Goal: Task Accomplishment & Management: Manage account settings

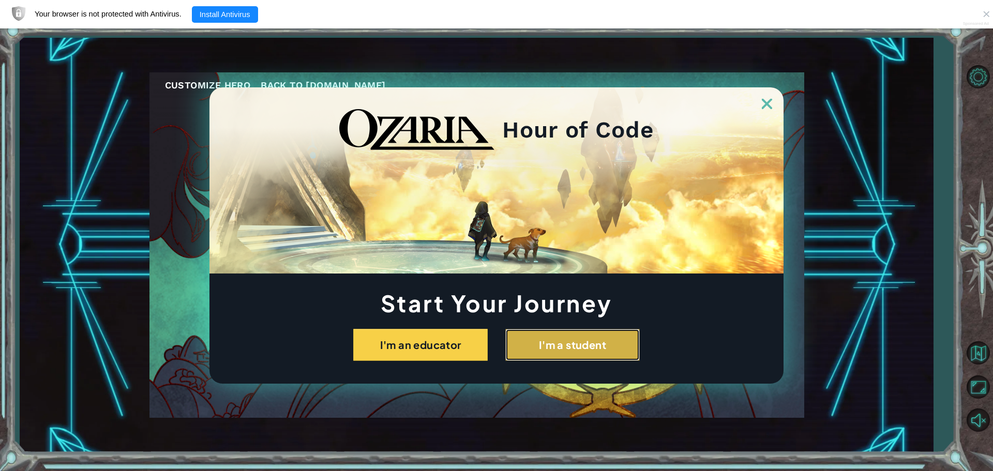
click at [616, 343] on button "I'm a student" at bounding box center [572, 345] width 134 height 32
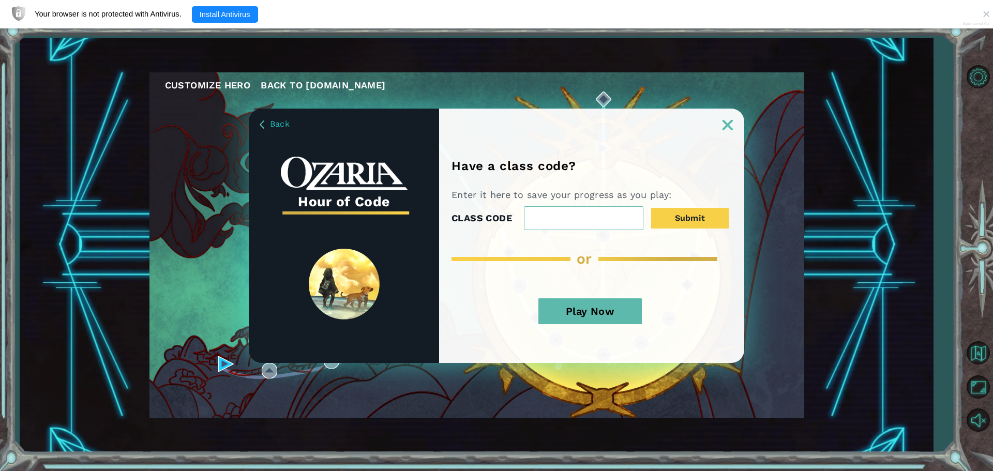
click at [569, 222] on input "CLASS CODE" at bounding box center [583, 218] width 119 height 24
click at [620, 316] on button "Play Now" at bounding box center [589, 311] width 103 height 26
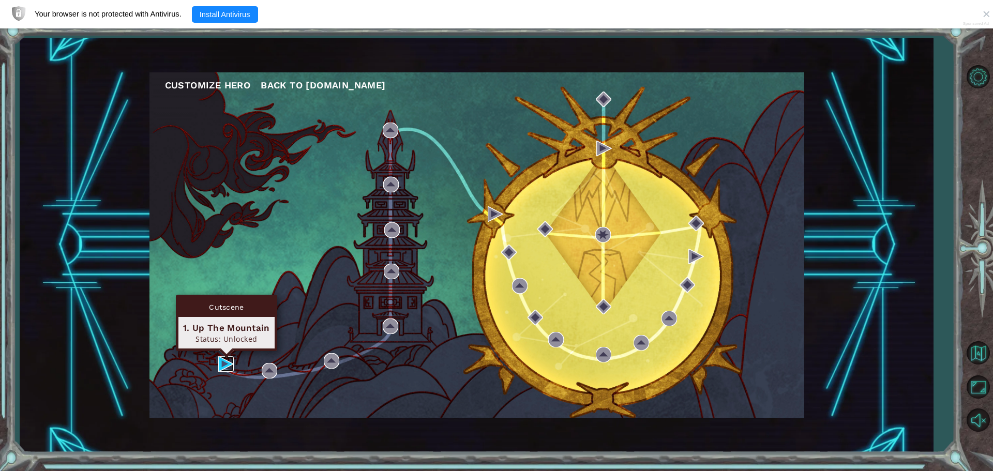
click at [231, 364] on img at bounding box center [226, 364] width 16 height 16
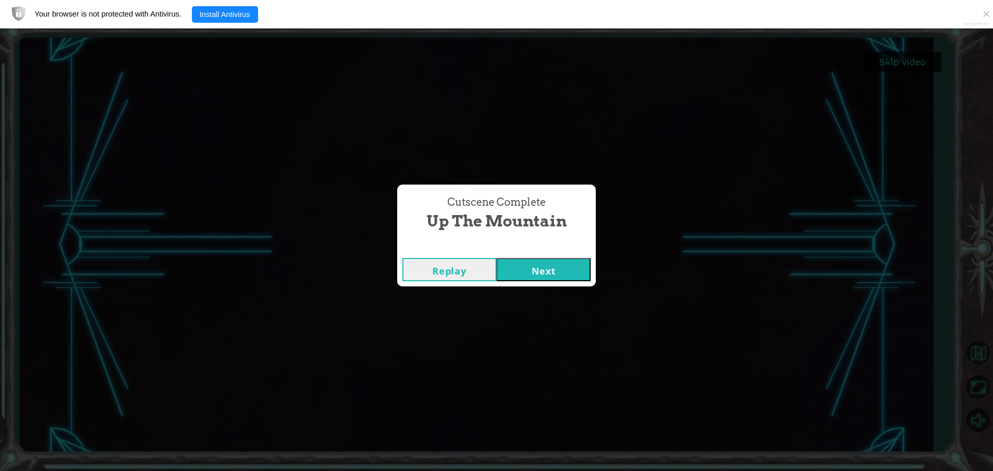
click at [551, 260] on button "Next" at bounding box center [543, 269] width 94 height 23
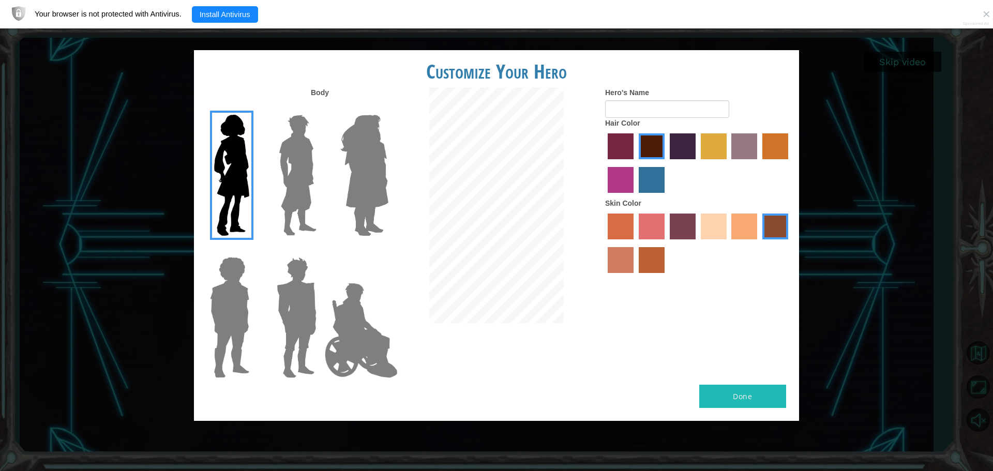
click at [369, 200] on img at bounding box center [364, 175] width 56 height 129
click at [388, 108] on input "Hero Amethyst" at bounding box center [388, 108] width 0 height 0
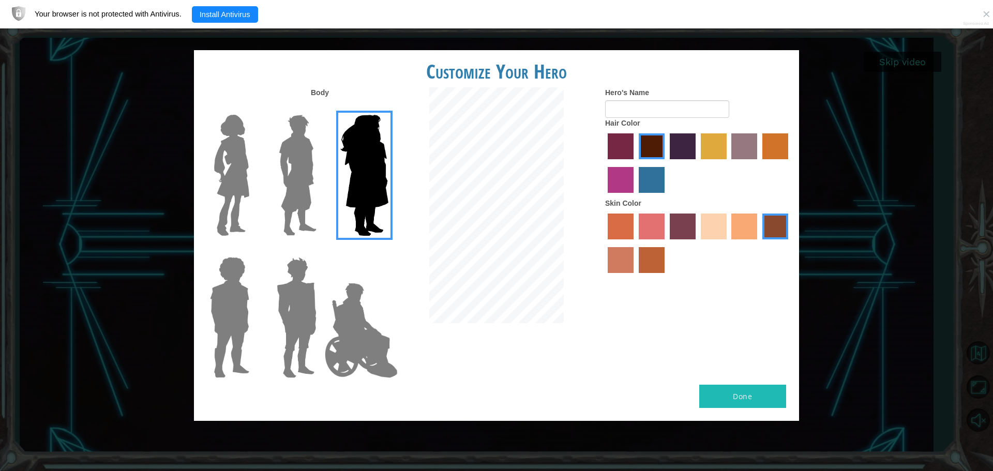
click at [243, 328] on img at bounding box center [230, 317] width 48 height 129
click at [253, 250] on input "Hero Steven" at bounding box center [253, 250] width 0 height 0
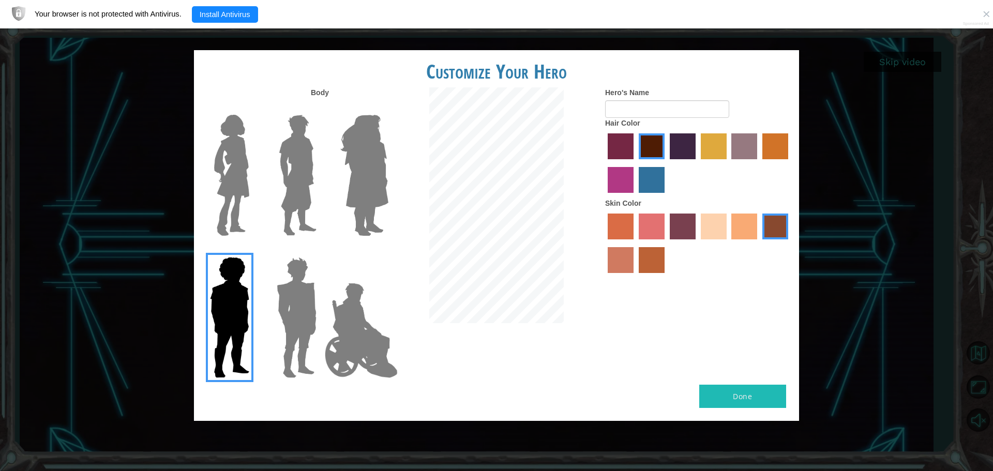
click at [285, 343] on img at bounding box center [296, 317] width 48 height 129
click at [321, 250] on input "Hero Garnet" at bounding box center [321, 250] width 0 height 0
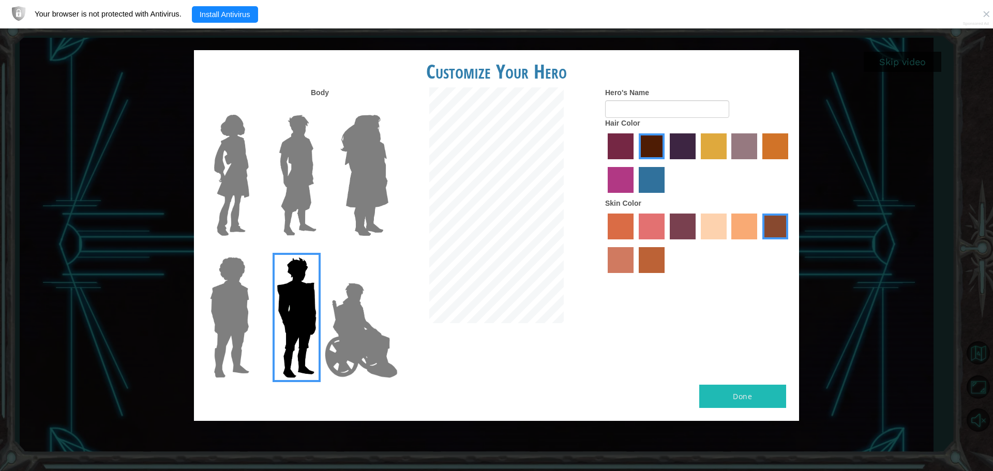
click at [341, 350] on img at bounding box center [361, 330] width 81 height 103
click at [388, 250] on input "Hero Jamie" at bounding box center [388, 250] width 0 height 0
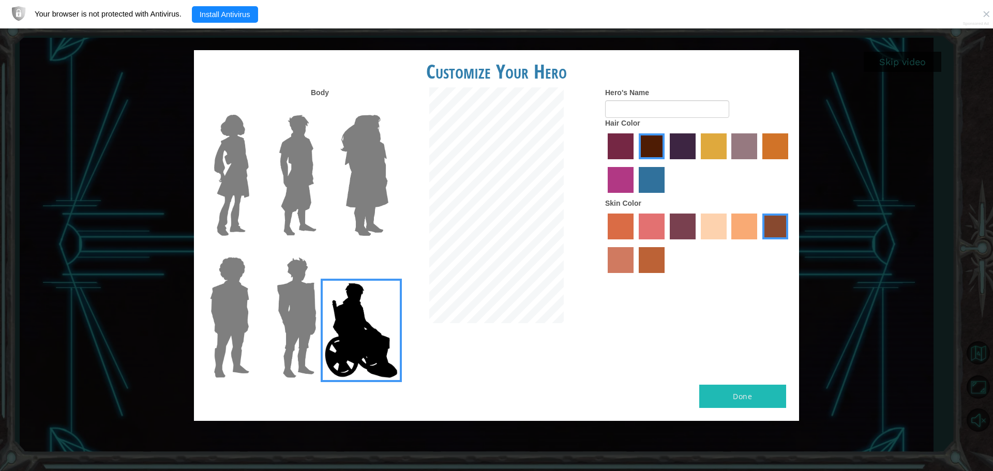
click at [297, 190] on img at bounding box center [298, 175] width 46 height 129
click at [321, 108] on input "Hero Lars" at bounding box center [321, 108] width 0 height 0
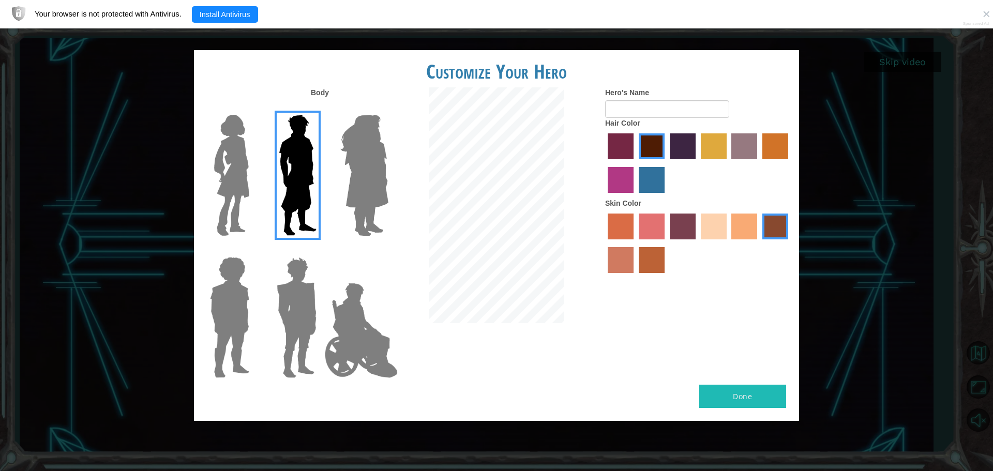
click at [232, 227] on img at bounding box center [231, 175] width 43 height 129
click at [253, 108] on input "Hero Connie" at bounding box center [253, 108] width 0 height 0
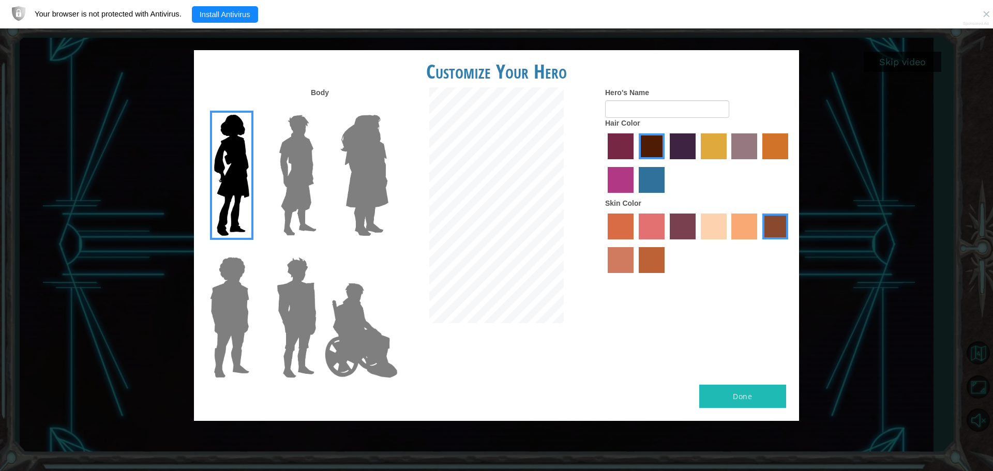
click at [353, 210] on img at bounding box center [364, 175] width 56 height 129
click at [388, 108] on input "Hero Amethyst" at bounding box center [388, 108] width 0 height 0
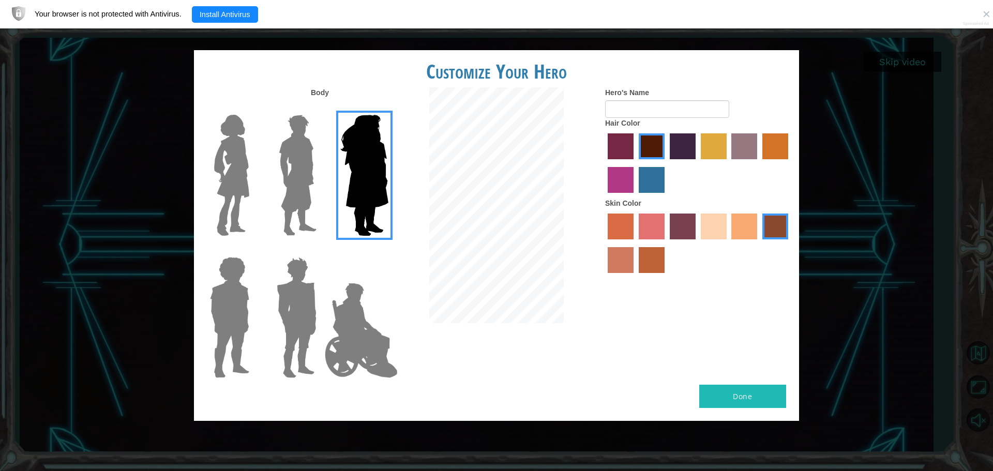
click at [304, 321] on img at bounding box center [296, 317] width 48 height 129
click at [321, 250] on input "Hero Garnet" at bounding box center [321, 250] width 0 height 0
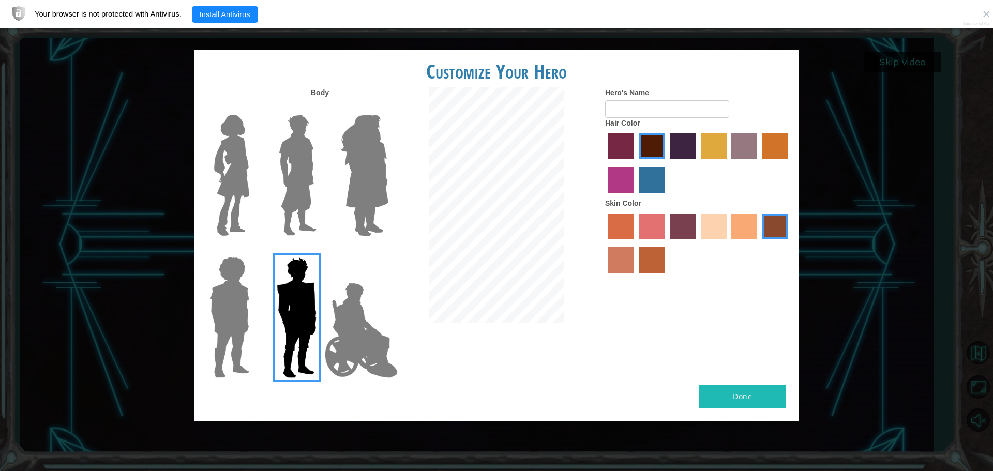
click at [250, 347] on img at bounding box center [230, 317] width 48 height 129
click at [253, 250] on input "Hero Steven" at bounding box center [253, 250] width 0 height 0
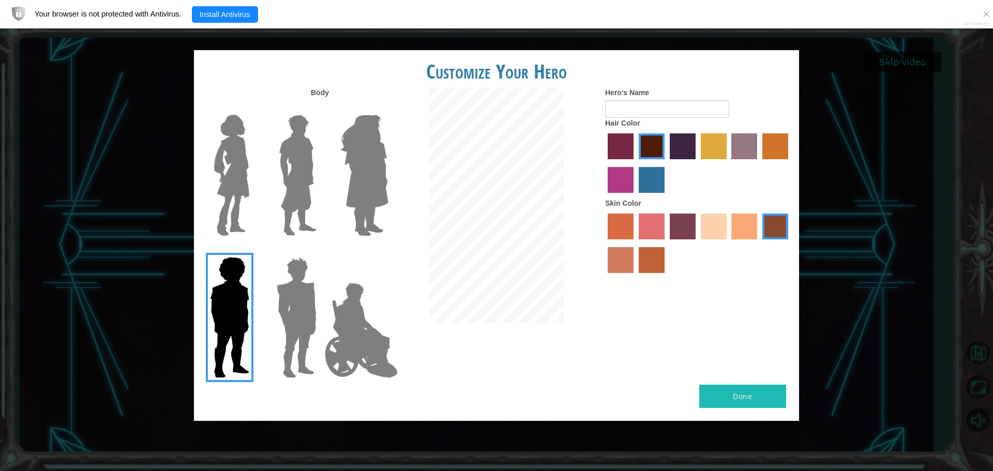
click at [345, 349] on img at bounding box center [361, 330] width 81 height 103
click at [388, 250] on input "Hero Jamie" at bounding box center [388, 250] width 0 height 0
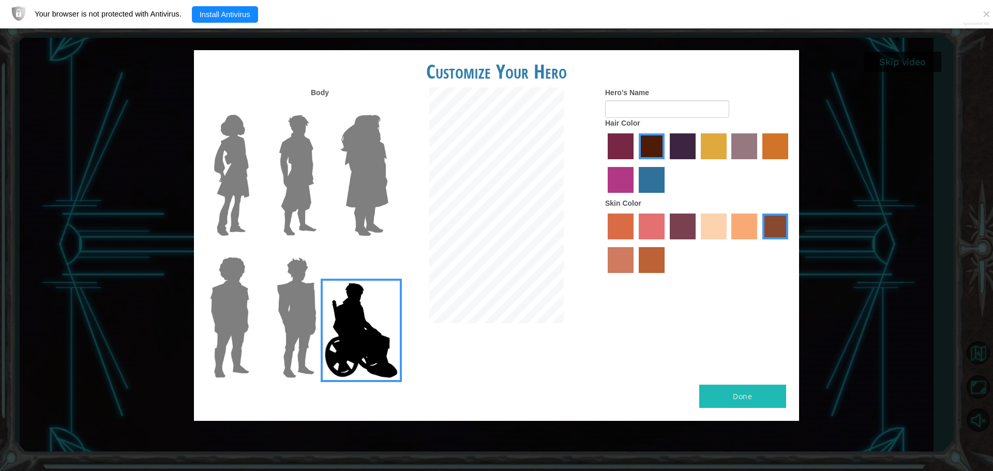
click at [225, 212] on img at bounding box center [231, 175] width 43 height 129
click at [253, 108] on input "Hero Connie" at bounding box center [253, 108] width 0 height 0
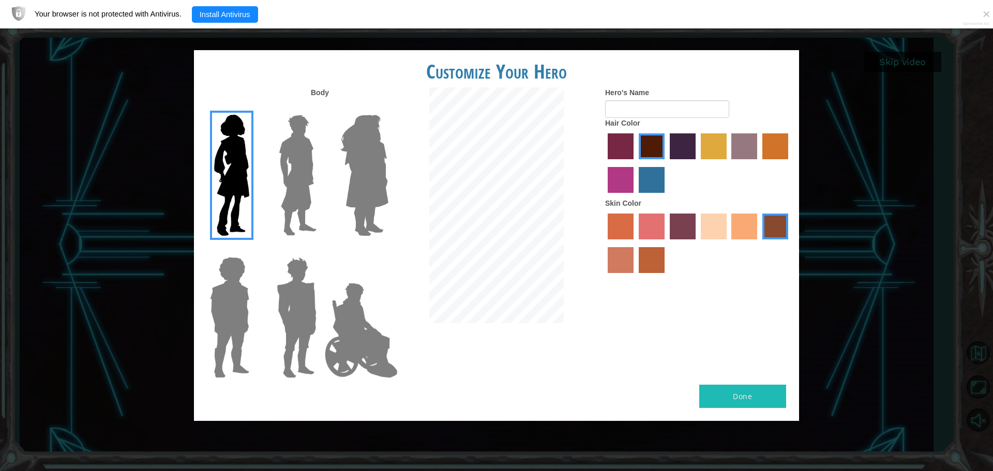
click at [705, 232] on label "sandy beach skin color" at bounding box center [714, 227] width 26 height 26
click at [697, 243] on input "sandy beach skin color" at bounding box center [697, 243] width 0 height 0
click at [660, 110] on input "Hero's Name" at bounding box center [667, 109] width 124 height 18
type input "Mystical Magical Ava"
click at [753, 402] on button "Done" at bounding box center [742, 396] width 87 height 23
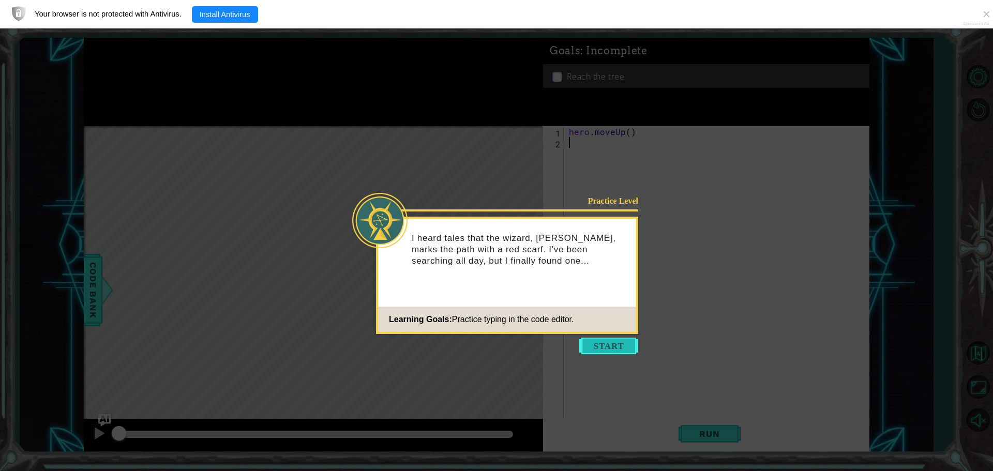
click at [602, 352] on button "Start" at bounding box center [608, 346] width 59 height 17
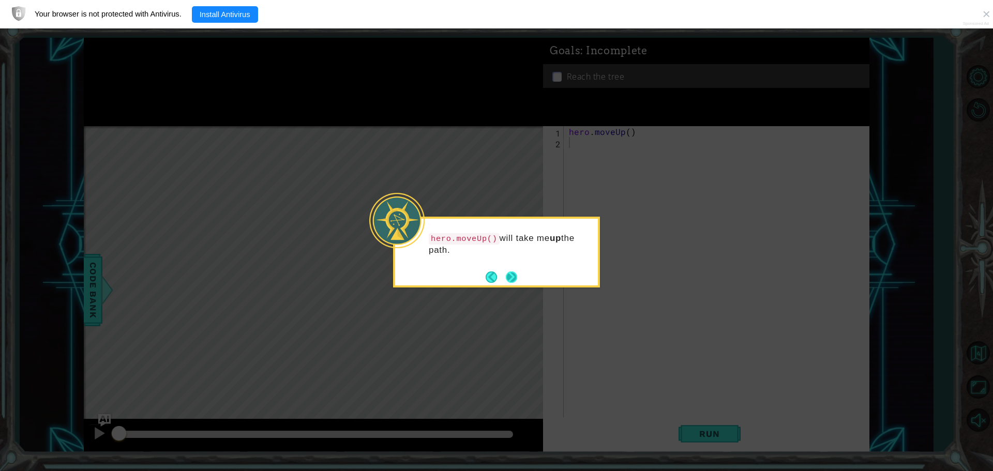
click at [514, 280] on button "Next" at bounding box center [512, 277] width 14 height 14
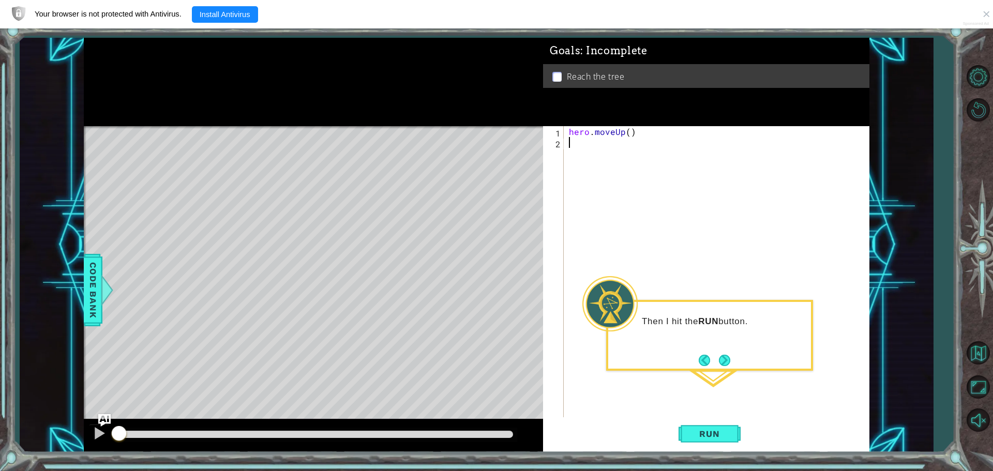
click at [723, 368] on footer at bounding box center [714, 361] width 32 height 16
click at [721, 360] on button "Next" at bounding box center [724, 360] width 11 height 11
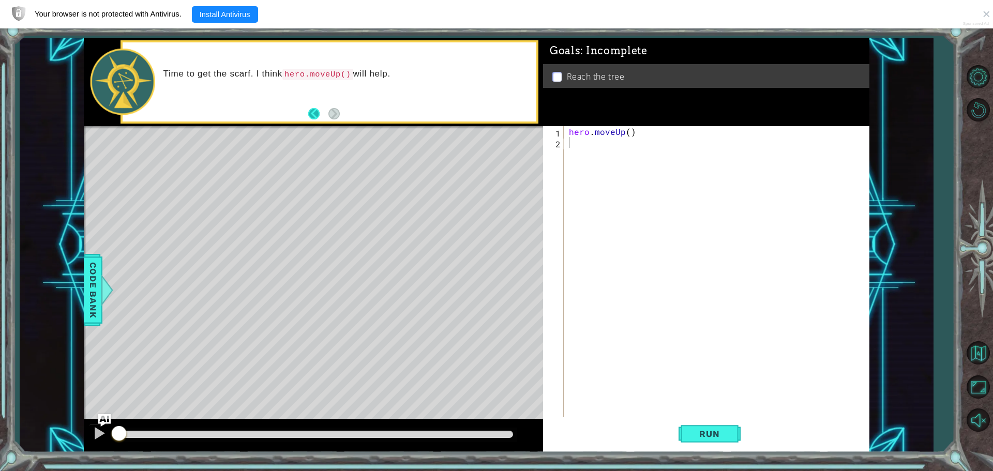
click at [308, 114] on button "Back" at bounding box center [318, 113] width 20 height 11
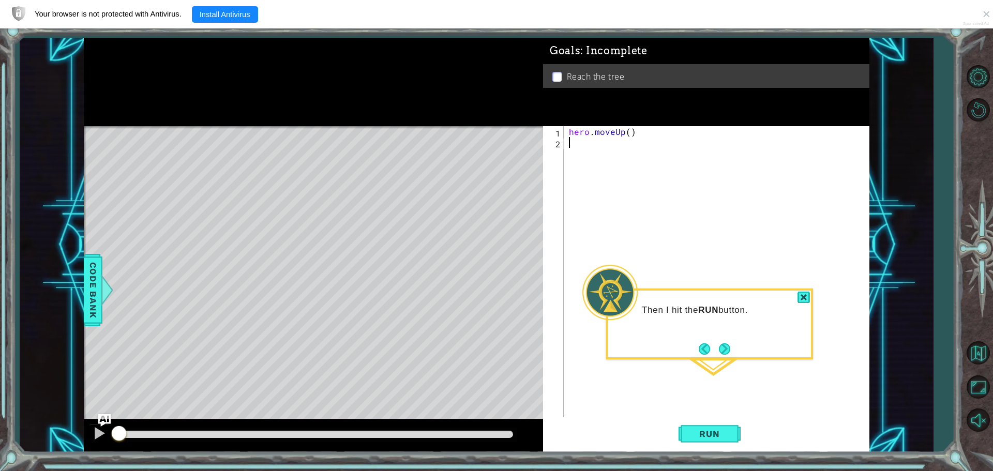
scroll to position [0, 1]
click at [776, 351] on div "Then I hit the RUN button." at bounding box center [709, 323] width 207 height 71
click at [730, 418] on button "Run" at bounding box center [709, 433] width 62 height 33
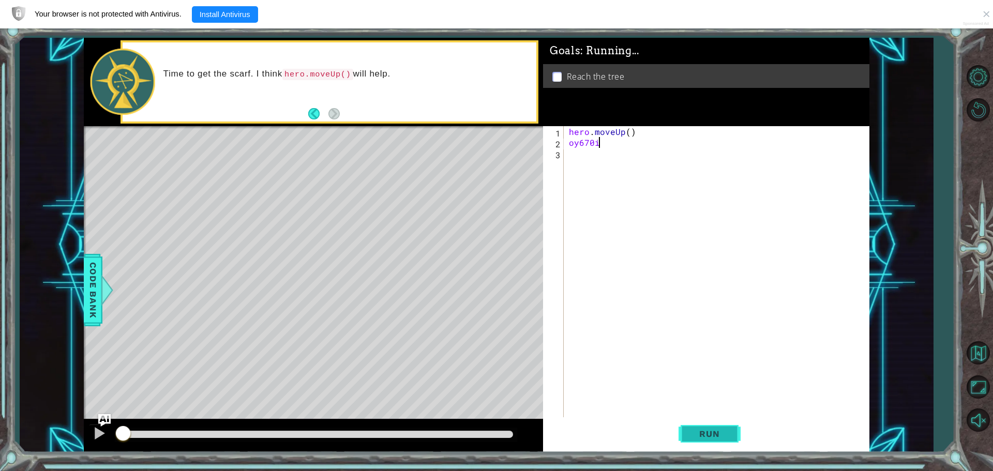
click at [716, 436] on span "Run" at bounding box center [709, 434] width 41 height 10
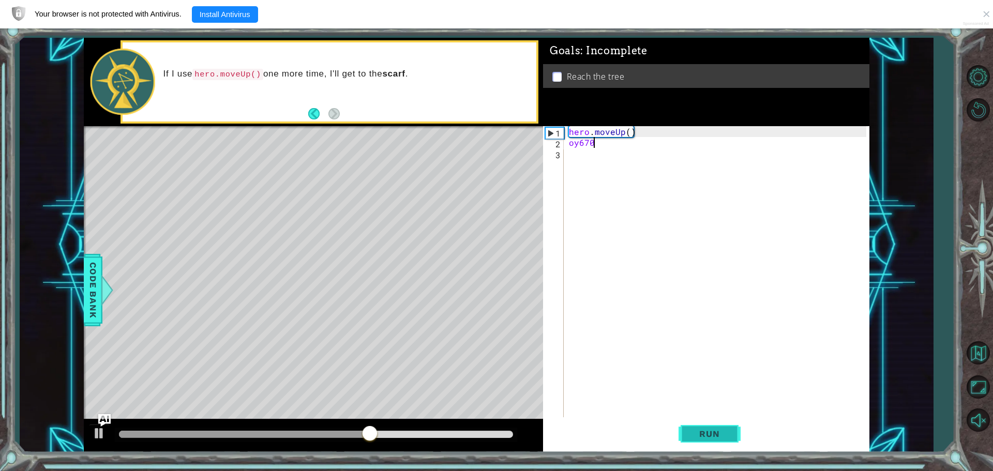
scroll to position [0, 1]
type textarea "o"
type textarea "h"
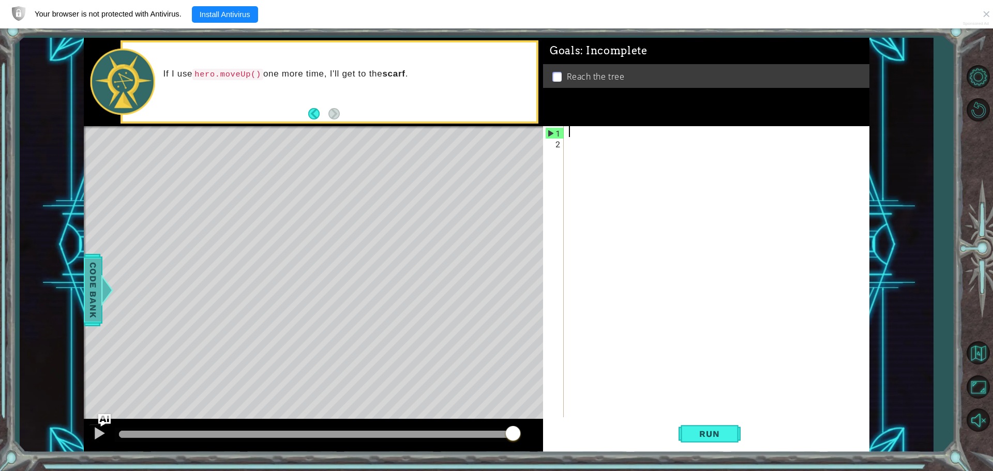
click at [88, 299] on span "Code Bank" at bounding box center [93, 290] width 17 height 63
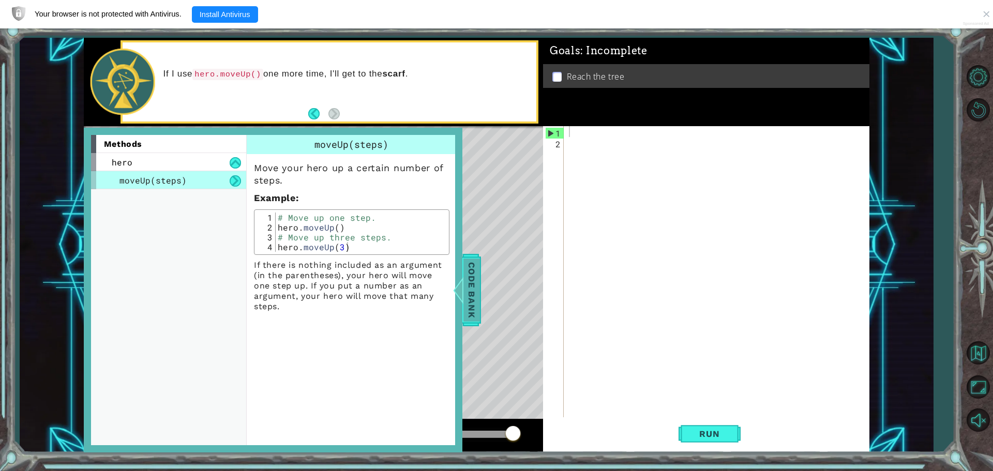
click at [476, 317] on span "Code Bank" at bounding box center [471, 290] width 17 height 63
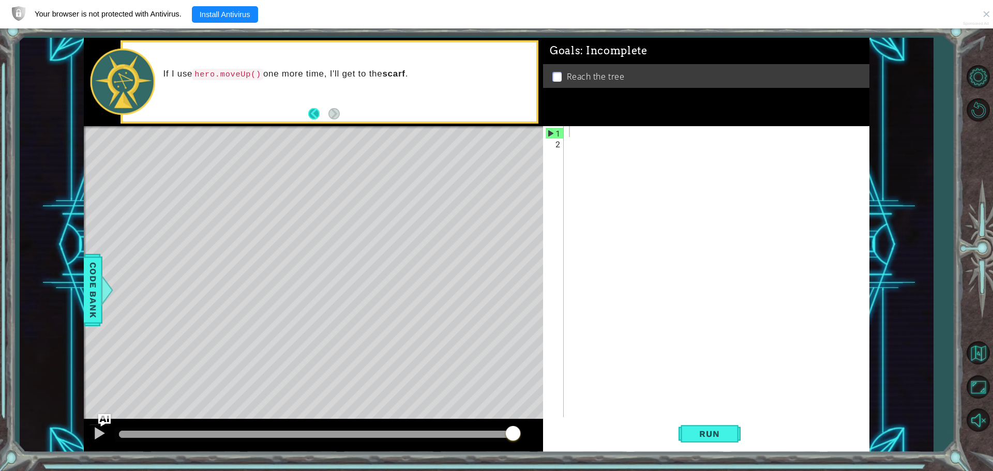
click at [309, 115] on button "Back" at bounding box center [318, 113] width 20 height 11
click at [335, 117] on button "Next" at bounding box center [334, 114] width 12 height 12
click at [318, 112] on button "Back" at bounding box center [318, 113] width 20 height 11
click at [313, 115] on button "Back" at bounding box center [318, 113] width 20 height 11
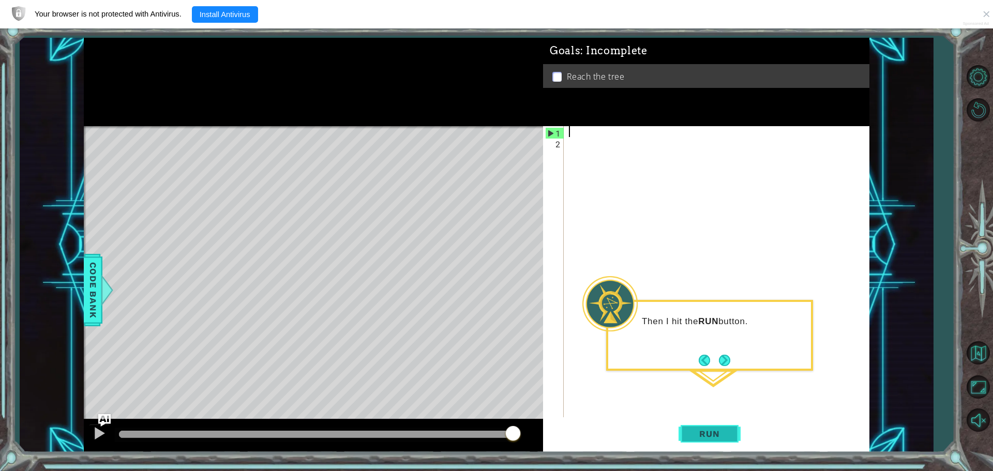
click at [715, 440] on button "Run" at bounding box center [709, 433] width 62 height 33
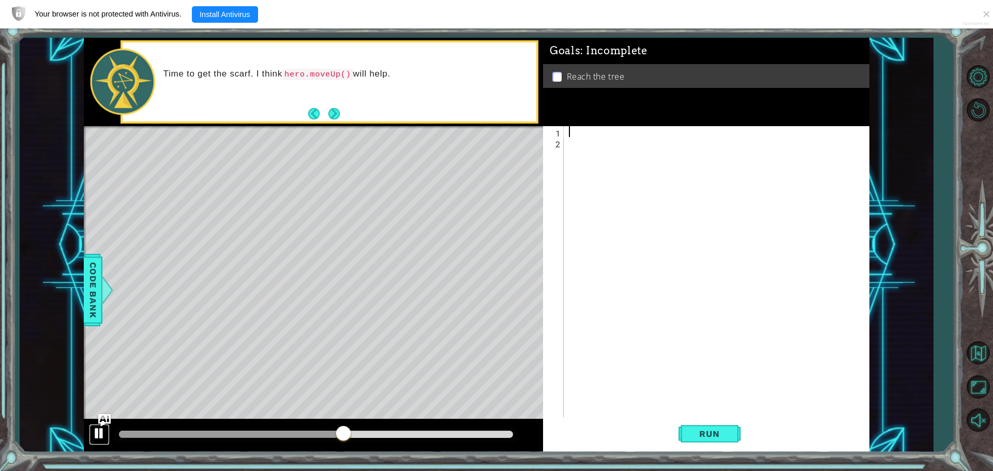
click at [102, 433] on div at bounding box center [99, 433] width 13 height 13
click at [702, 443] on button "Run" at bounding box center [709, 433] width 62 height 33
click at [332, 118] on button "Next" at bounding box center [333, 113] width 11 height 11
click at [312, 112] on button "Back" at bounding box center [318, 113] width 20 height 11
click at [331, 116] on button "Next" at bounding box center [334, 114] width 12 height 12
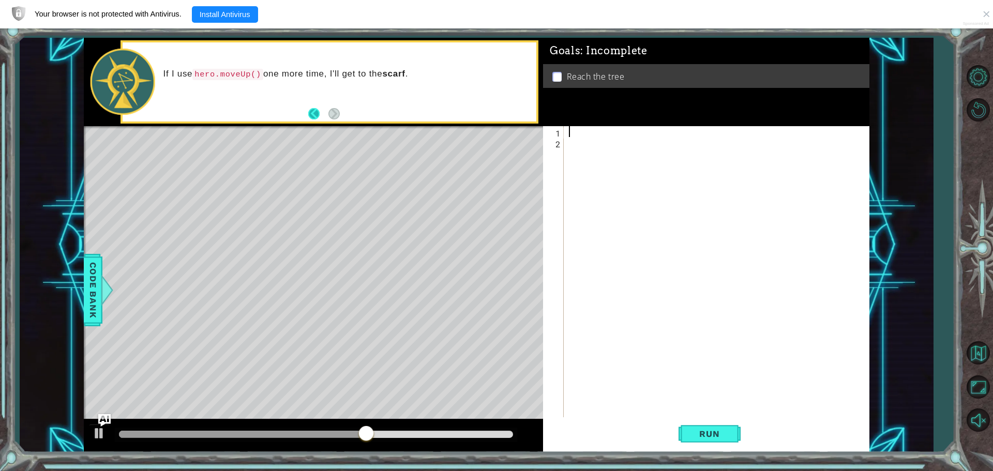
click at [316, 116] on button "Back" at bounding box center [318, 113] width 20 height 11
click at [315, 116] on button "Back" at bounding box center [318, 113] width 20 height 11
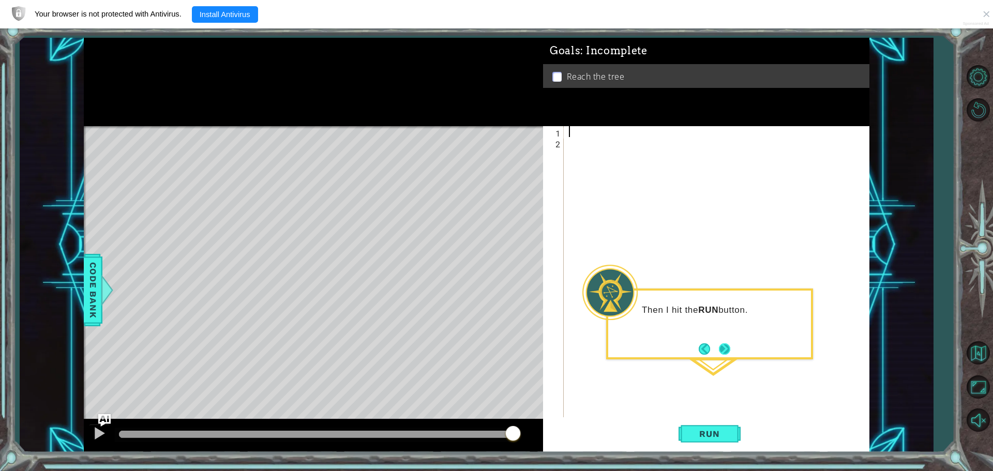
click at [722, 354] on button "Next" at bounding box center [724, 348] width 11 height 11
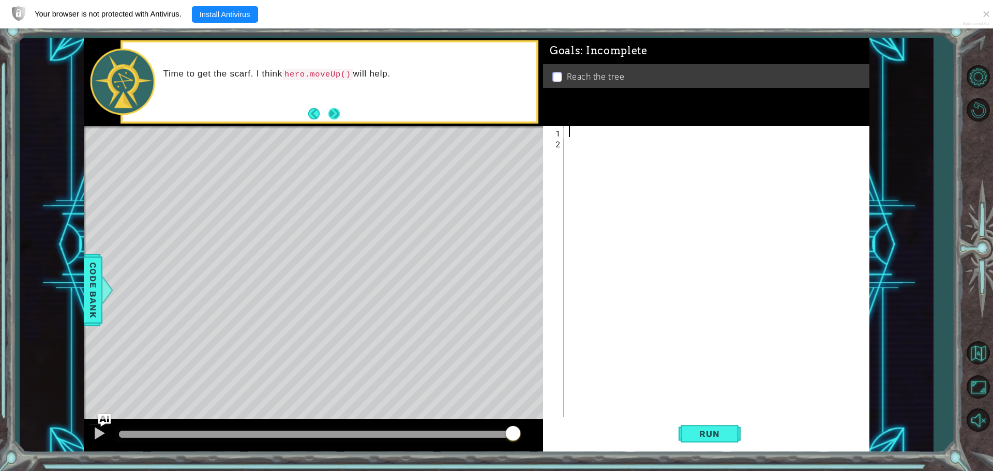
click at [339, 115] on button "Next" at bounding box center [333, 113] width 11 height 11
click at [317, 115] on button "Back" at bounding box center [318, 113] width 20 height 11
click at [335, 115] on button "Next" at bounding box center [333, 113] width 17 height 17
click at [316, 116] on button "Back" at bounding box center [318, 113] width 20 height 11
click at [337, 115] on button "Next" at bounding box center [333, 113] width 11 height 11
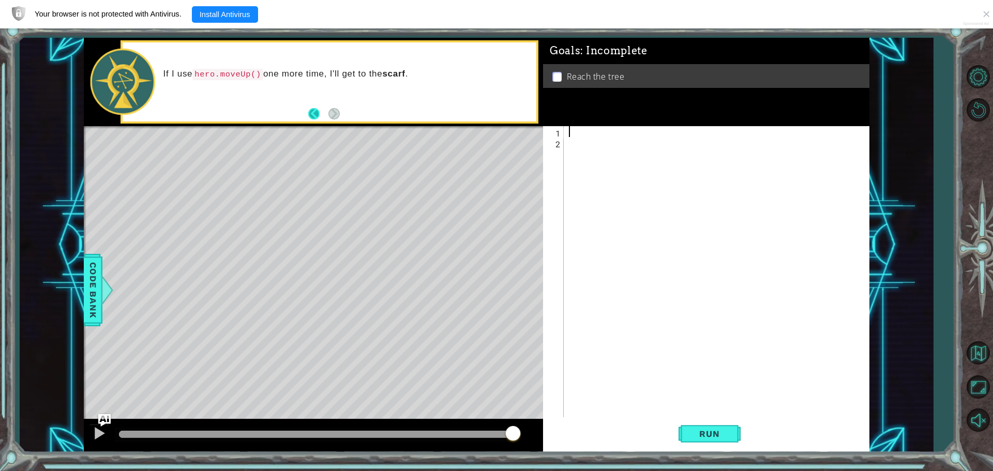
click at [320, 116] on button "Back" at bounding box center [318, 113] width 20 height 11
click at [335, 120] on button "Next" at bounding box center [334, 114] width 12 height 12
click at [318, 117] on button "Back" at bounding box center [318, 113] width 20 height 11
click at [475, 329] on div "Level Map" at bounding box center [323, 278] width 478 height 305
click at [332, 118] on button "Next" at bounding box center [334, 114] width 12 height 12
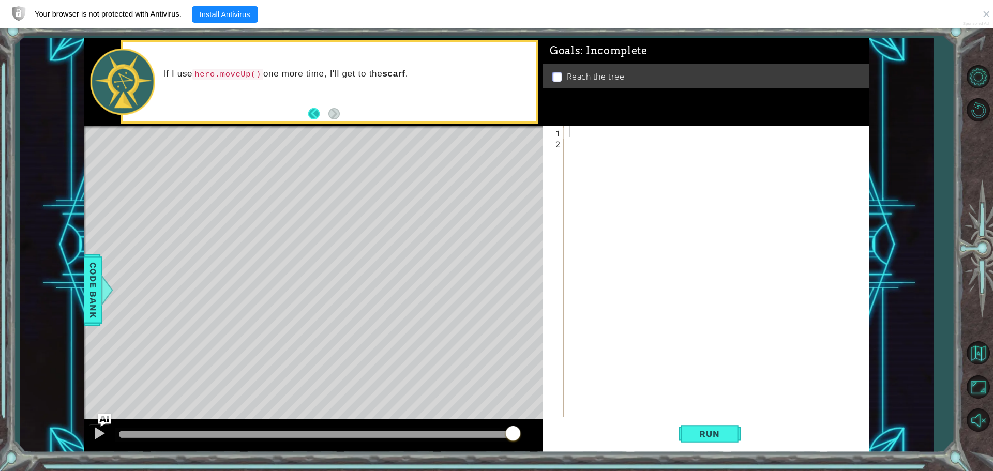
click at [314, 116] on button "Back" at bounding box center [318, 113] width 20 height 11
click at [313, 115] on button "Back" at bounding box center [318, 113] width 20 height 11
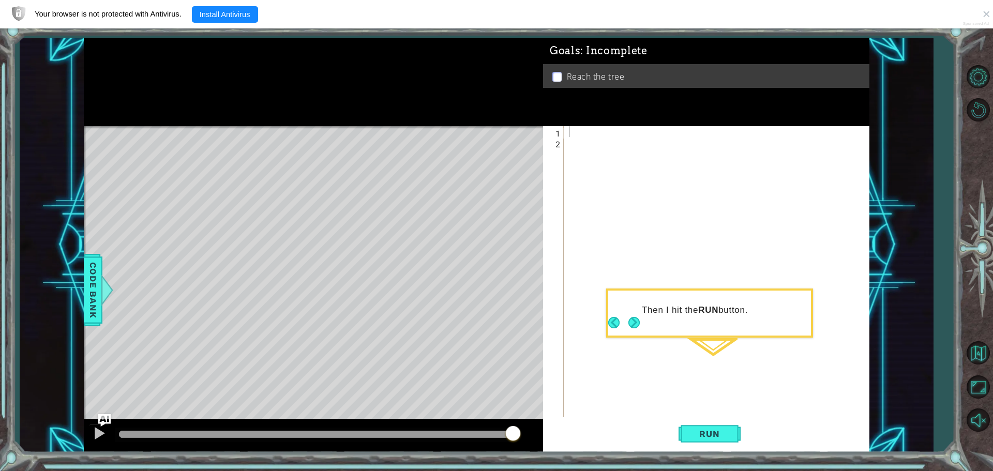
click at [318, 127] on div at bounding box center [313, 127] width 459 height 3
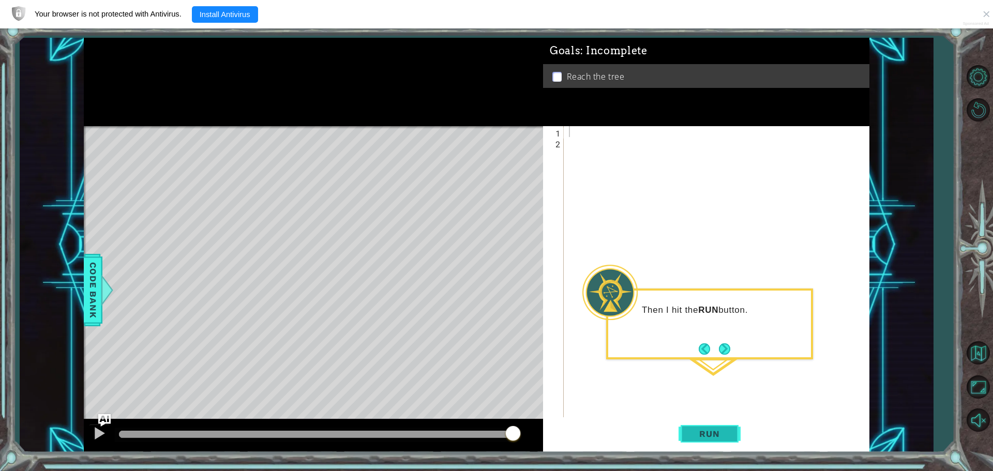
click at [715, 444] on button "Run" at bounding box center [709, 433] width 62 height 33
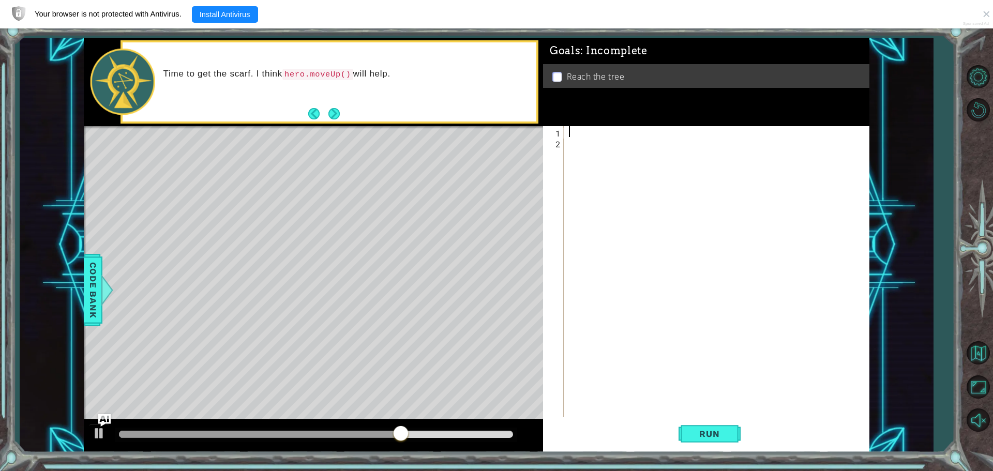
drag, startPoint x: 604, startPoint y: 135, endPoint x: 612, endPoint y: 134, distance: 7.4
click at [606, 135] on div at bounding box center [719, 283] width 305 height 315
type textarea "hero.moveUp"
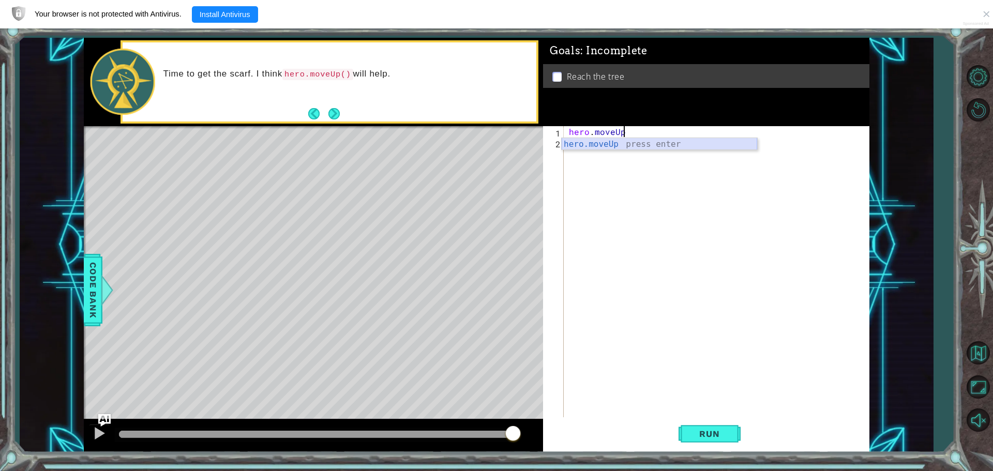
click at [598, 145] on div "hero.moveUp press enter" at bounding box center [658, 156] width 195 height 37
click at [717, 438] on span "Run" at bounding box center [709, 434] width 41 height 10
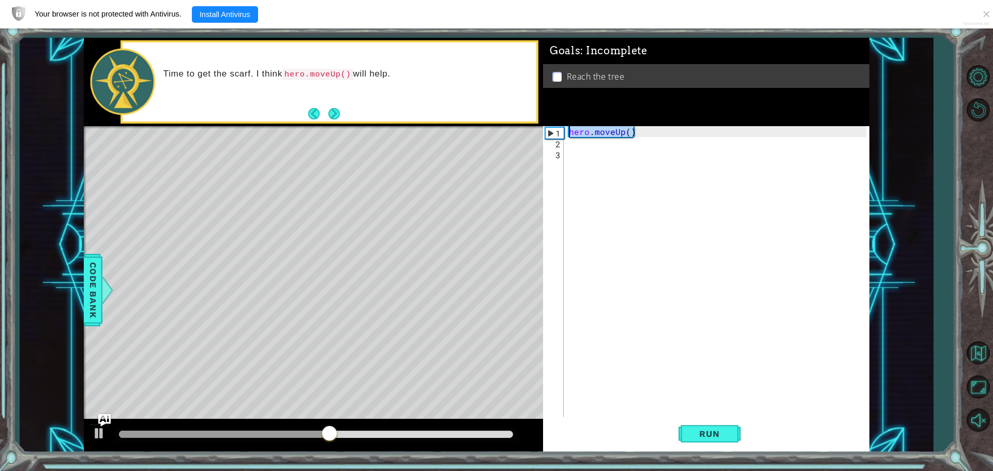
drag, startPoint x: 648, startPoint y: 135, endPoint x: 564, endPoint y: 135, distance: 84.3
click at [564, 135] on div "1 2 3 hero . moveUp ( ) ההההההההההההההההההההההההההההההההההההההההההההההההההההההה…" at bounding box center [704, 272] width 323 height 293
type textarea "hero.moveUp()"
click at [592, 145] on div "1 2 3 hero . moveUp ( ) ההההההההההההההההההההההההההההההההההההההההההההההההההההההה…" at bounding box center [704, 272] width 323 height 293
drag, startPoint x: 592, startPoint y: 145, endPoint x: 583, endPoint y: 145, distance: 9.3
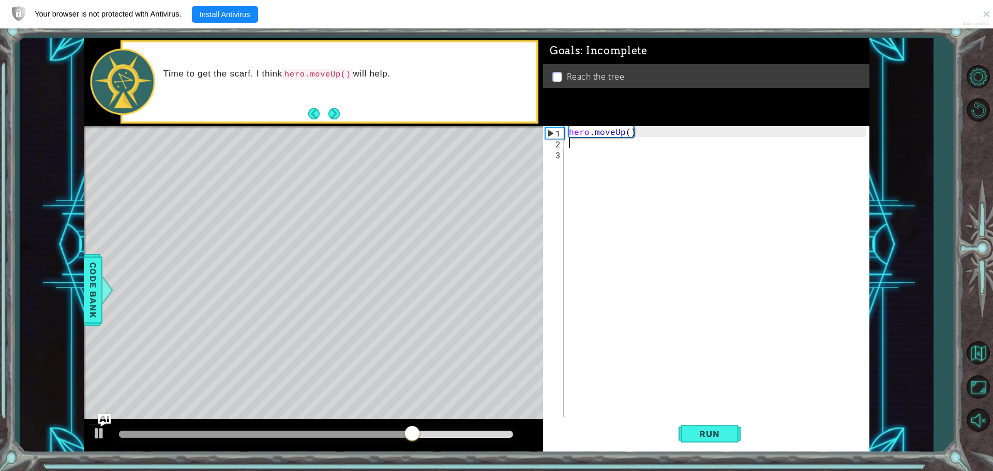
click at [583, 145] on div "hero . moveUp ( )" at bounding box center [719, 283] width 305 height 315
paste textarea "hero.moveUp()"
type textarea "hero.moveUp()"
click at [618, 163] on div "hero . moveUp ( ) hero . moveUp ( )" at bounding box center [719, 283] width 305 height 315
click at [575, 147] on div "hero . moveUp ( ) hero . moveUp ( )" at bounding box center [719, 283] width 305 height 315
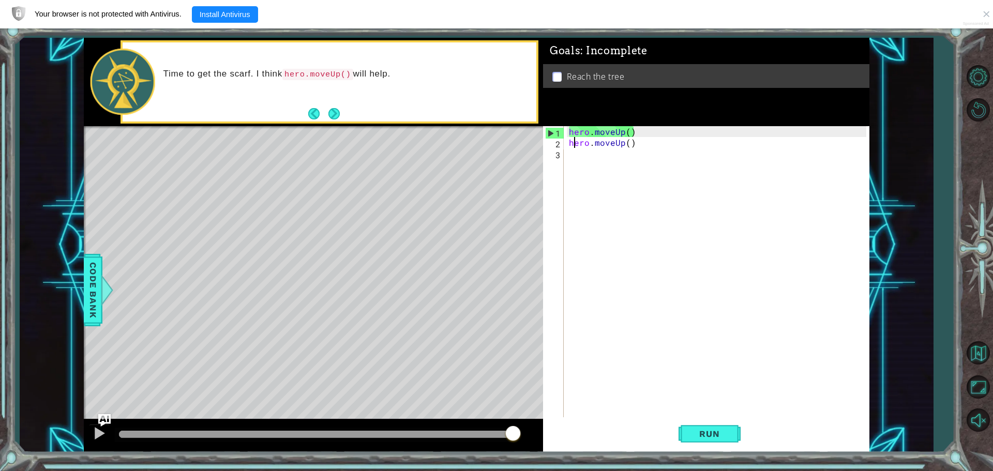
type textarea "hero.moveUp()"
click at [575, 155] on div "hero . moveUp ( ) hero . moveUp ( )" at bounding box center [719, 283] width 305 height 315
click at [711, 444] on button "Run" at bounding box center [709, 433] width 62 height 33
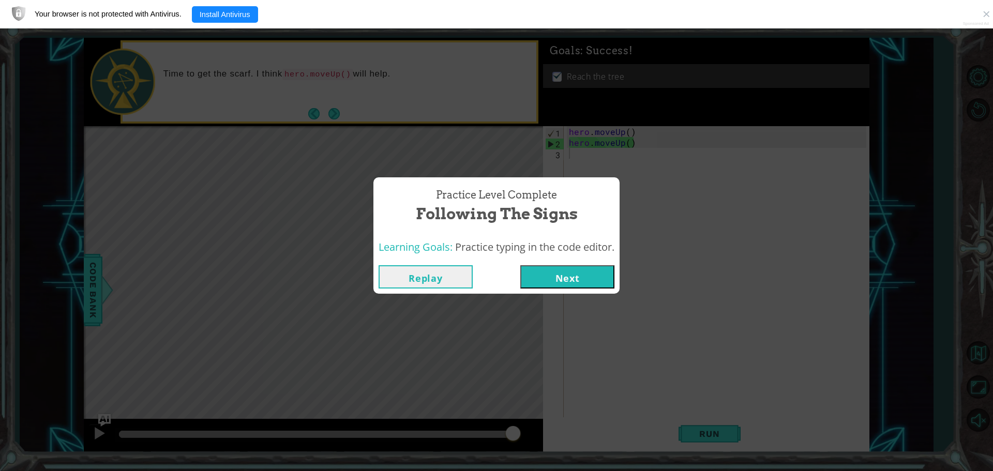
click at [579, 282] on button "Next" at bounding box center [567, 276] width 94 height 23
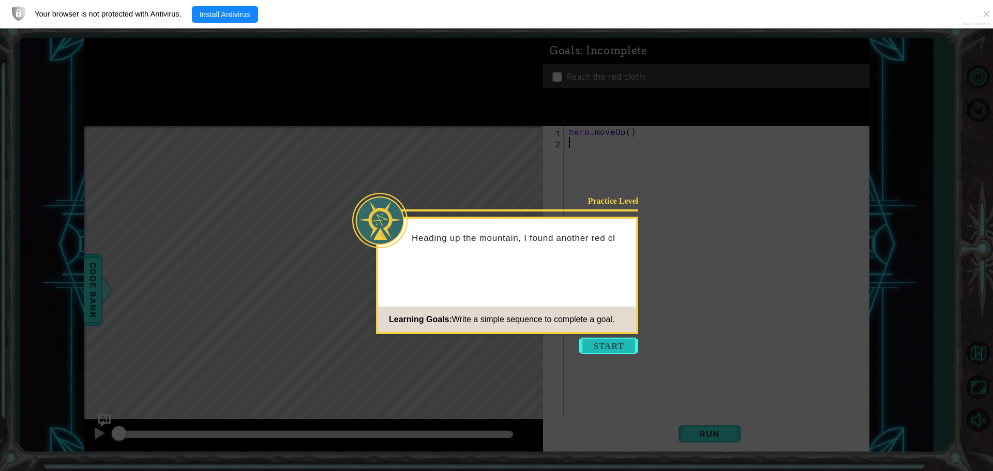
click at [615, 350] on button "Start" at bounding box center [608, 346] width 59 height 17
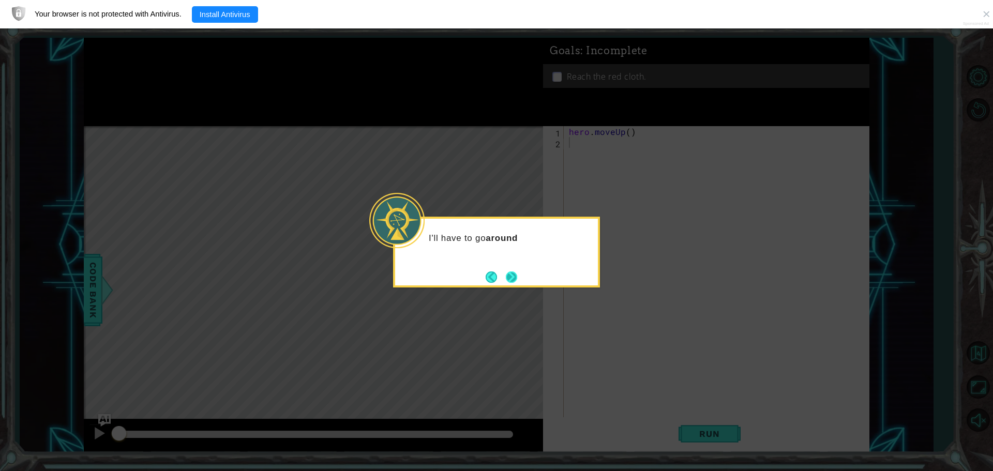
click at [516, 280] on button "Next" at bounding box center [511, 276] width 11 height 11
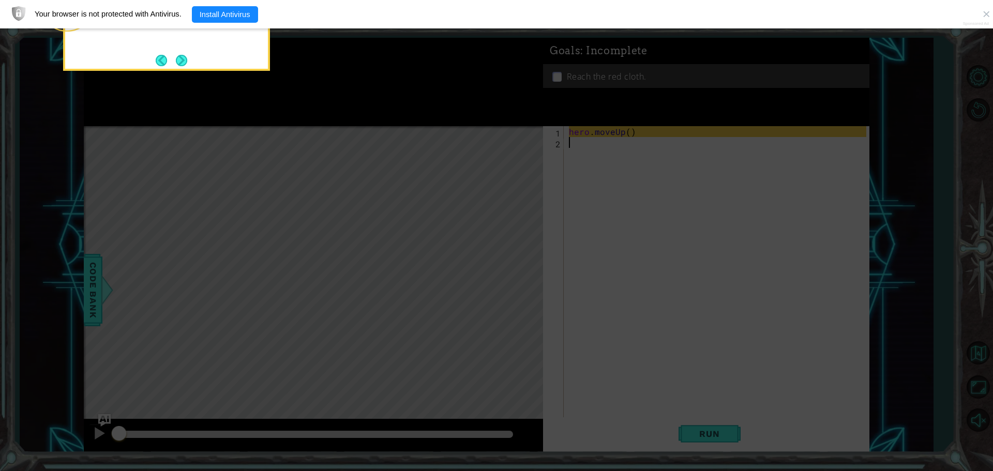
click at [175, 75] on icon at bounding box center [496, 70] width 993 height 801
click at [186, 64] on button "Next" at bounding box center [182, 61] width 16 height 16
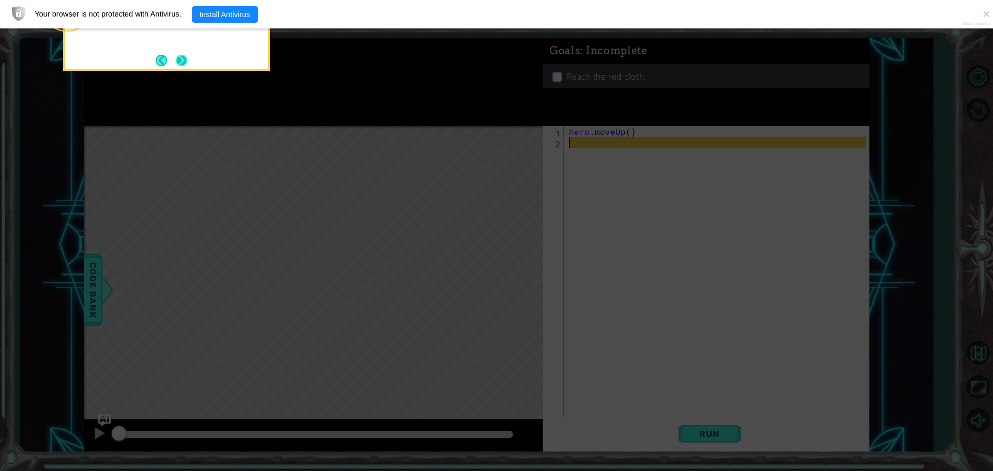
click at [185, 65] on button "Next" at bounding box center [181, 60] width 16 height 16
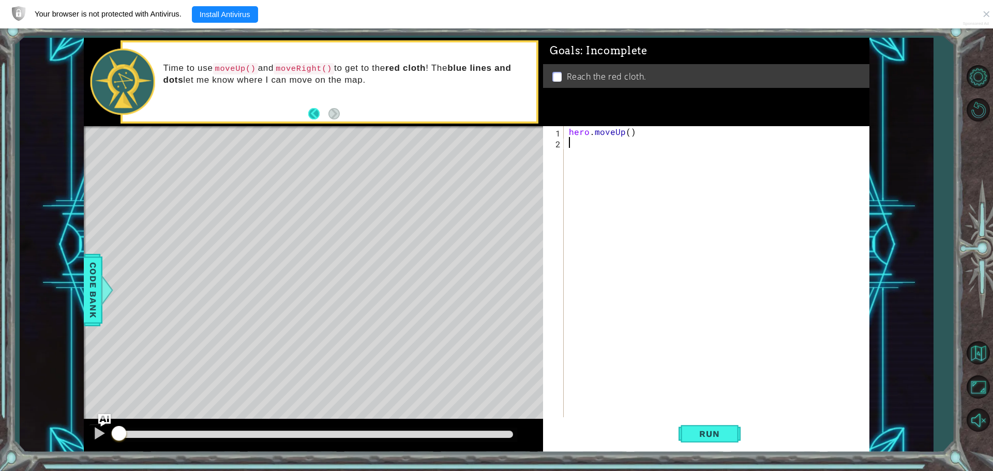
click at [314, 116] on button "Back" at bounding box center [318, 113] width 20 height 11
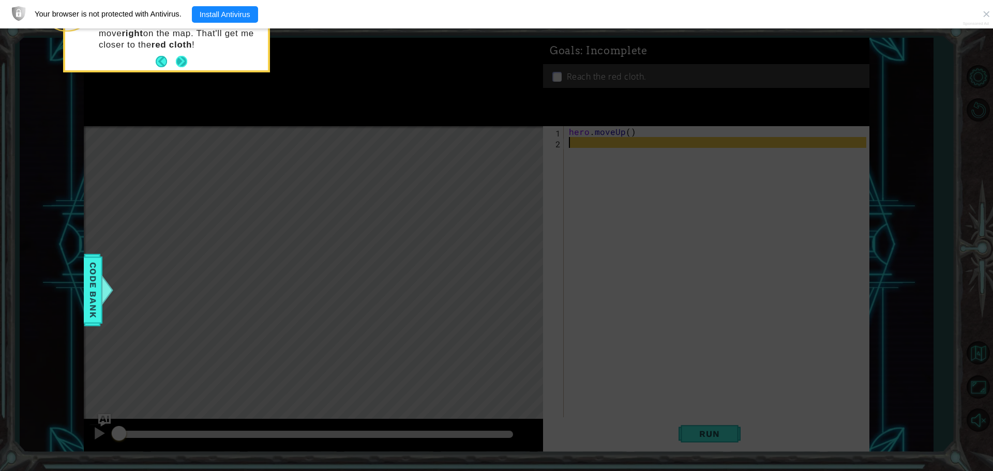
click at [190, 68] on button "Next" at bounding box center [182, 62] width 18 height 18
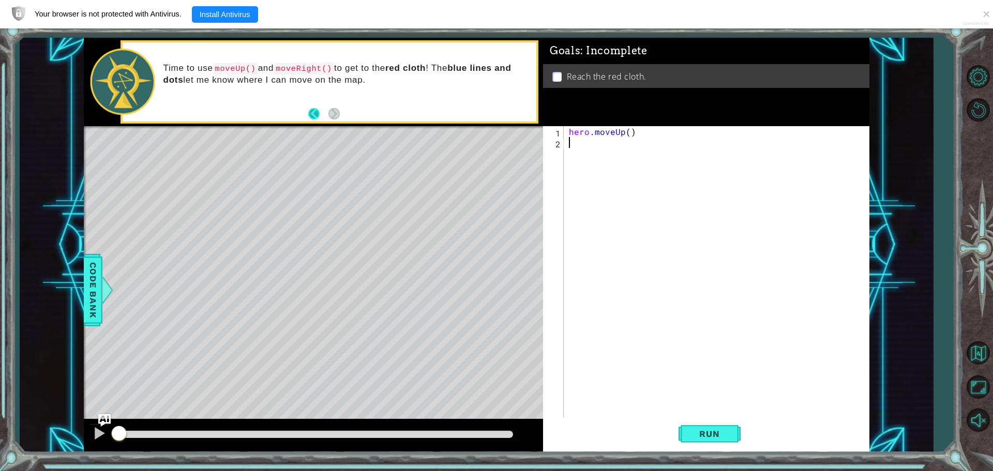
click at [313, 113] on button "Back" at bounding box center [318, 113] width 20 height 11
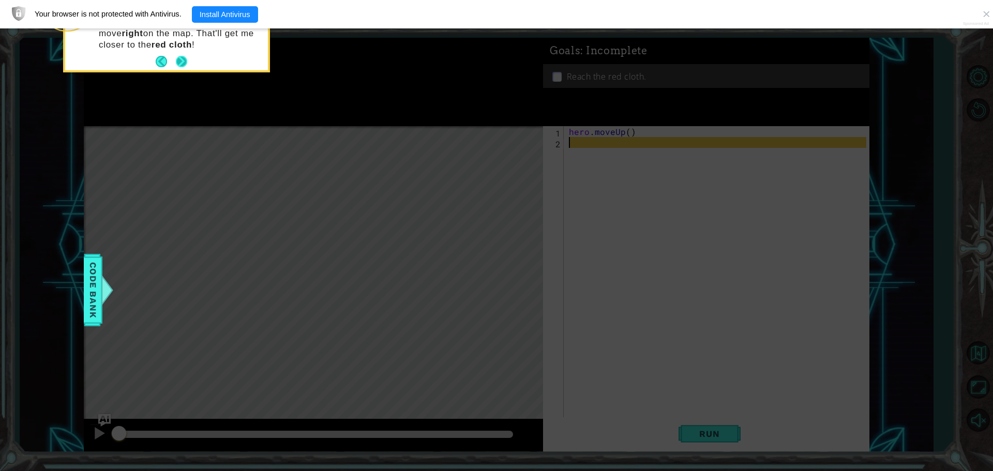
click at [188, 66] on button "Next" at bounding box center [181, 61] width 13 height 13
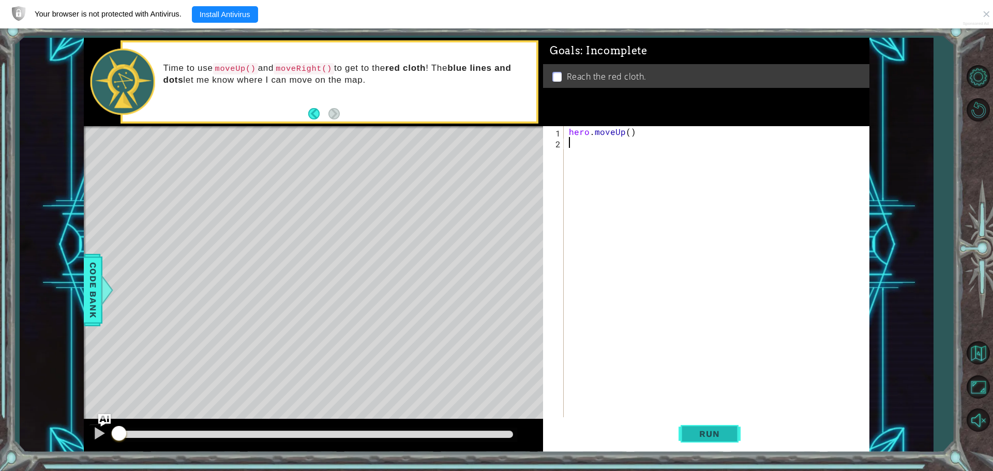
click at [710, 437] on span "Run" at bounding box center [709, 434] width 41 height 10
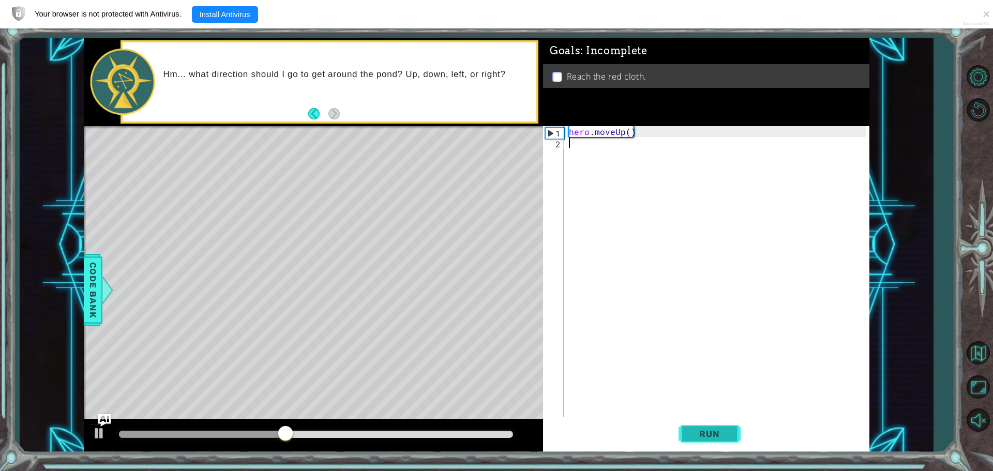
click at [710, 428] on button "Run" at bounding box center [709, 433] width 62 height 33
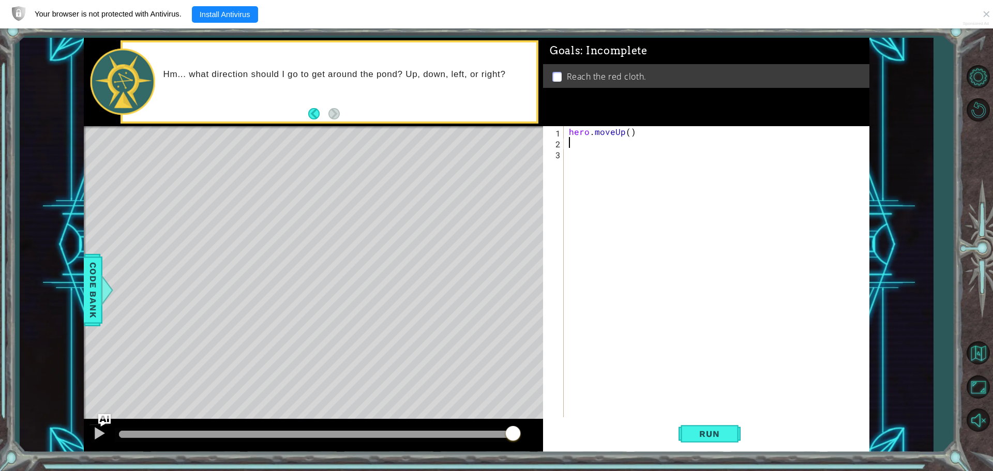
click at [569, 141] on div "hero . moveUp ( )" at bounding box center [719, 283] width 305 height 315
click at [572, 151] on div "hero . moveUp ( )" at bounding box center [719, 283] width 305 height 315
click at [635, 131] on div "hero . moveUp ( )" at bounding box center [719, 283] width 305 height 315
type textarea "hero.moveUp()"
drag, startPoint x: 634, startPoint y: 134, endPoint x: 570, endPoint y: 133, distance: 64.6
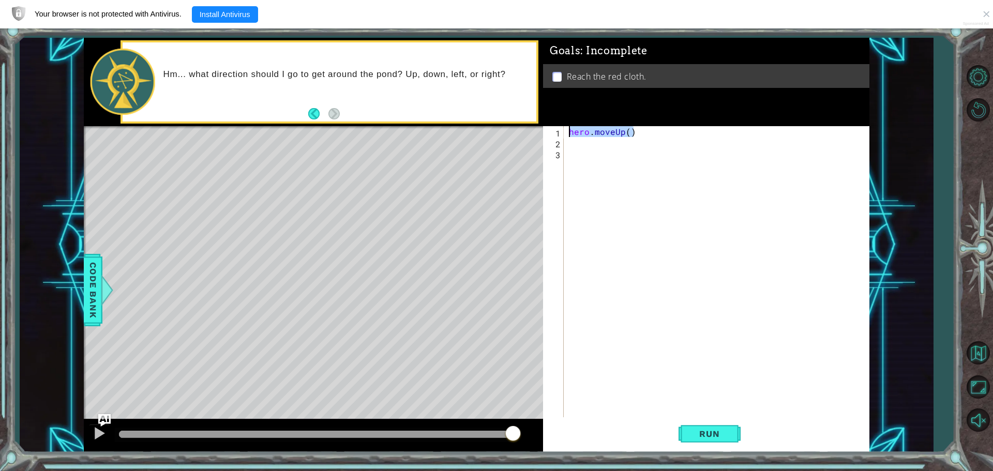
click at [570, 134] on div "hero . moveUp ( )" at bounding box center [719, 283] width 305 height 315
click at [661, 140] on div "hero . moveUp ( )" at bounding box center [719, 283] width 305 height 315
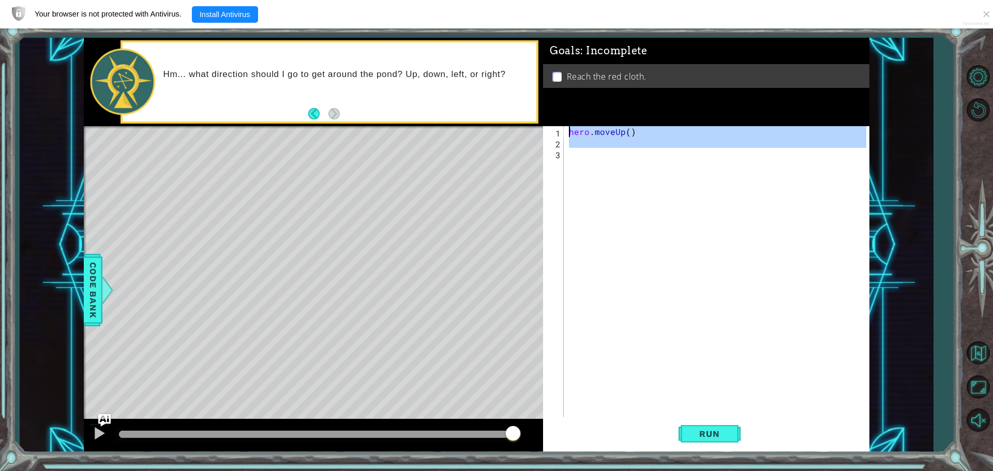
drag, startPoint x: 683, startPoint y: 328, endPoint x: 245, endPoint y: 28, distance: 531.2
click at [244, 28] on body "1 ההההההההההההההההההההההההההההההההההההההההההההההההההההההההההההההההההההההההההההה…" at bounding box center [496, 235] width 993 height 471
click at [607, 134] on div "hero . moveUp ( )" at bounding box center [716, 272] width 299 height 293
type textarea "hero.moveUp()"
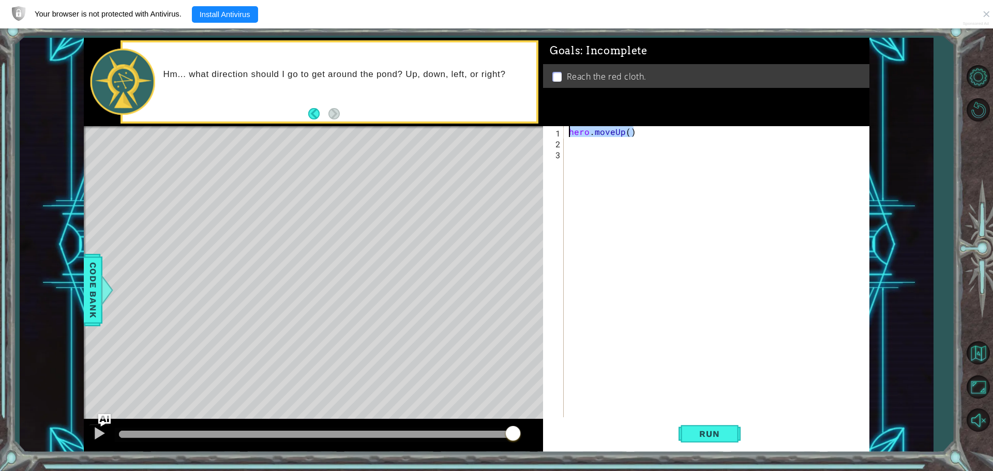
drag, startPoint x: 637, startPoint y: 131, endPoint x: 571, endPoint y: 133, distance: 66.7
click at [571, 133] on div "hero . moveUp ( )" at bounding box center [719, 283] width 305 height 315
drag, startPoint x: 637, startPoint y: 131, endPoint x: 558, endPoint y: 131, distance: 79.1
click at [558, 131] on div "hero.moveUp() 1 2 3 4 hero . moveUp ( ) ההההההההההההההההההההההההההההההההההההההה…" at bounding box center [704, 272] width 323 height 293
click at [591, 145] on div "hero . moveUp ( )" at bounding box center [719, 283] width 305 height 315
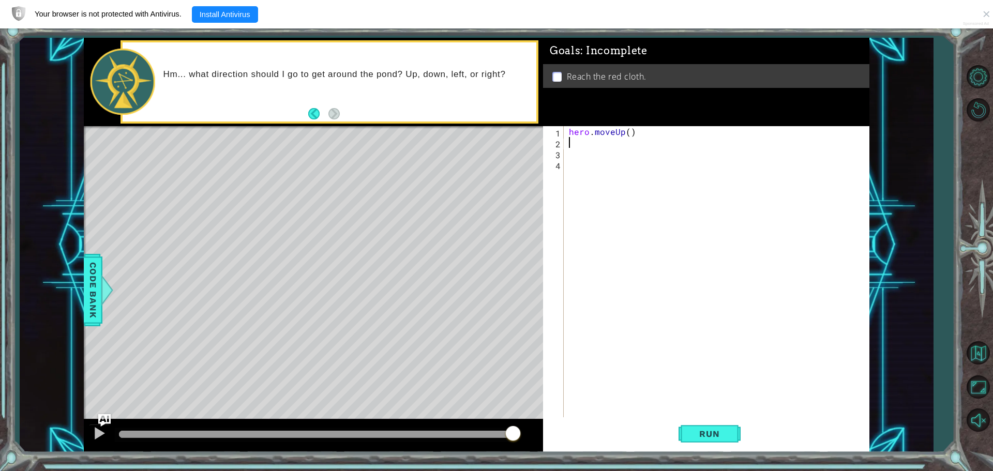
paste textarea "hero.moveUp()"
type textarea "hero.moveUp()"
drag, startPoint x: 644, startPoint y: 144, endPoint x: 569, endPoint y: 143, distance: 75.0
click at [569, 143] on div "hero . moveUp ( ) hero . moveUp ( )" at bounding box center [719, 283] width 305 height 315
click at [628, 132] on div "hero . moveUp ( )" at bounding box center [719, 283] width 305 height 315
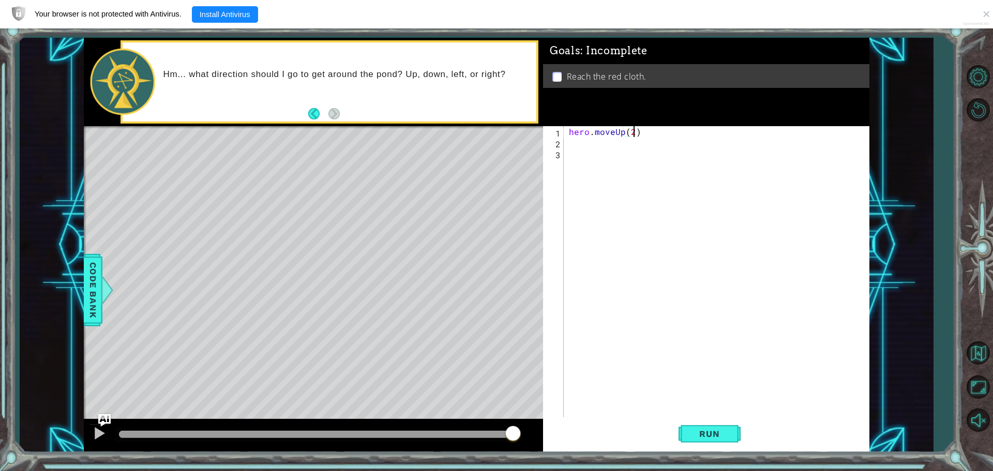
scroll to position [0, 4]
type textarea "hero.moveUp(2)"
click at [719, 444] on button "Run" at bounding box center [709, 433] width 62 height 33
click at [690, 440] on button "Run" at bounding box center [709, 433] width 62 height 33
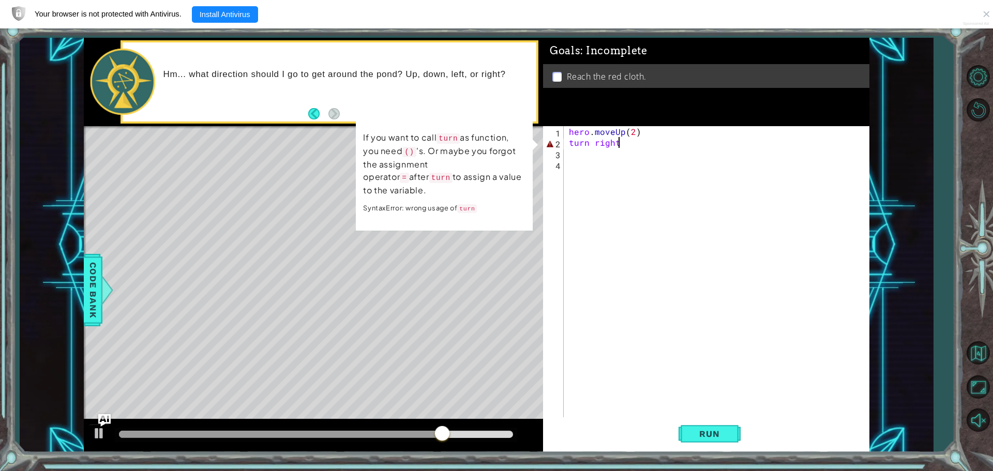
click at [558, 144] on div "2" at bounding box center [554, 144] width 19 height 11
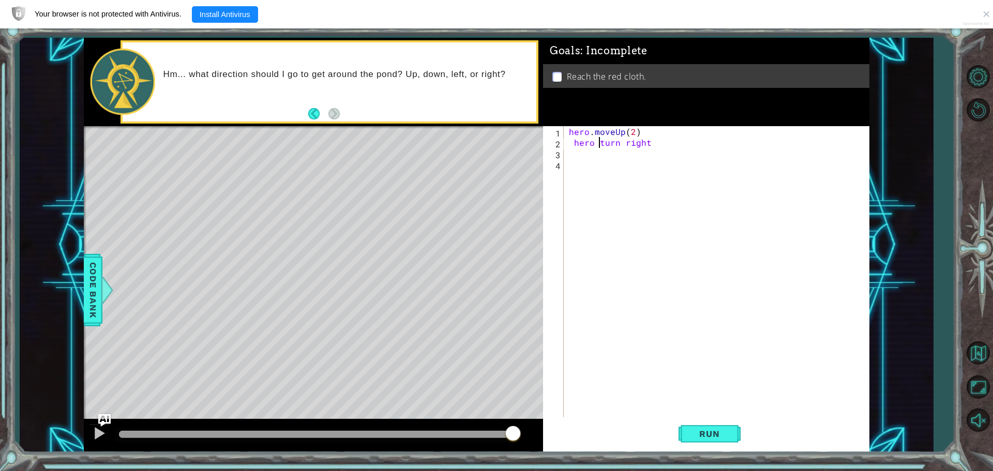
scroll to position [0, 2]
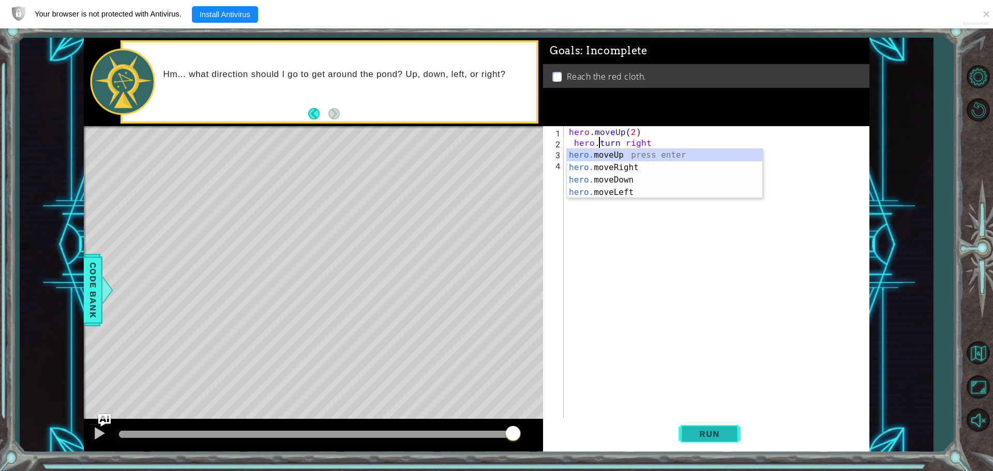
click at [715, 432] on span "Run" at bounding box center [709, 434] width 41 height 10
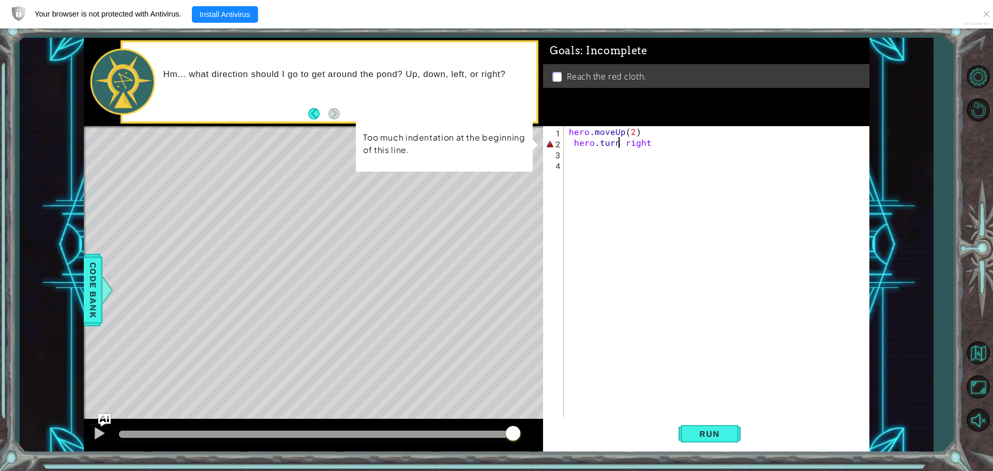
click at [620, 143] on div "hero . moveUp ( 2 ) hero . turn right" at bounding box center [719, 283] width 305 height 315
click at [623, 143] on div "hero . moveUp ( 2 ) hero . turn right" at bounding box center [719, 283] width 305 height 315
drag, startPoint x: 650, startPoint y: 142, endPoint x: 593, endPoint y: 147, distance: 57.1
click at [593, 147] on div "hero . moveUp ( 2 ) hero . turn right" at bounding box center [719, 283] width 305 height 315
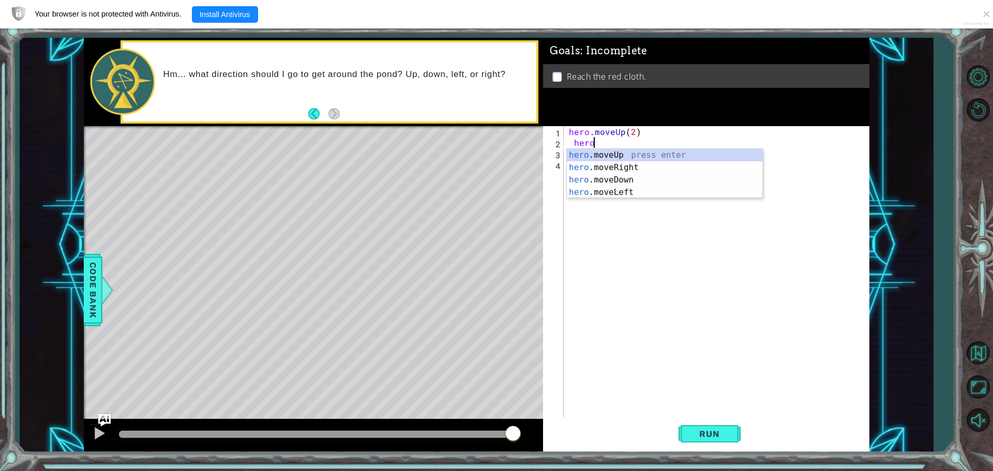
scroll to position [0, 1]
type textarea "h"
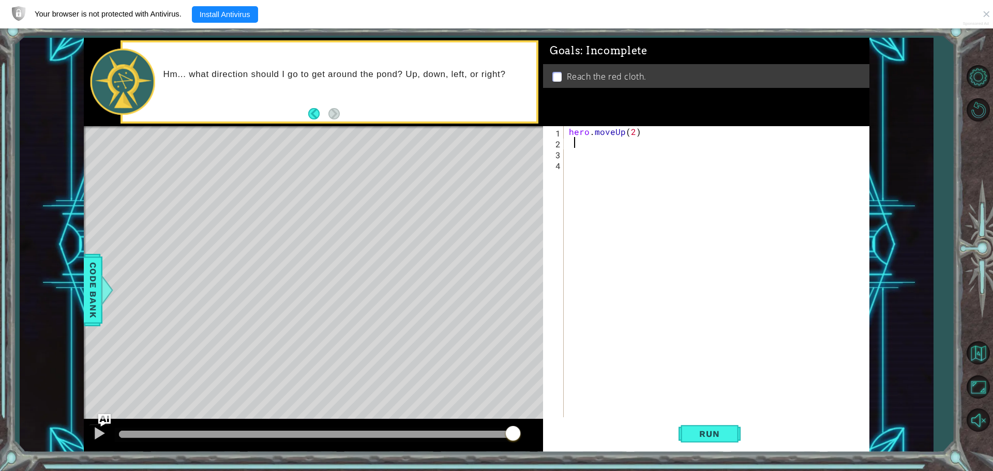
type textarea "hero.moveUp(2)"
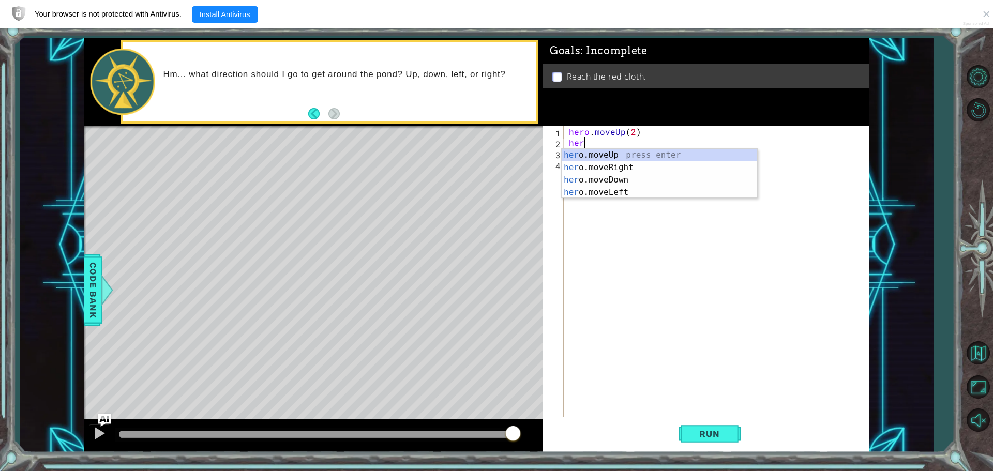
type textarea "hero"
click at [675, 165] on div "hero .moveUp press enter hero .moveRight press enter hero .moveDown press enter…" at bounding box center [658, 186] width 195 height 74
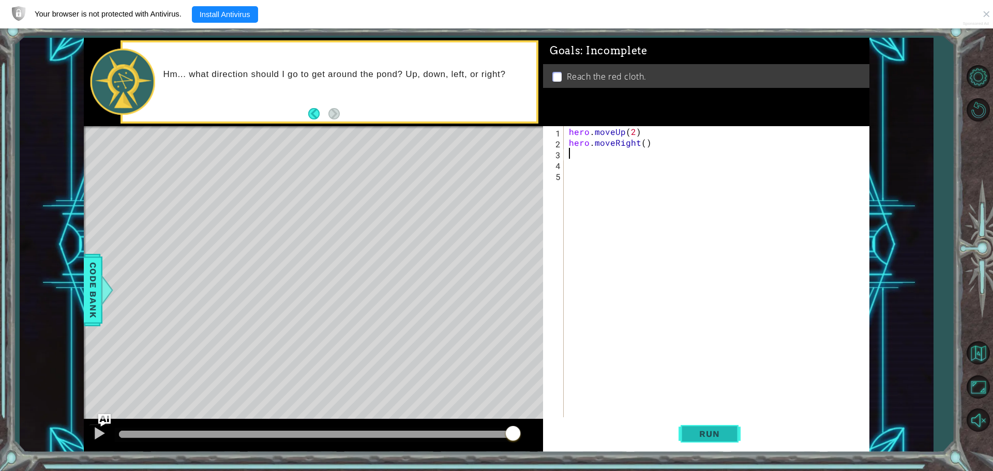
click at [708, 441] on button "Run" at bounding box center [709, 433] width 62 height 33
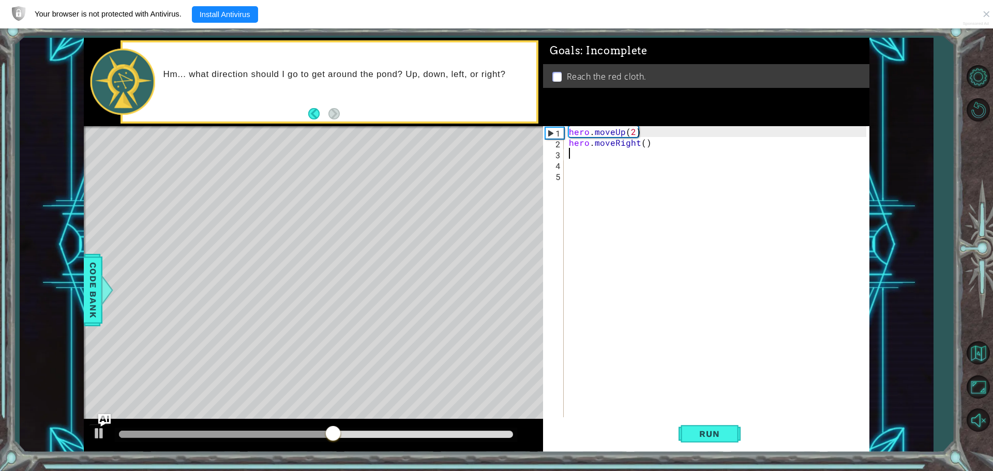
click at [631, 135] on div "hero . moveUp ( 2 ) hero . moveRight ( )" at bounding box center [719, 283] width 305 height 315
click at [641, 144] on div "hero . moveUp ( 2 ) hero . moveRight ( )" at bounding box center [719, 283] width 305 height 315
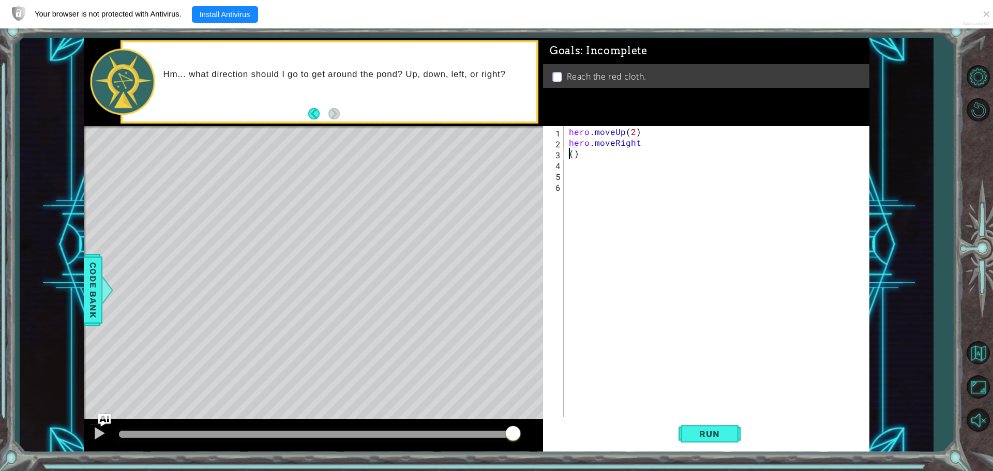
click at [582, 155] on div "hero . moveUp ( 2 ) hero . moveRight ( )" at bounding box center [719, 283] width 305 height 315
type textarea "("
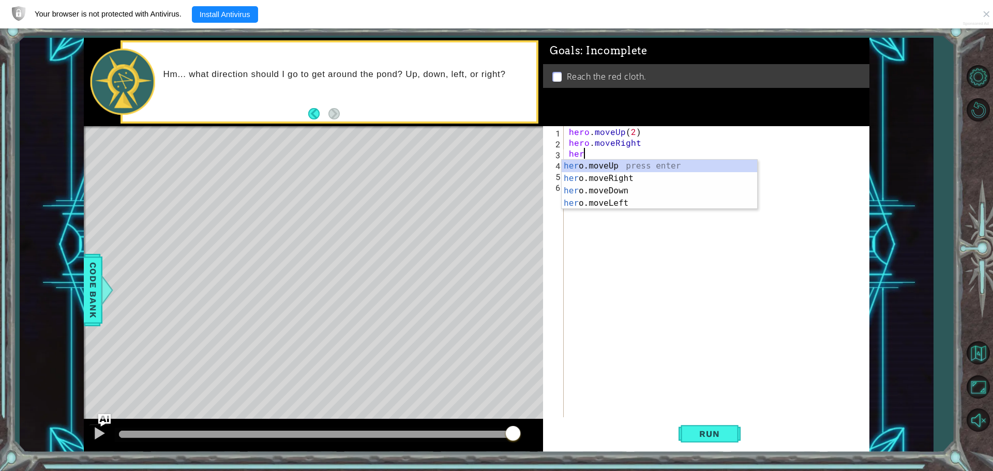
scroll to position [0, 1]
click at [612, 205] on div "hero .moveUp press enter hero .moveRight press enter hero .moveDown press enter…" at bounding box center [658, 197] width 195 height 74
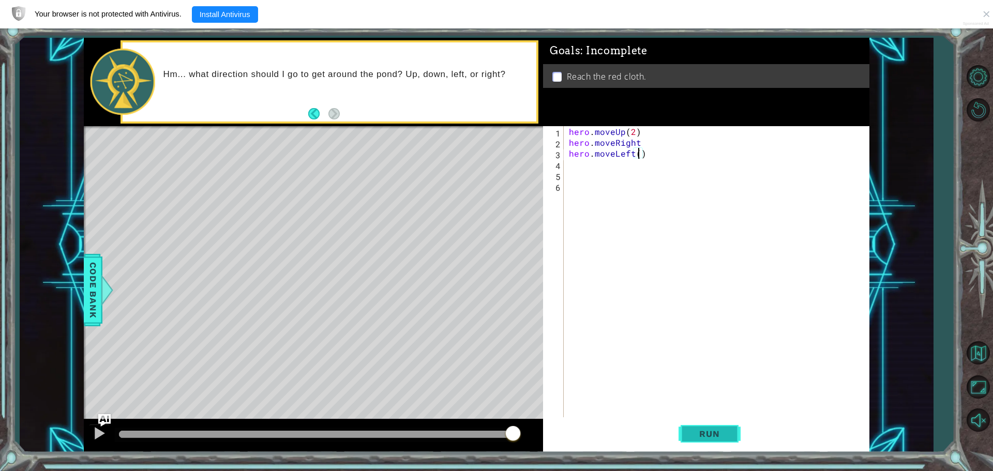
click at [719, 440] on button "Run" at bounding box center [709, 433] width 62 height 33
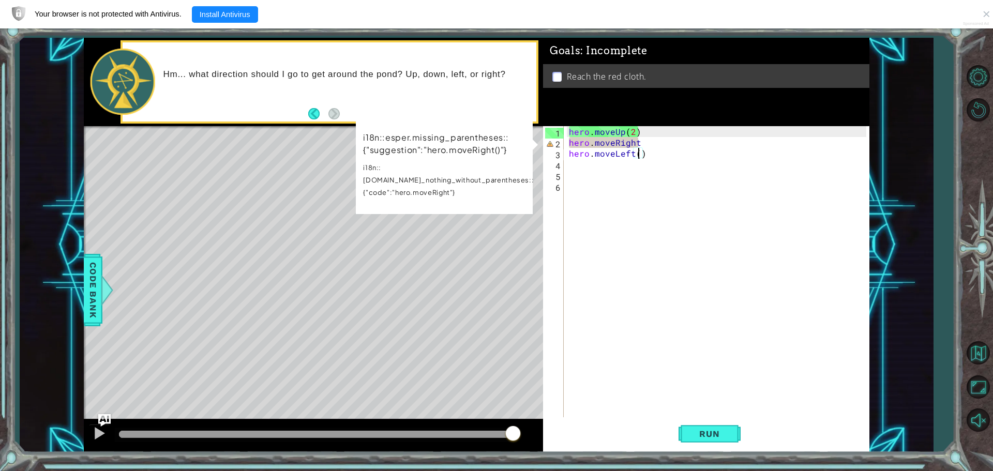
click at [677, 139] on div "hero . moveUp ( 2 ) hero . moveRight hero . moveLeft ( )" at bounding box center [719, 283] width 305 height 315
click at [647, 144] on div "hero . moveUp ( 2 ) hero . moveRight hero . moveLeft ( )" at bounding box center [719, 283] width 305 height 315
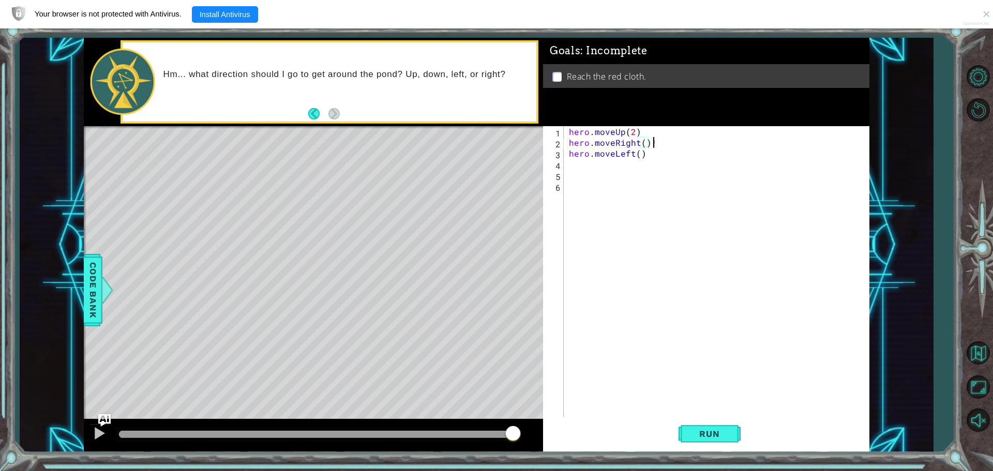
scroll to position [0, 5]
type textarea "hero.moveRight()"
click at [712, 440] on button "Run" at bounding box center [709, 433] width 62 height 33
click at [651, 159] on div "hero . moveUp ( 2 ) hero . moveRight ( ) hero . moveLeft ( )" at bounding box center [719, 283] width 305 height 315
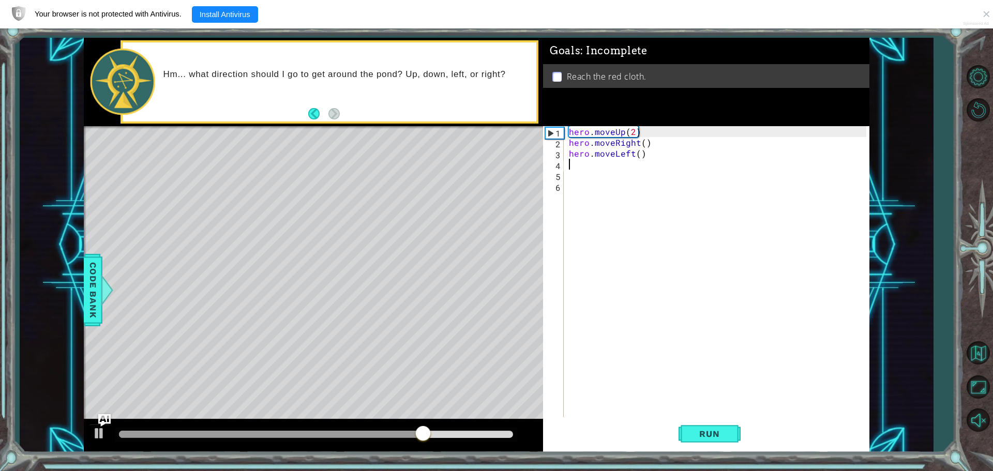
click at [649, 154] on div "hero . moveUp ( 2 ) hero . moveRight ( ) hero . moveLeft ( )" at bounding box center [719, 283] width 305 height 315
click at [631, 155] on div "hero . moveUp ( 2 ) hero . moveRight ( ) hero . moveLeft ( )" at bounding box center [719, 283] width 305 height 315
drag, startPoint x: 643, startPoint y: 155, endPoint x: 614, endPoint y: 157, distance: 29.1
click at [614, 157] on div "hero . moveUp ( 2 ) hero . moveRight ( ) hero . moveLeft ( )" at bounding box center [719, 283] width 305 height 315
type textarea "hero.move"
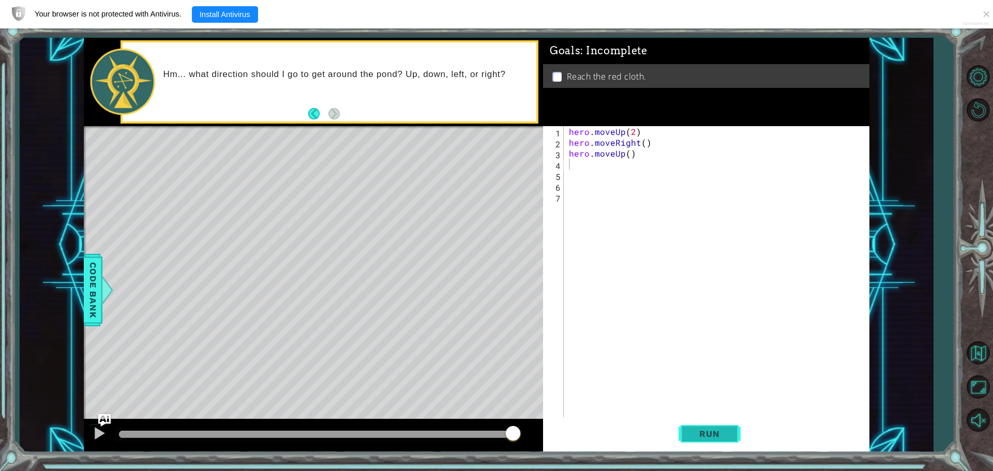
click at [695, 431] on span "Run" at bounding box center [709, 434] width 41 height 10
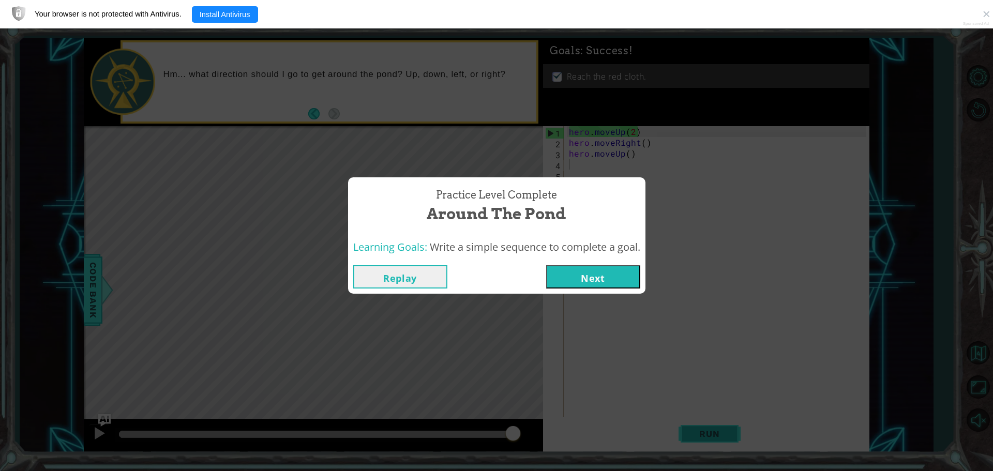
click at [598, 276] on button "Next" at bounding box center [593, 276] width 94 height 23
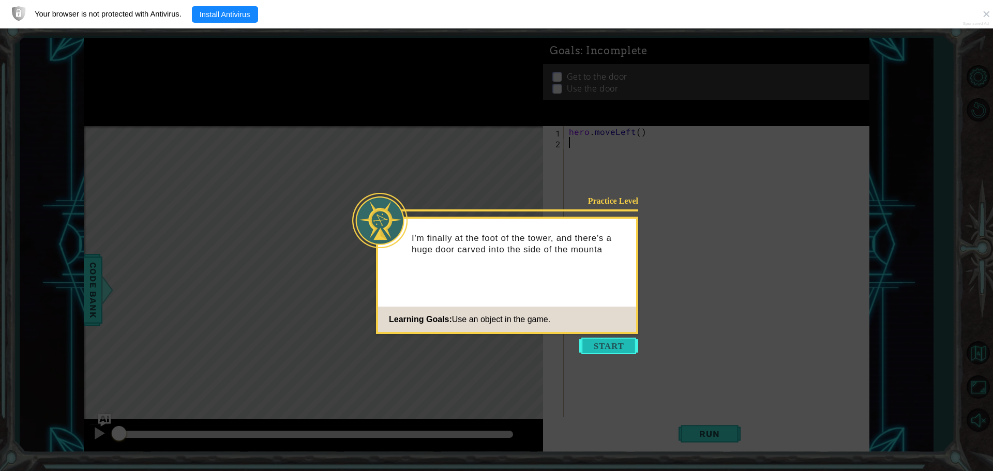
click at [612, 349] on button "Start" at bounding box center [608, 346] width 59 height 17
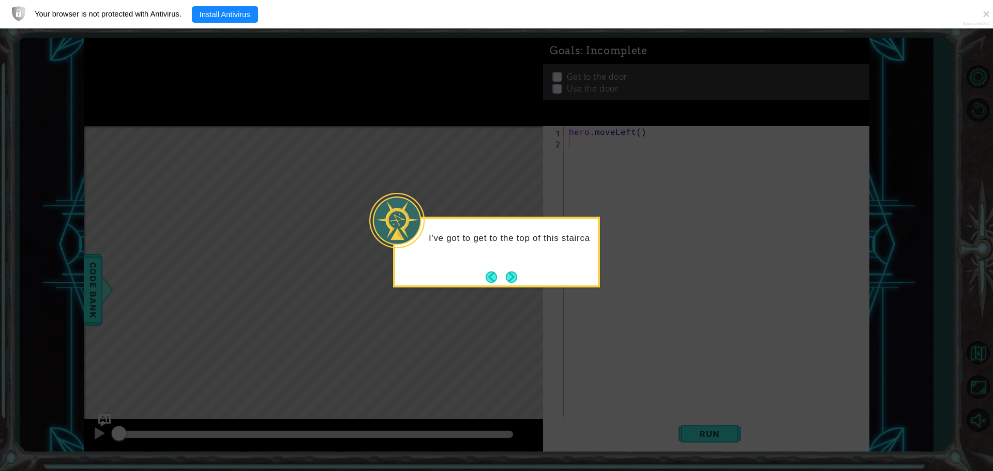
click at [514, 285] on div "I've got to get to the top of this stairca" at bounding box center [496, 252] width 207 height 71
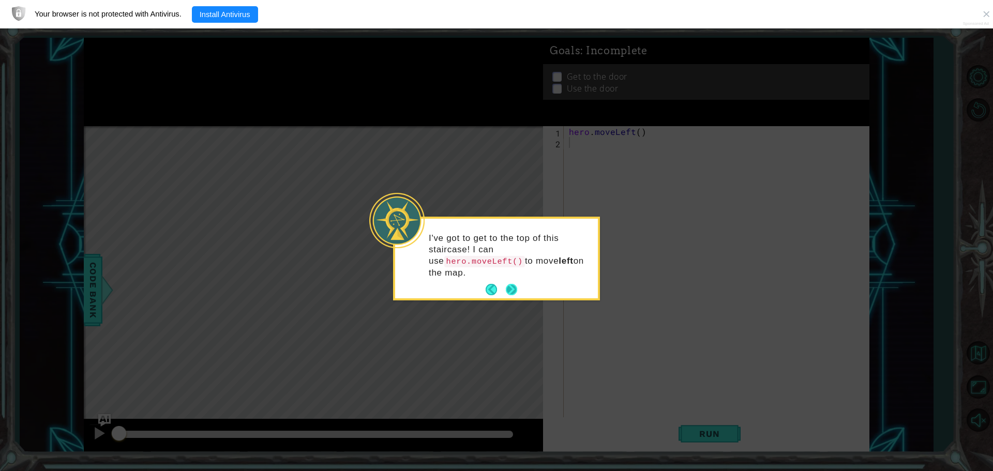
click at [511, 282] on button "Next" at bounding box center [511, 290] width 16 height 16
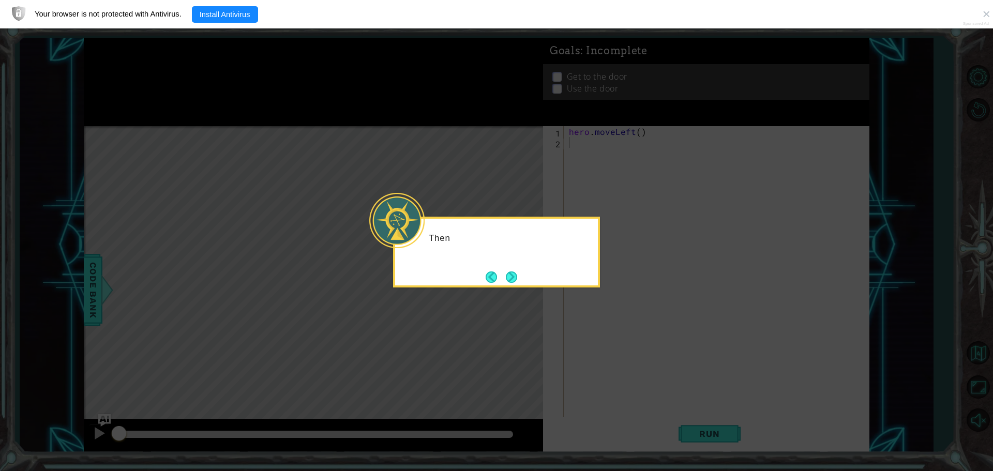
click at [508, 286] on div "Then" at bounding box center [496, 252] width 207 height 71
click at [507, 276] on button "Next" at bounding box center [511, 276] width 11 height 11
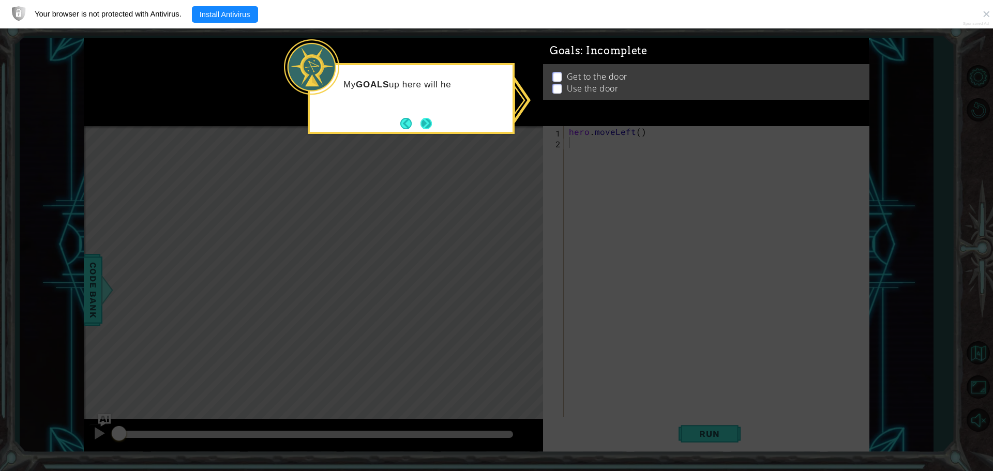
click at [429, 118] on button "Next" at bounding box center [425, 123] width 11 height 11
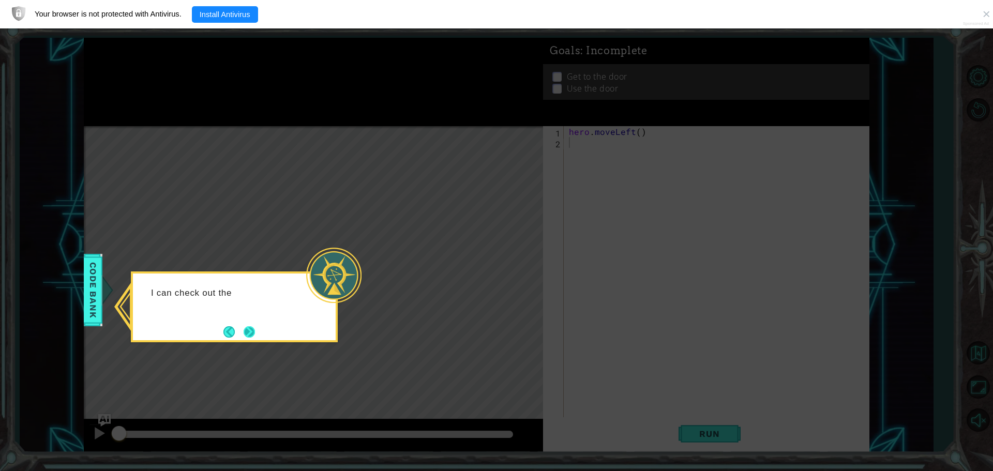
click at [250, 333] on button "Next" at bounding box center [249, 331] width 11 height 11
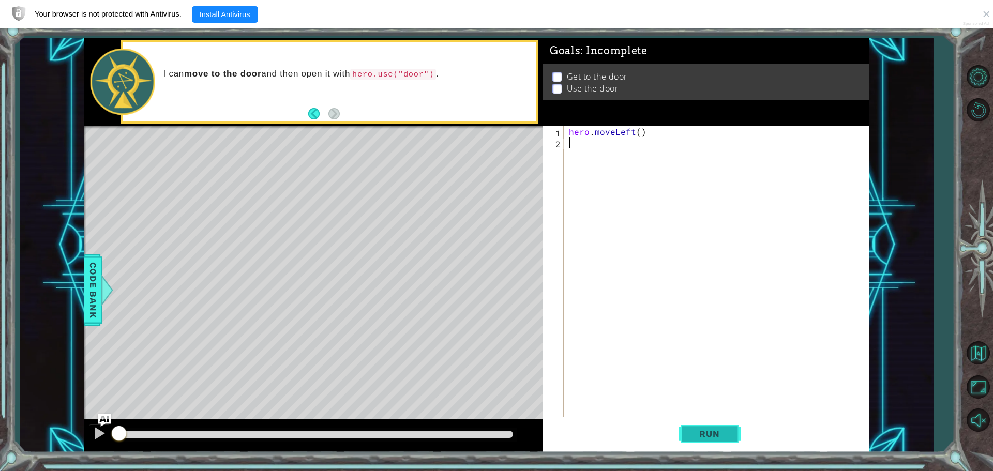
click at [717, 435] on span "Run" at bounding box center [709, 434] width 41 height 10
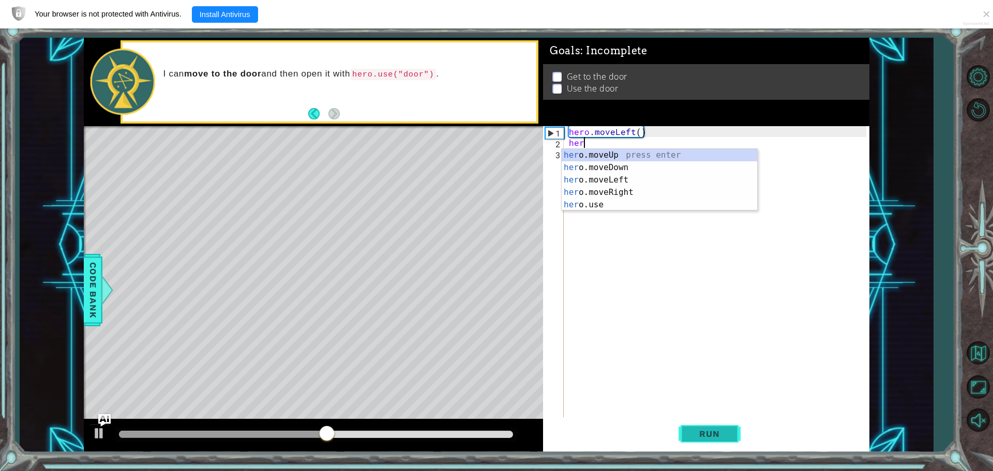
type textarea "hero"
click at [622, 193] on div "hero .moveUp press enter hero .moveDown press enter hero .moveLeft press enter …" at bounding box center [658, 192] width 195 height 87
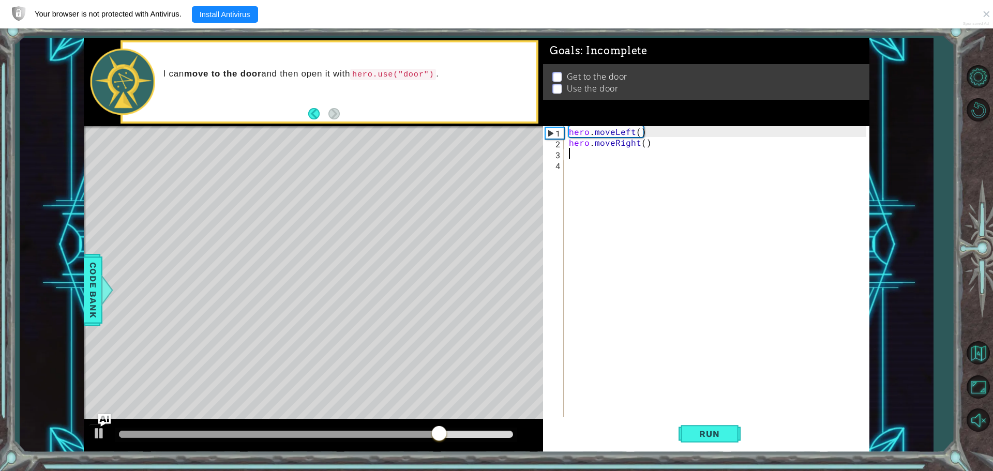
scroll to position [0, 0]
click at [713, 437] on span "Run" at bounding box center [709, 434] width 41 height 10
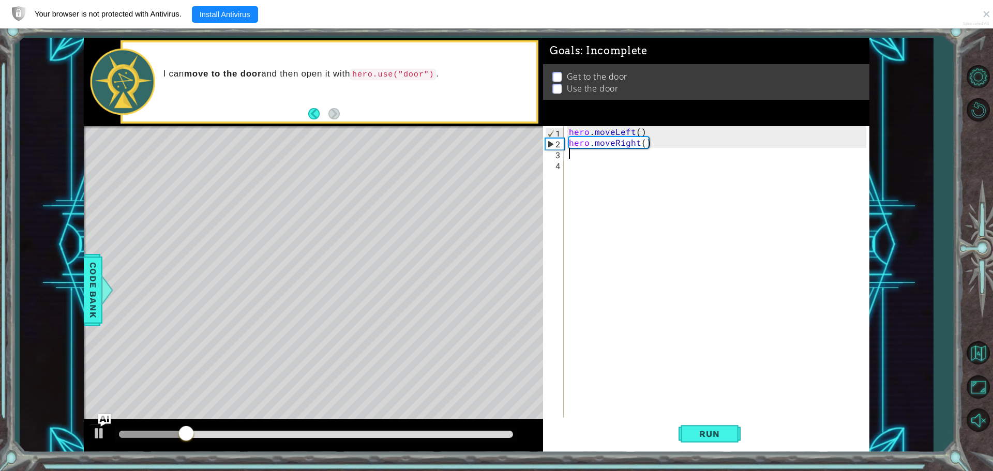
click at [637, 144] on div "hero . moveLeft ( ) hero . moveRight ( )" at bounding box center [719, 283] width 305 height 315
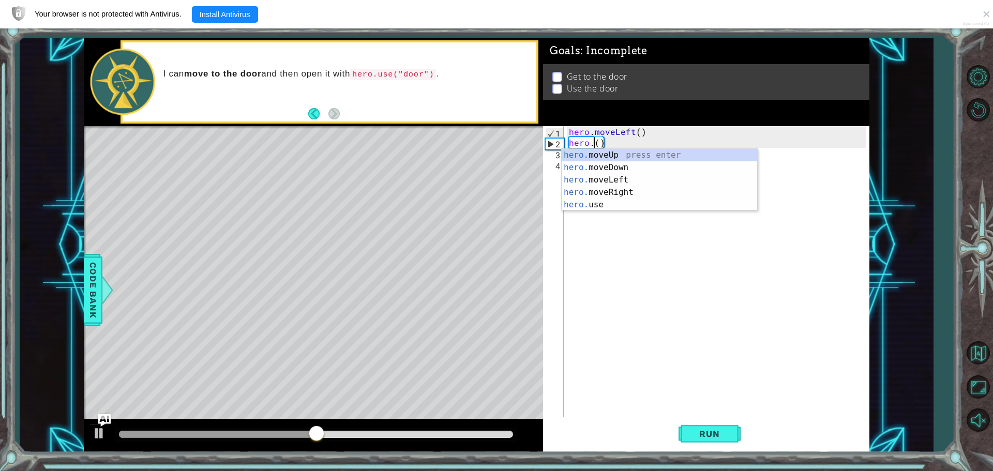
click at [639, 161] on div "hero. moveUp press enter hero. moveDown press enter hero. moveLeft press enter …" at bounding box center [658, 192] width 195 height 87
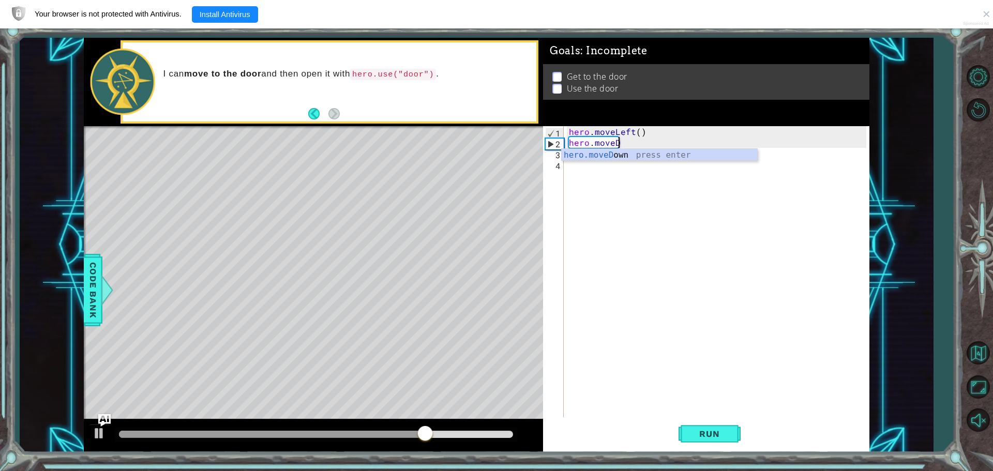
type textarea "hero.move"
click at [642, 157] on div "hero.move Up press enter hero.move Down press enter hero.move Left press enter …" at bounding box center [658, 186] width 195 height 74
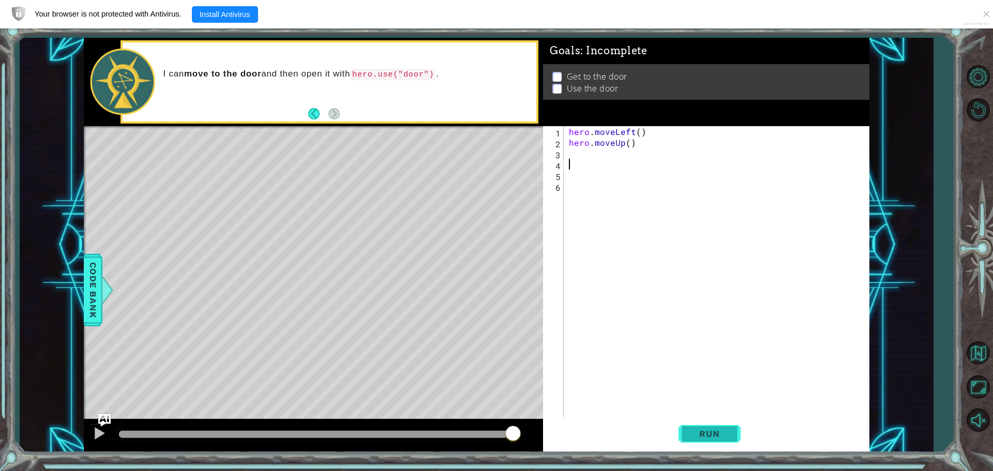
click at [723, 436] on span "Run" at bounding box center [709, 434] width 41 height 10
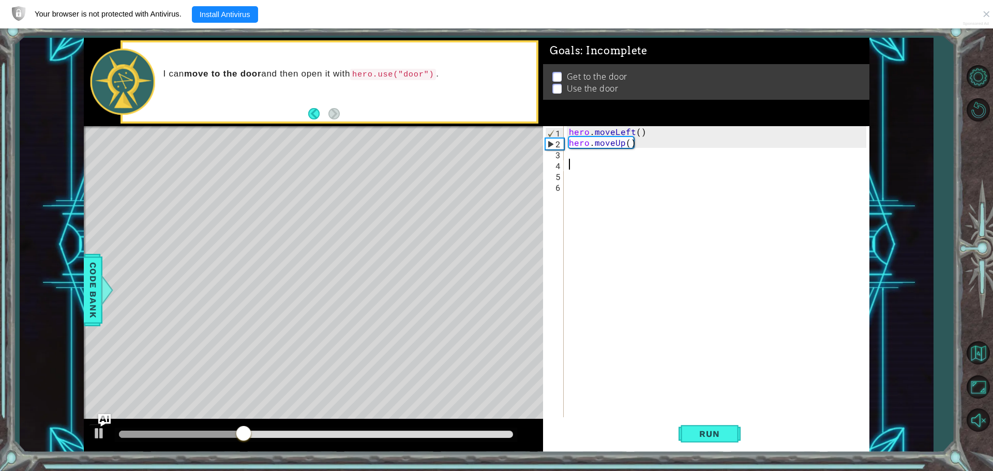
click at [622, 145] on div "hero . moveLeft ( ) hero . moveUp ( )" at bounding box center [719, 283] width 305 height 315
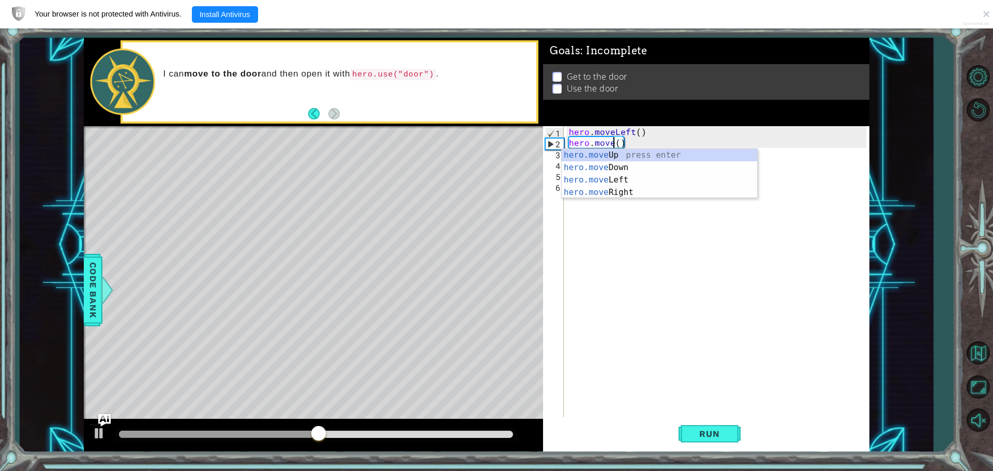
click at [625, 181] on div "hero.move Up press enter hero.move Down press enter hero.move Left press enter …" at bounding box center [658, 186] width 195 height 74
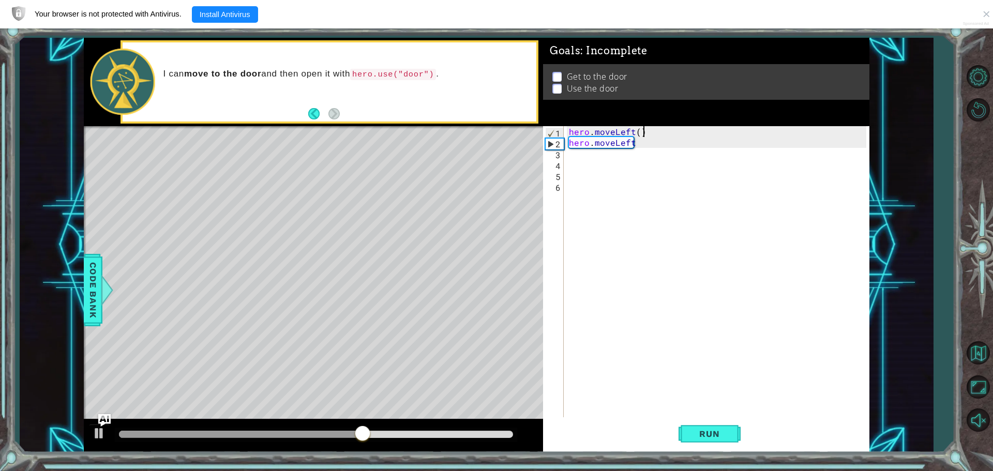
click at [646, 132] on div "hero . moveLeft ( ) hero . moveLeft" at bounding box center [719, 283] width 305 height 315
click at [639, 132] on div "hero . moveLeft ( ) hero . moveLeft" at bounding box center [719, 283] width 305 height 315
drag, startPoint x: 651, startPoint y: 142, endPoint x: 591, endPoint y: 145, distance: 60.5
click at [591, 145] on div "hero . moveLeft ( 2 ) hero . moveLeft" at bounding box center [719, 283] width 305 height 315
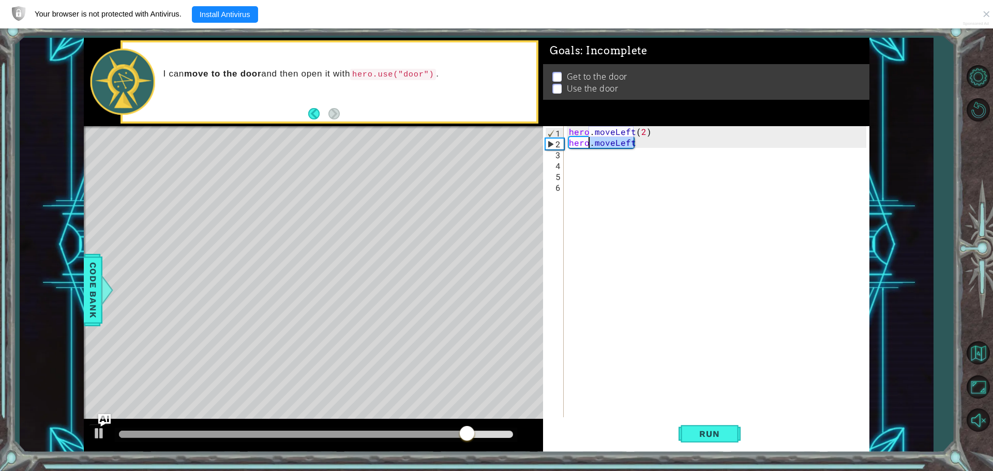
type textarea "hero"
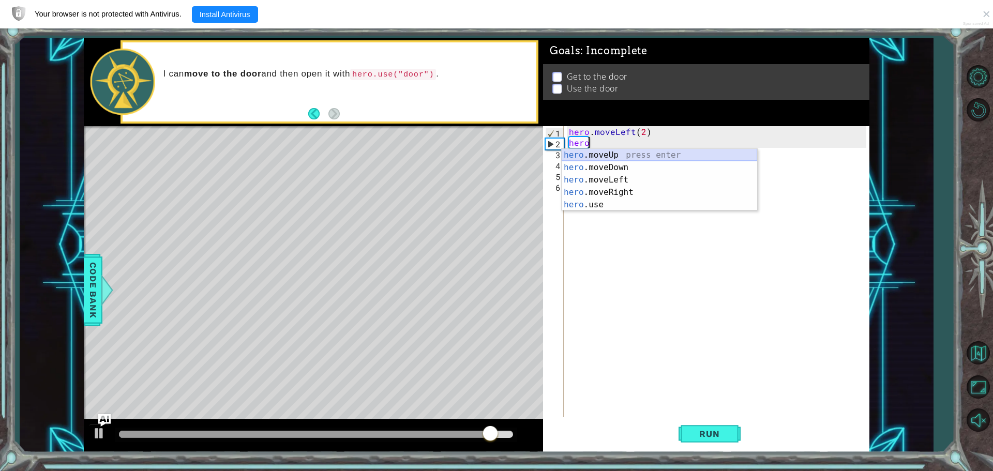
click at [595, 150] on div "hero .moveUp press enter hero .moveDown press enter hero .moveLeft press enter …" at bounding box center [658, 192] width 195 height 87
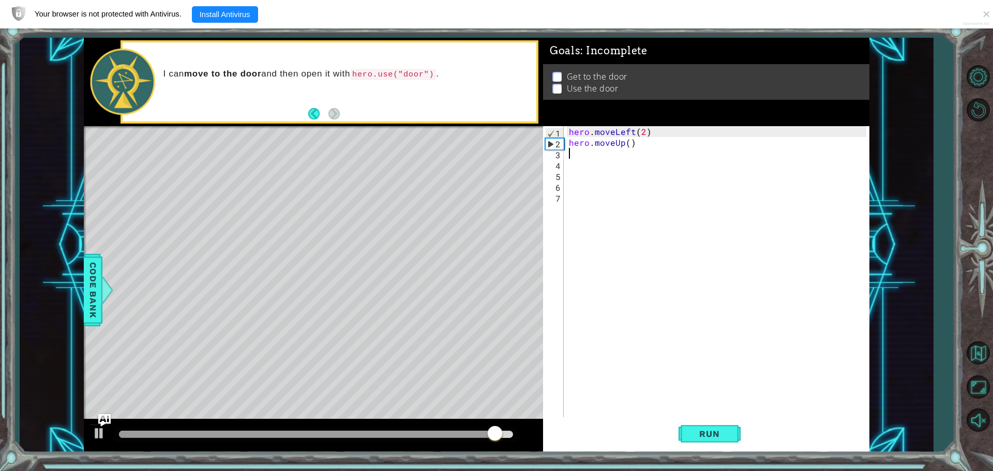
scroll to position [0, 0]
click at [690, 428] on button "Run" at bounding box center [709, 433] width 62 height 33
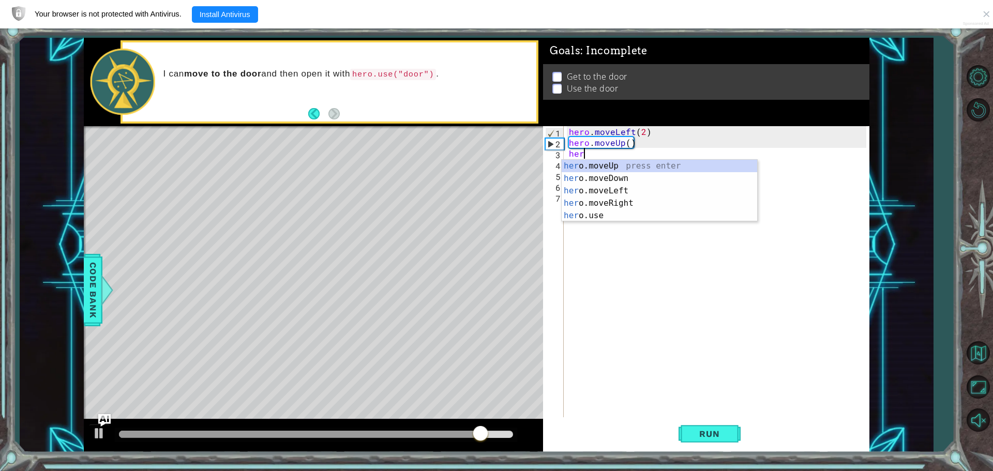
type textarea "hero"
click at [615, 207] on div "hero .moveUp press enter hero .moveDown press enter hero .moveLeft press enter …" at bounding box center [658, 203] width 195 height 87
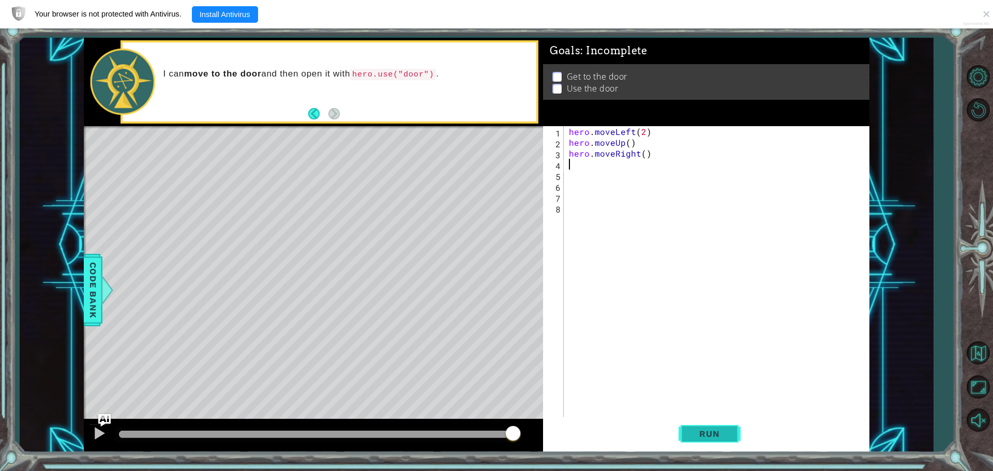
click at [713, 430] on span "Run" at bounding box center [709, 434] width 41 height 10
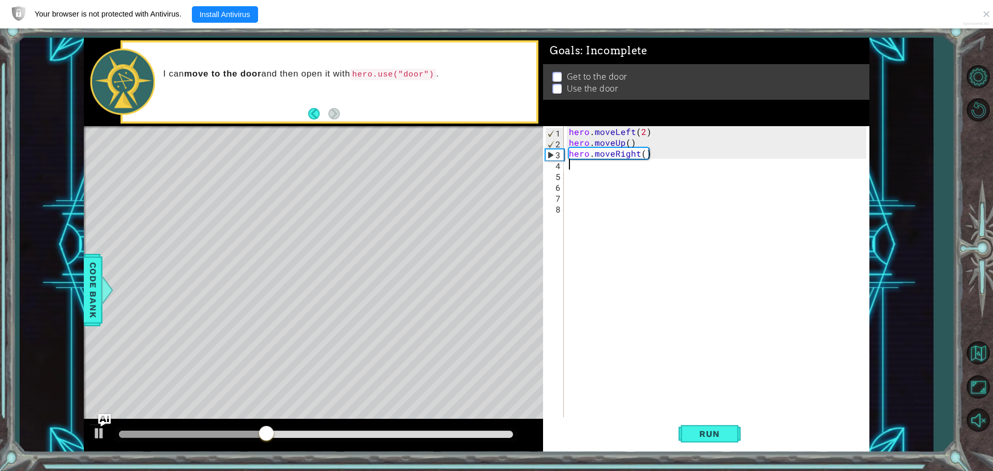
click at [635, 157] on div "hero . moveLeft ( 2 ) hero . moveUp ( ) hero . moveRight ( )" at bounding box center [719, 283] width 305 height 315
click at [638, 157] on div "hero . moveLeft ( 2 ) hero . moveUp ( ) hero . moveRight ( )" at bounding box center [719, 283] width 305 height 315
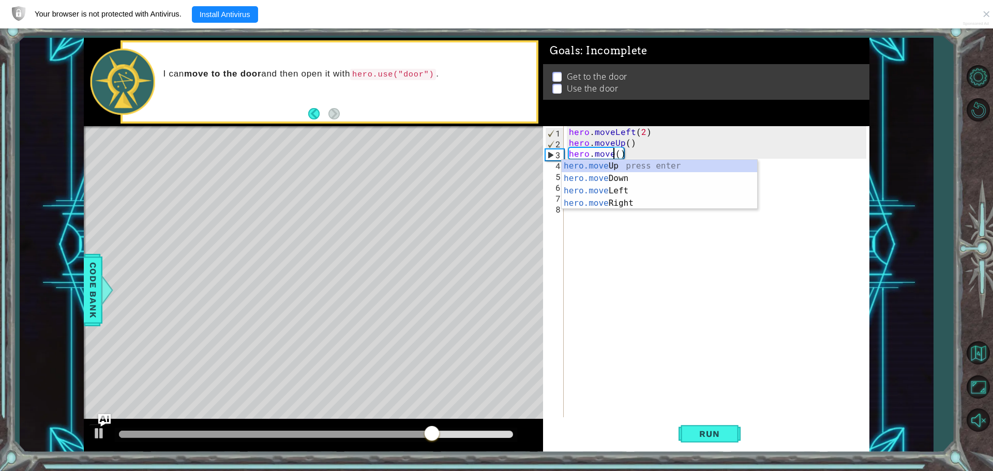
click at [629, 146] on div "hero . moveLeft ( 2 ) hero . moveUp ( ) hero . move ( )" at bounding box center [719, 283] width 305 height 315
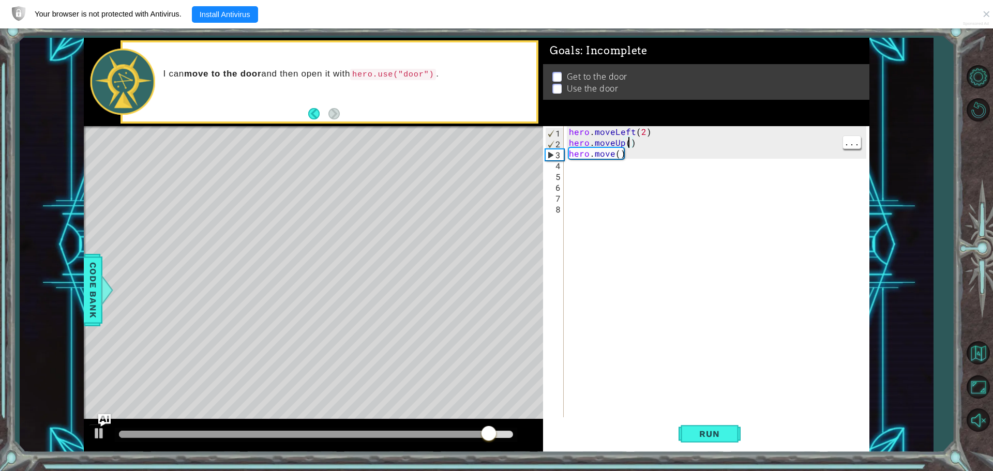
type textarea "hero.moveUp(2)"
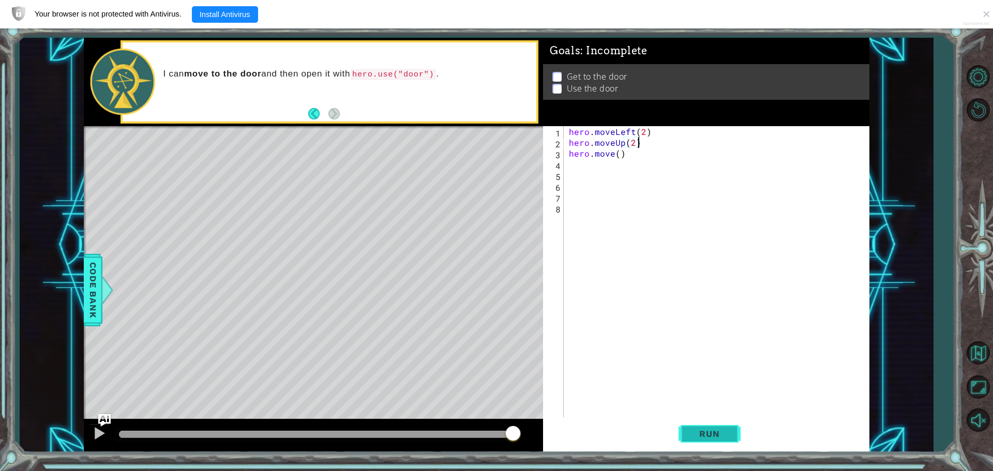
click at [710, 435] on span "Run" at bounding box center [709, 434] width 41 height 10
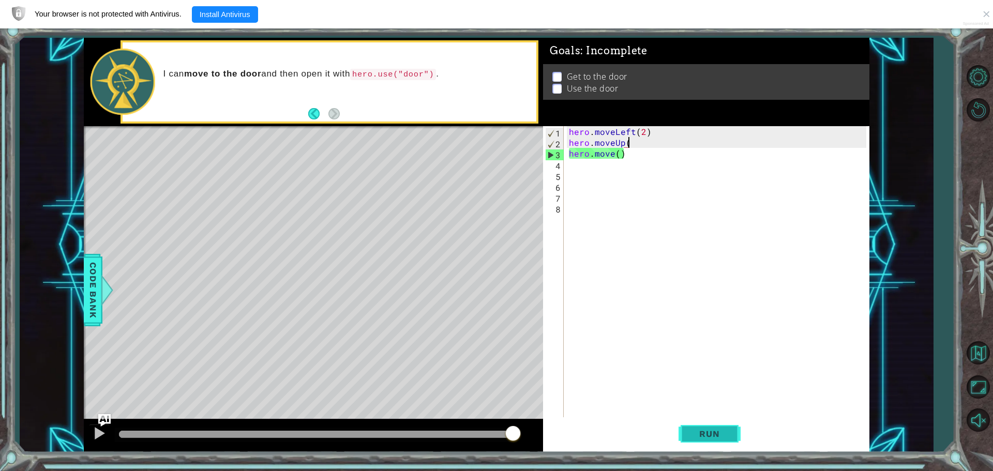
scroll to position [0, 3]
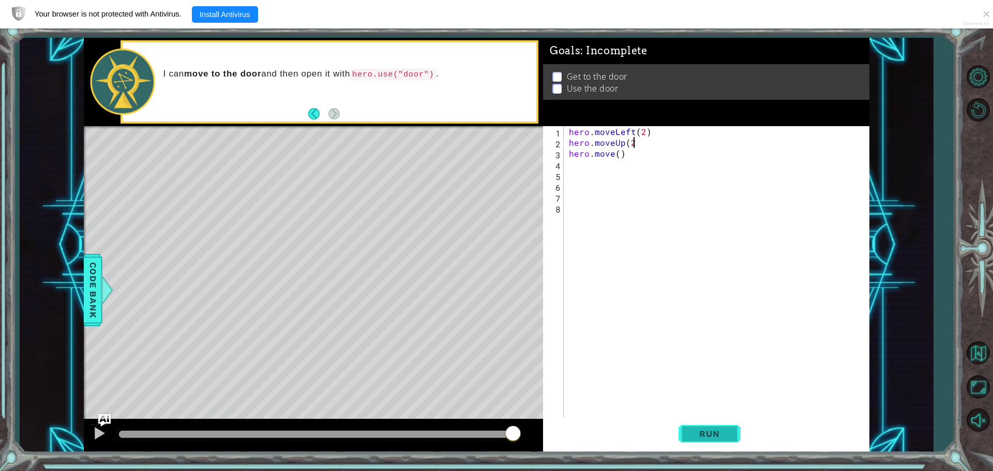
type textarea "hero.moveUp(2)"
click at [622, 154] on div "hero . moveLeft ( 2 ) hero . moveUp ( 2 ) hero . move ( )" at bounding box center [719, 283] width 305 height 315
click at [614, 156] on div "hero . moveLeft ( 2 ) hero . moveUp ( 2 ) hero . move ( )" at bounding box center [719, 283] width 305 height 315
click at [629, 156] on div "hero . moveLeft ( 2 ) hero . moveUp ( 2 ) hero . move ( )" at bounding box center [719, 283] width 305 height 315
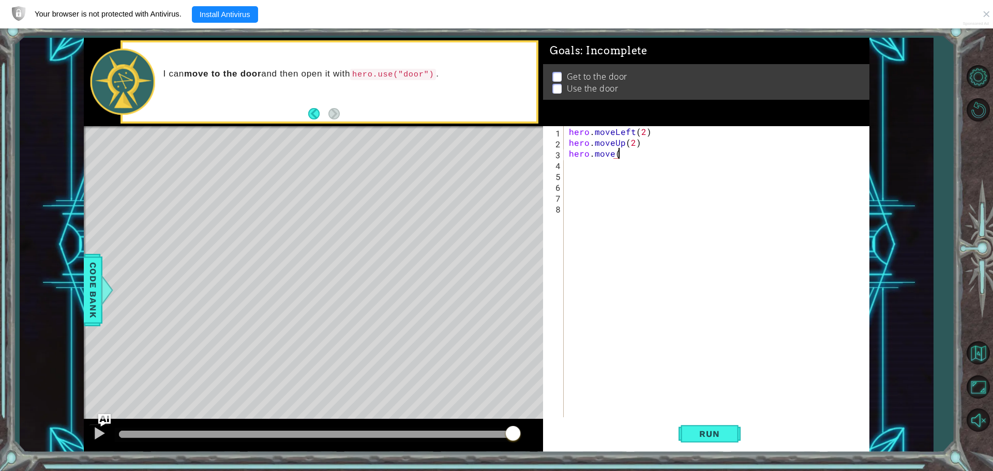
type textarea "hero.move"
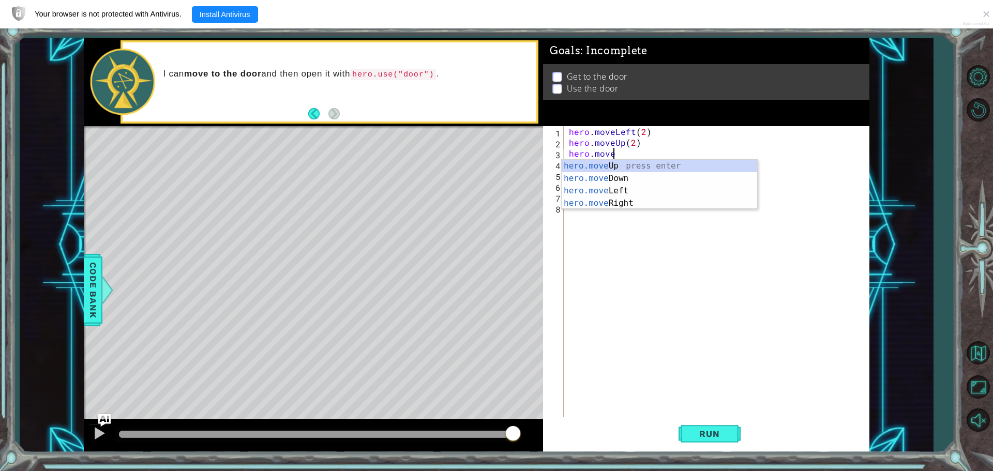
click at [605, 212] on div "hero . moveLeft ( 2 ) hero . moveUp ( 2 ) hero . move" at bounding box center [719, 283] width 305 height 315
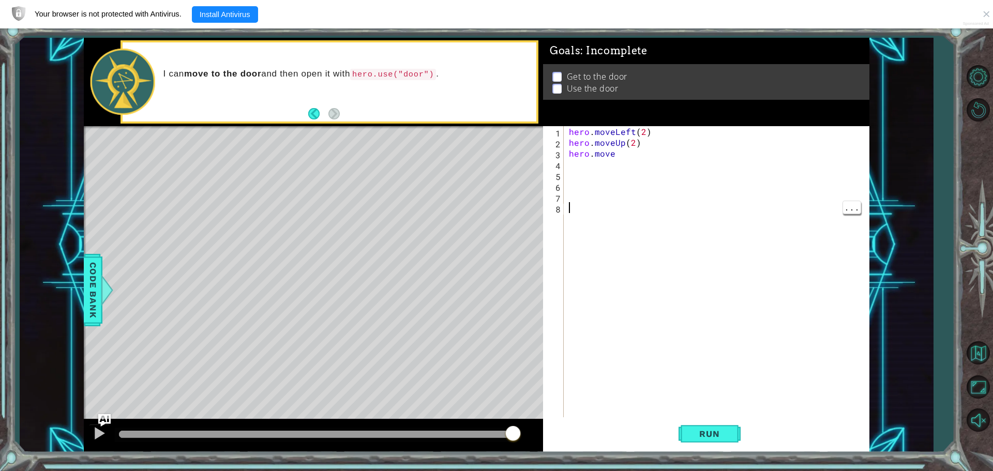
click at [617, 157] on div "hero . moveLeft ( 2 ) hero . moveUp ( 2 ) hero . move" at bounding box center [719, 283] width 305 height 315
type textarea "hero.mover"
click at [617, 174] on div "hero . moveLeft ( 2 ) hero . moveUp ( 2 ) hero . mover" at bounding box center [719, 283] width 305 height 315
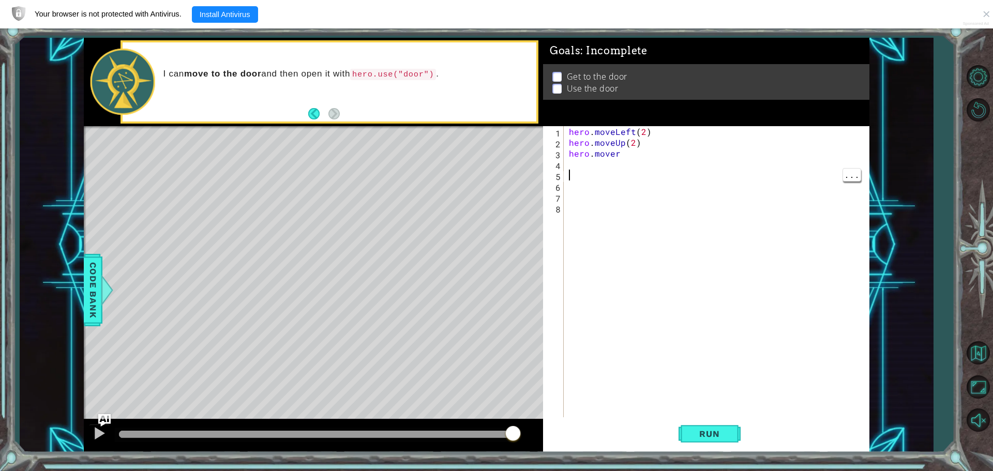
click at [622, 156] on div "hero . moveLeft ( 2 ) hero . moveUp ( 2 ) hero . mover" at bounding box center [719, 283] width 305 height 315
type textarea "hero.moveri"
click at [640, 166] on div "hero.moveRi ght press enter" at bounding box center [658, 178] width 195 height 37
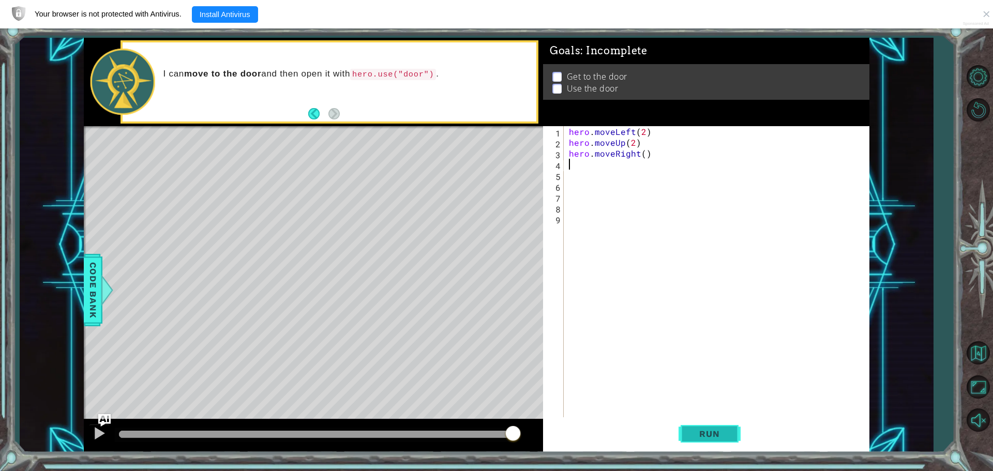
click at [727, 436] on span "Run" at bounding box center [709, 434] width 41 height 10
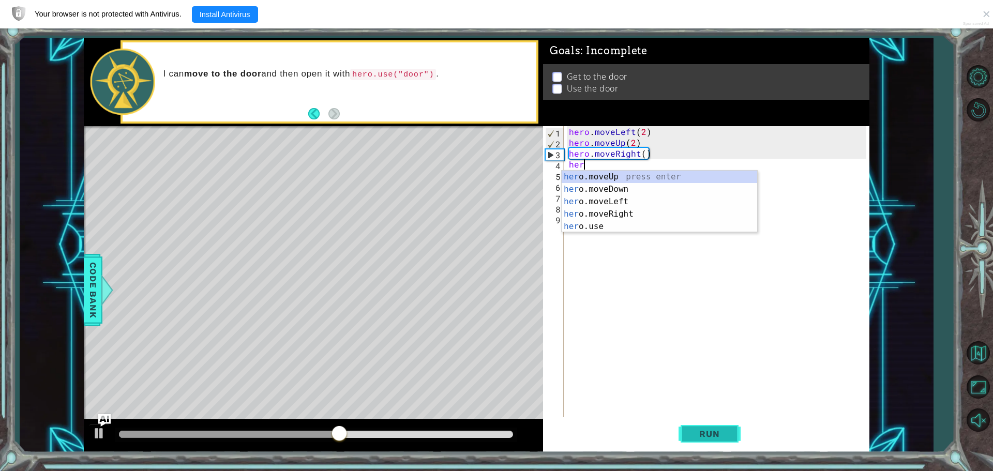
type textarea "hero"
click at [639, 182] on div "hero .moveUp press enter hero .moveDown press enter hero .moveLeft press enter …" at bounding box center [658, 214] width 195 height 87
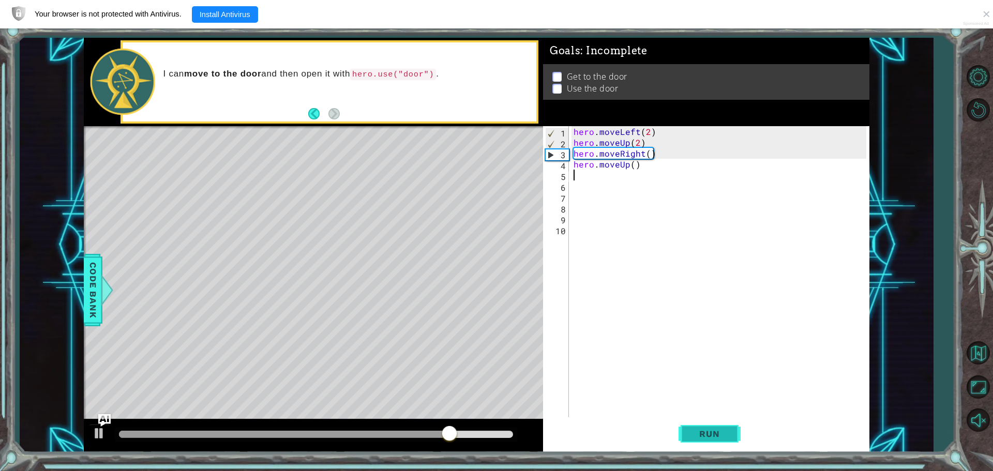
click at [687, 435] on button "Run" at bounding box center [709, 433] width 62 height 33
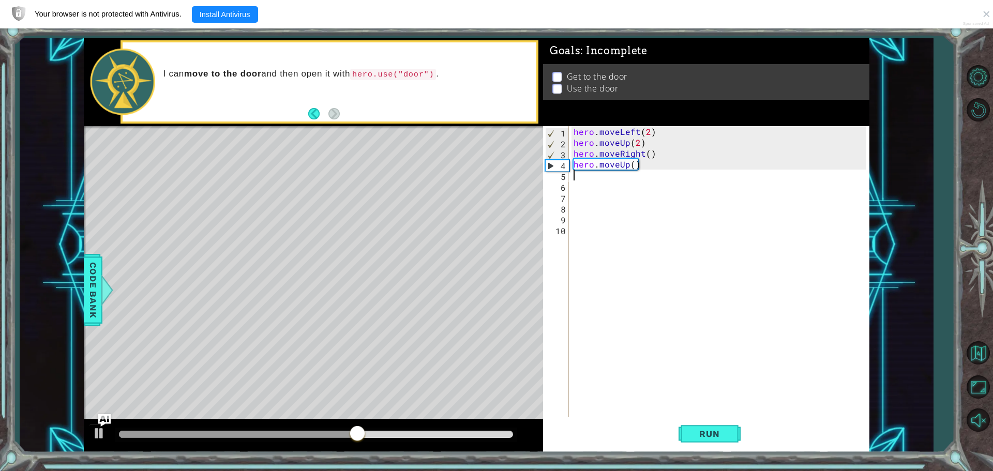
click at [637, 166] on div "hero . moveLeft ( 2 ) hero . moveUp ( 2 ) hero . moveRight ( ) hero . moveUp ( )" at bounding box center [721, 283] width 300 height 315
click at [637, 164] on div "hero . moveLeft ( 2 ) hero . moveUp ( 2 ) hero . moveRight ( ) hero . moveUp ( )" at bounding box center [721, 283] width 300 height 315
type textarea "hero.move"
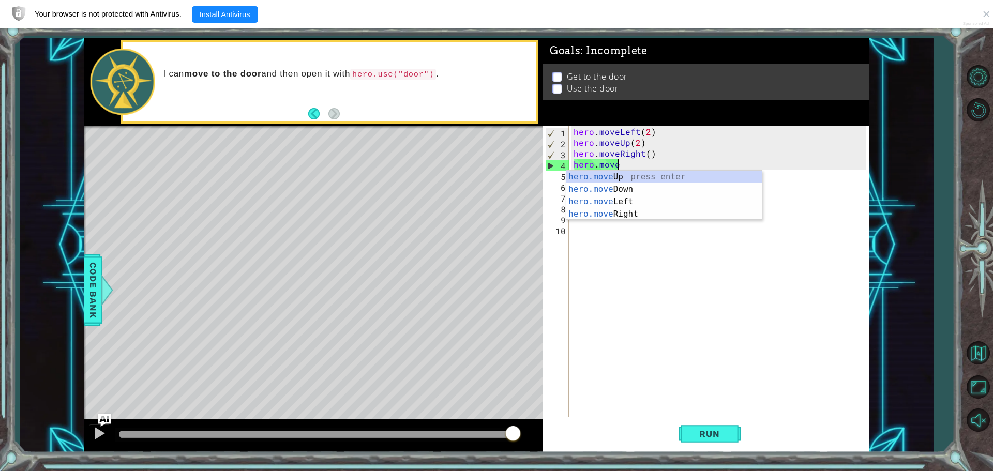
click at [632, 204] on div "hero.move Up press enter hero.move Down press enter hero.move Left press enter …" at bounding box center [663, 208] width 195 height 74
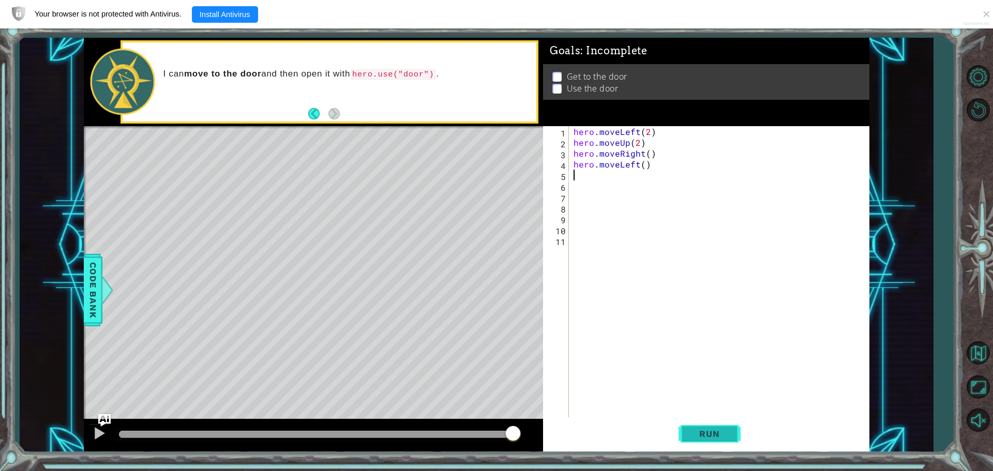
click at [725, 435] on span "Run" at bounding box center [709, 434] width 41 height 10
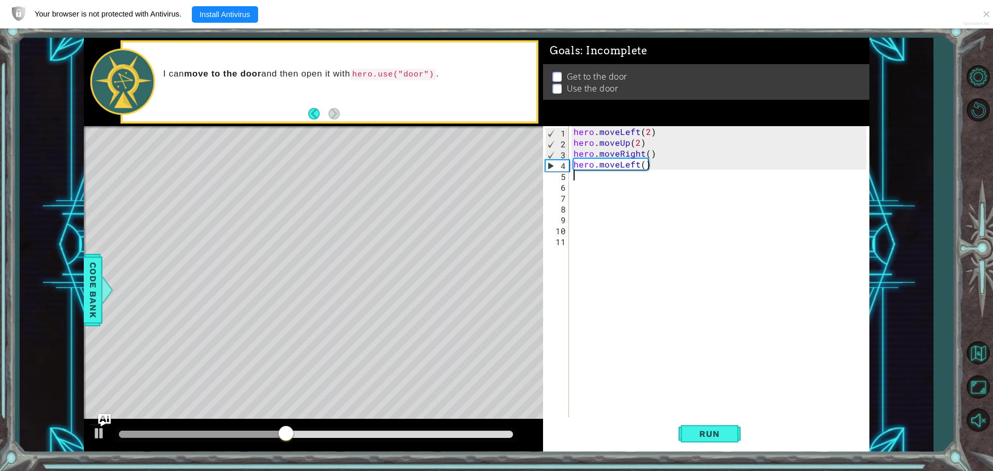
click at [644, 165] on div "hero . moveLeft ( 2 ) hero . moveUp ( 2 ) hero . moveRight ( ) hero . moveLeft …" at bounding box center [721, 283] width 300 height 315
type textarea "hero.moveLeft()"
click at [644, 169] on div "hero . moveLeft ( 2 ) hero . moveUp ( 2 ) hero . moveRight ( ) hero . moveLeft …" at bounding box center [721, 283] width 300 height 315
click at [646, 170] on div "hero . moveLeft ( 2 ) hero . moveUp ( 2 ) hero . moveRight ( ) hero . moveLeft …" at bounding box center [721, 283] width 300 height 315
click at [650, 169] on div "hero . moveLeft ( 2 ) hero . moveUp ( 2 ) hero . moveRight ( ) hero . moveLeft …" at bounding box center [721, 283] width 300 height 315
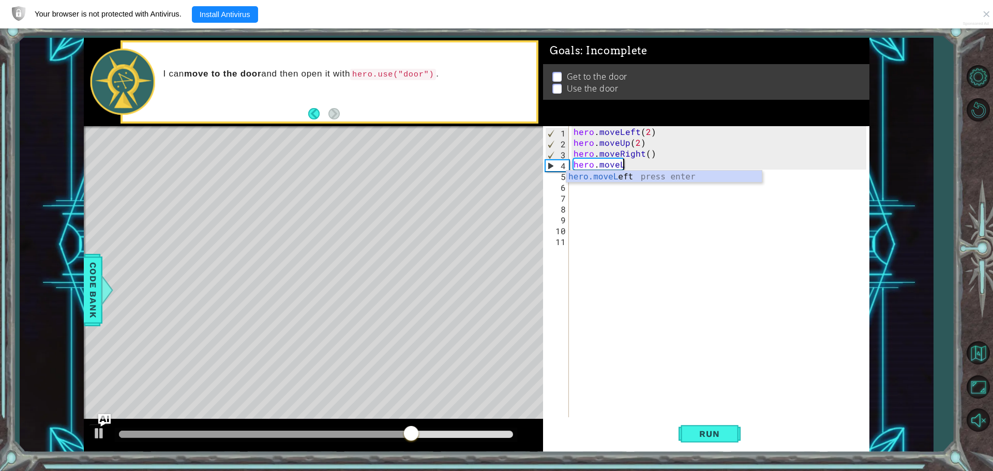
type textarea "hero.move"
click at [635, 217] on div "hero.move Up press enter hero.move Down press enter hero.move Left press enter …" at bounding box center [663, 208] width 195 height 74
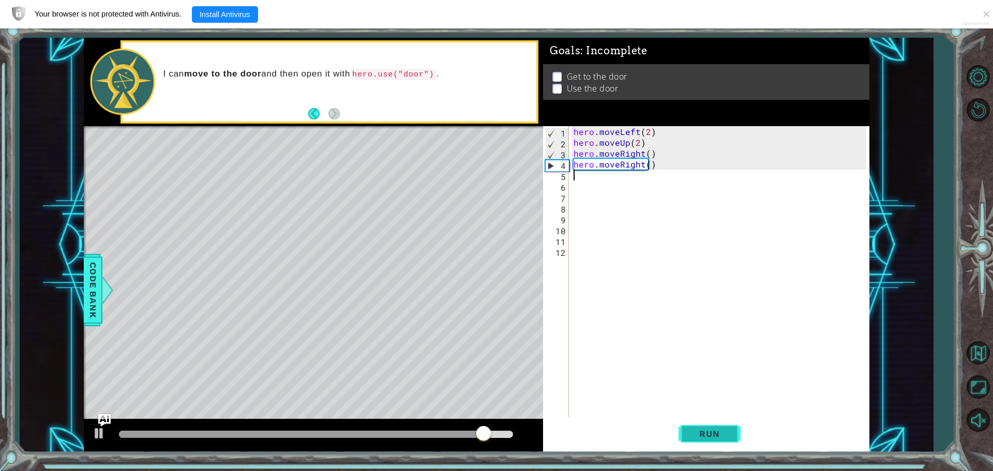
click at [700, 434] on span "Run" at bounding box center [709, 434] width 41 height 10
type textarea "h"
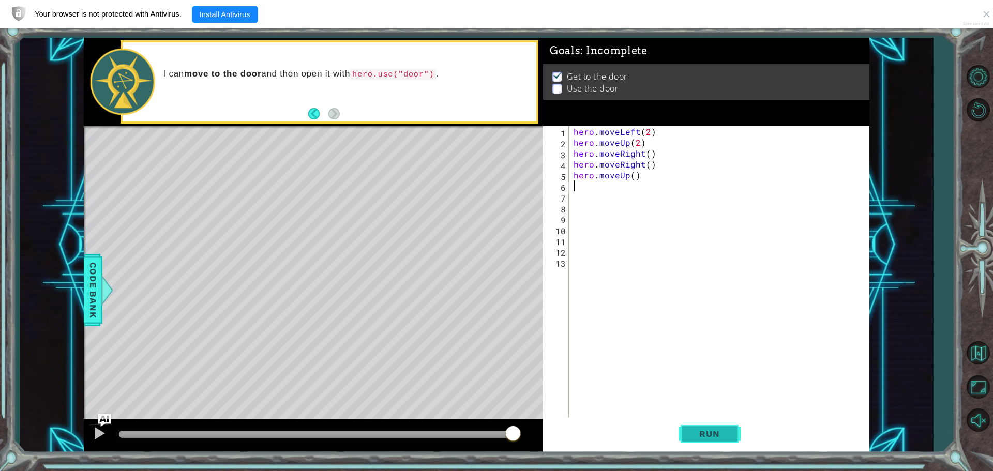
click at [705, 430] on span "Run" at bounding box center [709, 434] width 41 height 10
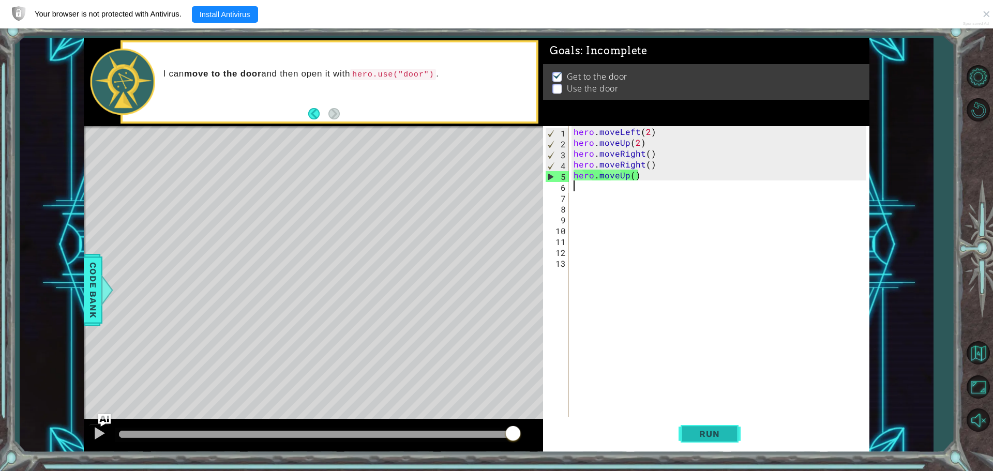
type textarea "hero.moveUp()"
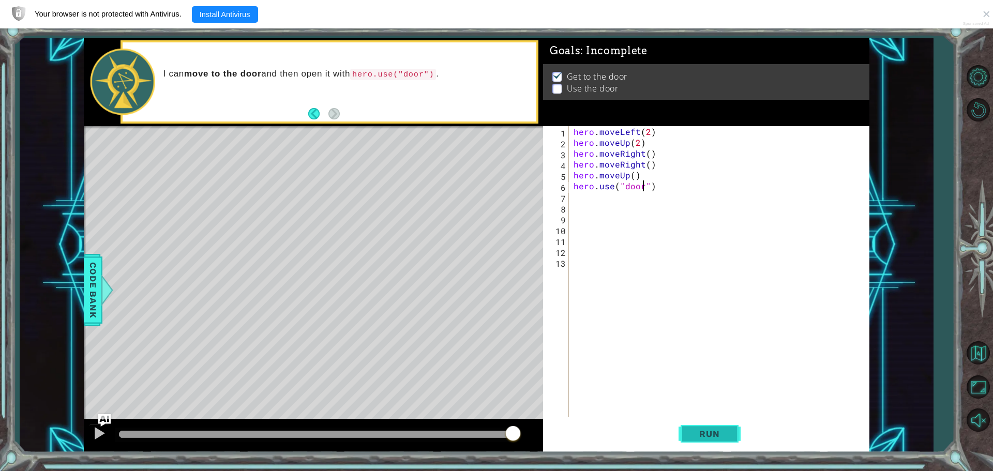
scroll to position [0, 4]
click at [712, 435] on span "Run" at bounding box center [709, 434] width 41 height 10
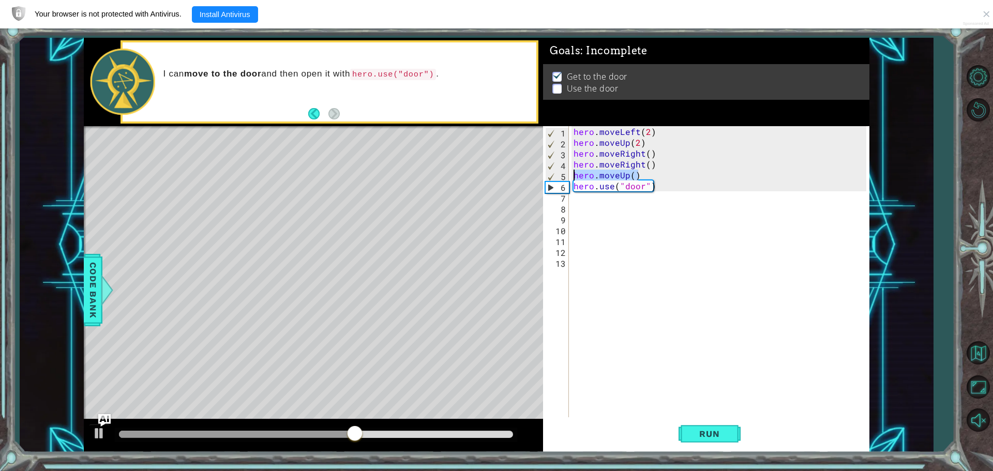
drag, startPoint x: 654, startPoint y: 177, endPoint x: 575, endPoint y: 175, distance: 78.1
click at [575, 175] on div "hero . moveLeft ( 2 ) hero . moveUp ( 2 ) hero . moveRight ( ) hero . moveRight…" at bounding box center [721, 283] width 300 height 315
type textarea "hero.moveUp()"
type textarea "hero.moveRight()"
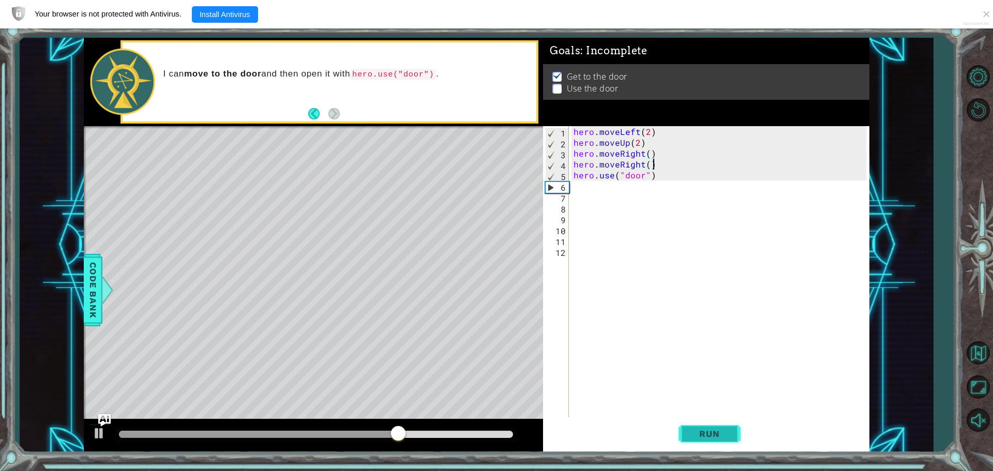
click at [718, 428] on button "Run" at bounding box center [709, 433] width 62 height 33
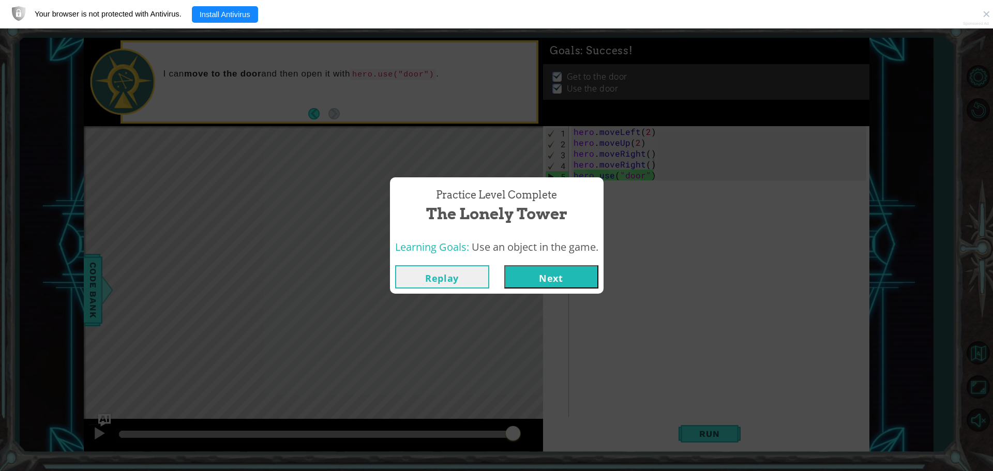
click at [570, 277] on button "Next" at bounding box center [551, 276] width 94 height 23
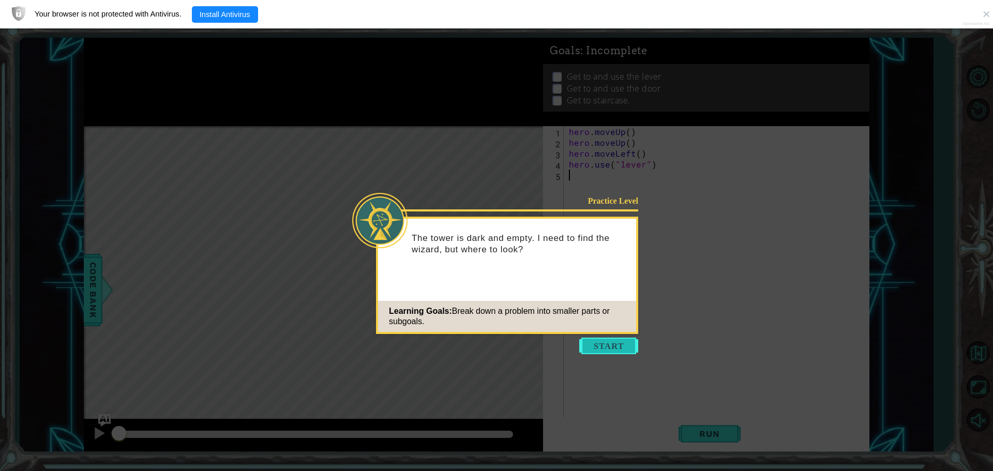
click at [611, 345] on button "Start" at bounding box center [608, 346] width 59 height 17
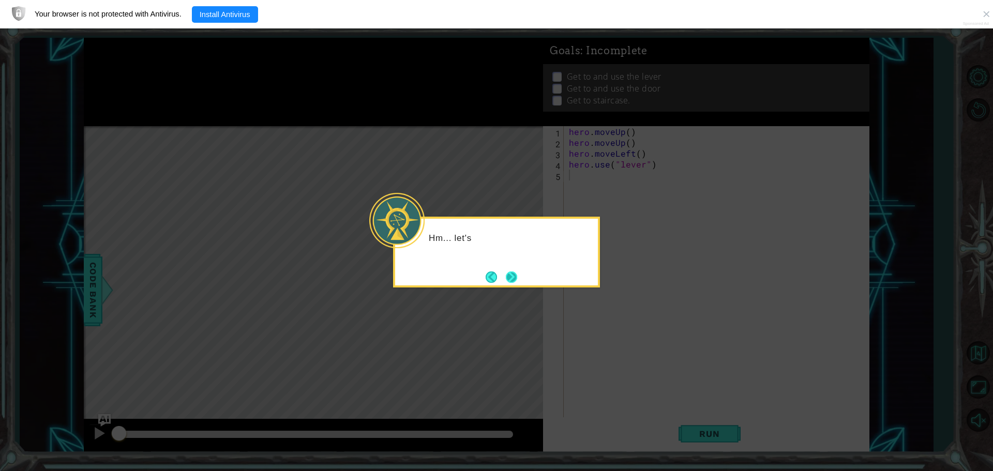
click at [513, 279] on button "Next" at bounding box center [512, 277] width 12 height 12
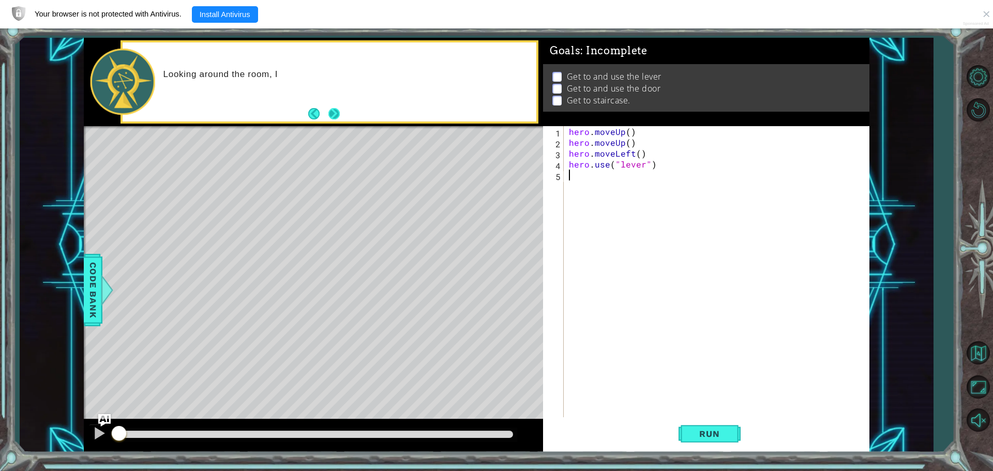
click at [328, 114] on button "Next" at bounding box center [334, 114] width 12 height 12
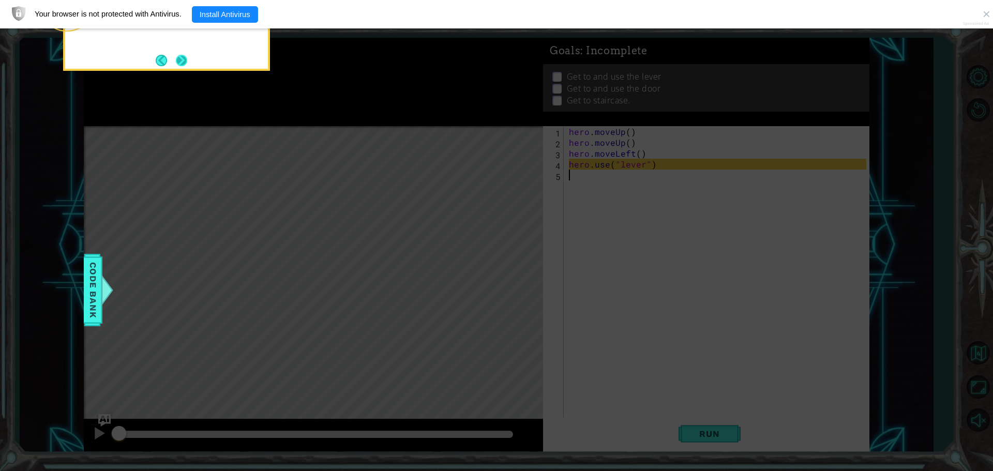
click at [187, 64] on button "Next" at bounding box center [181, 60] width 11 height 11
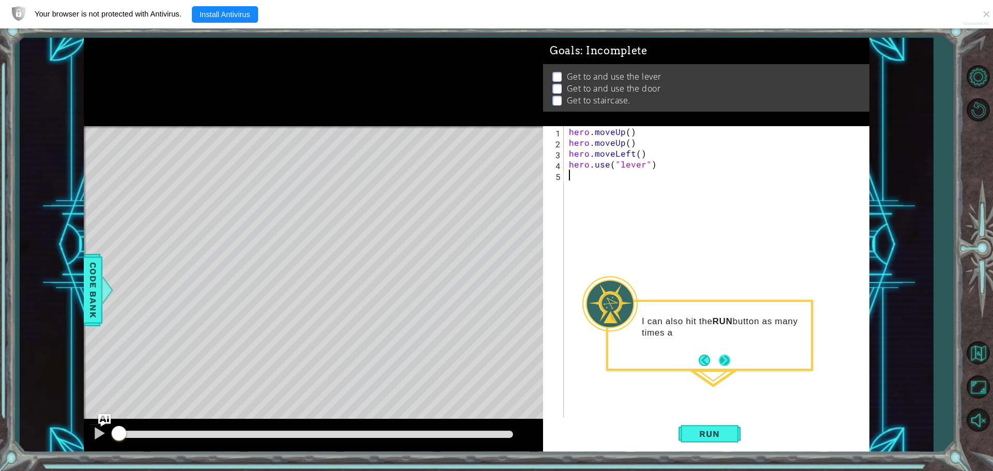
click at [719, 364] on button "Next" at bounding box center [724, 360] width 11 height 11
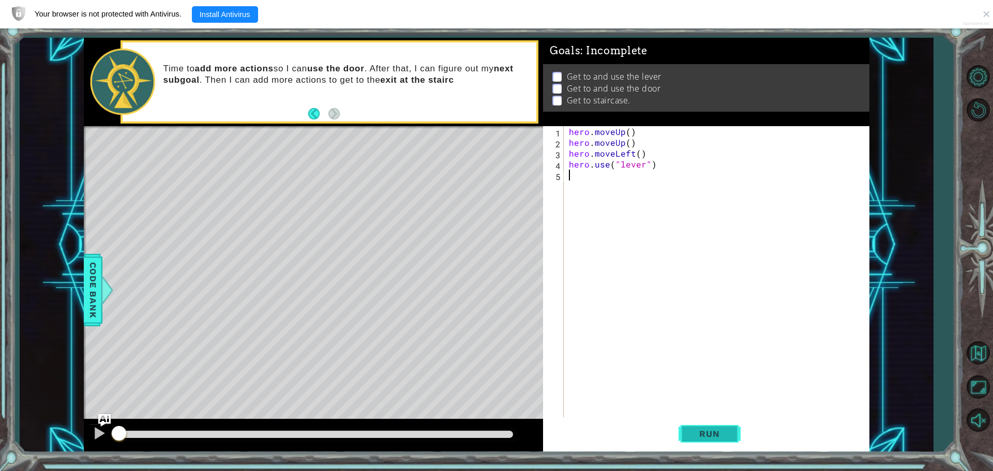
click at [708, 431] on span "Run" at bounding box center [709, 434] width 41 height 10
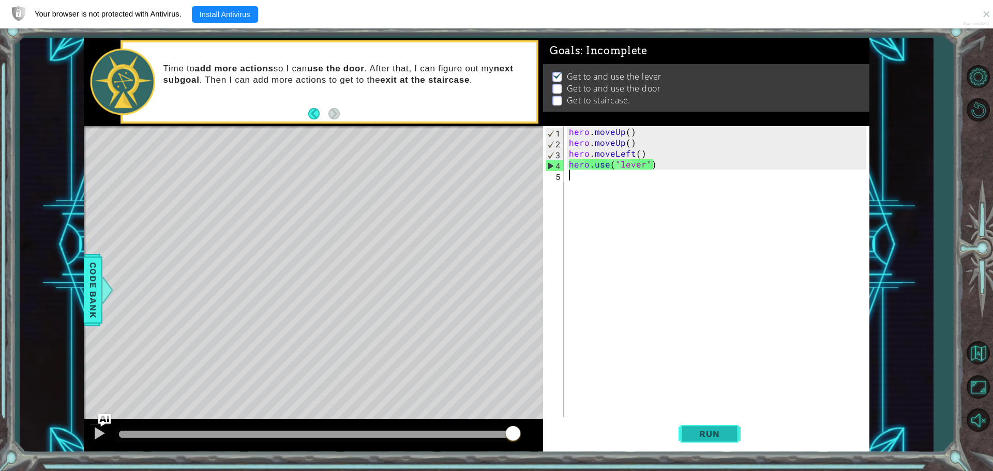
click at [692, 427] on button "Run" at bounding box center [709, 433] width 62 height 33
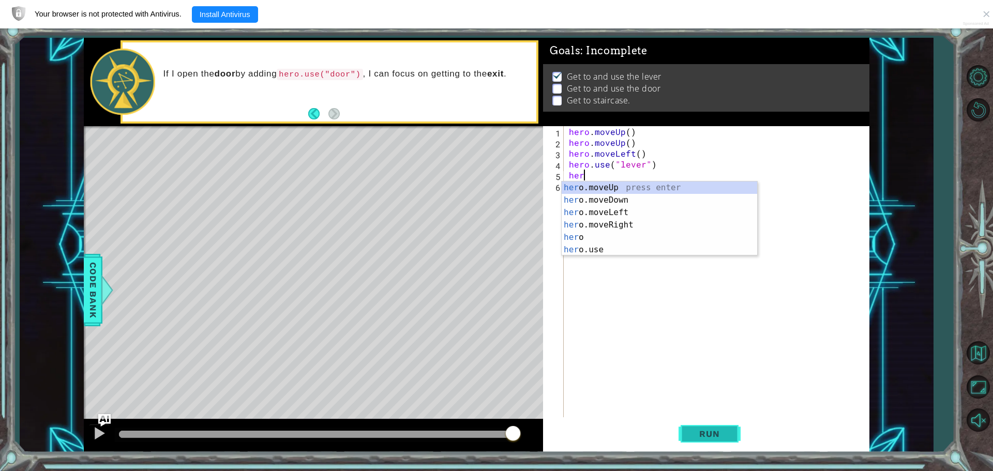
type textarea "hero"
click at [628, 240] on div "hero press enter hero .moveUp press enter hero .moveDown press enter hero .move…" at bounding box center [658, 230] width 195 height 99
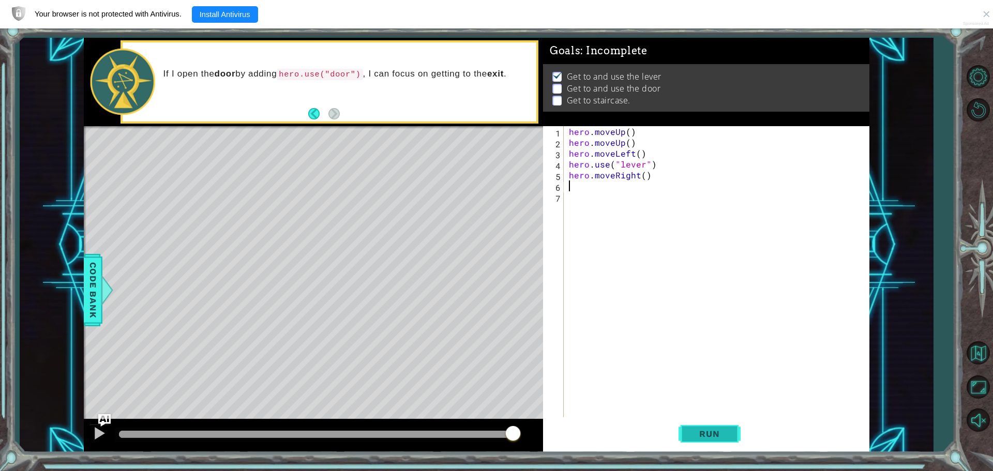
click at [710, 434] on span "Run" at bounding box center [709, 434] width 41 height 10
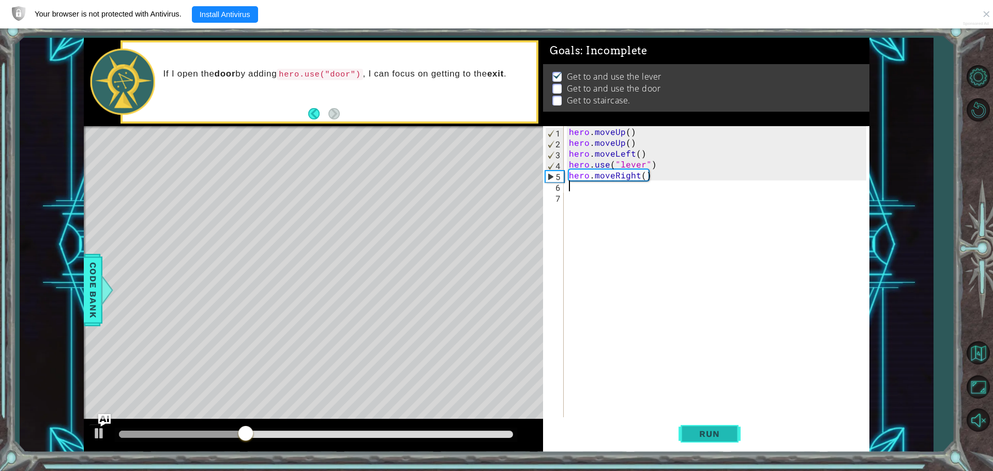
click at [687, 440] on button "Run" at bounding box center [709, 433] width 62 height 33
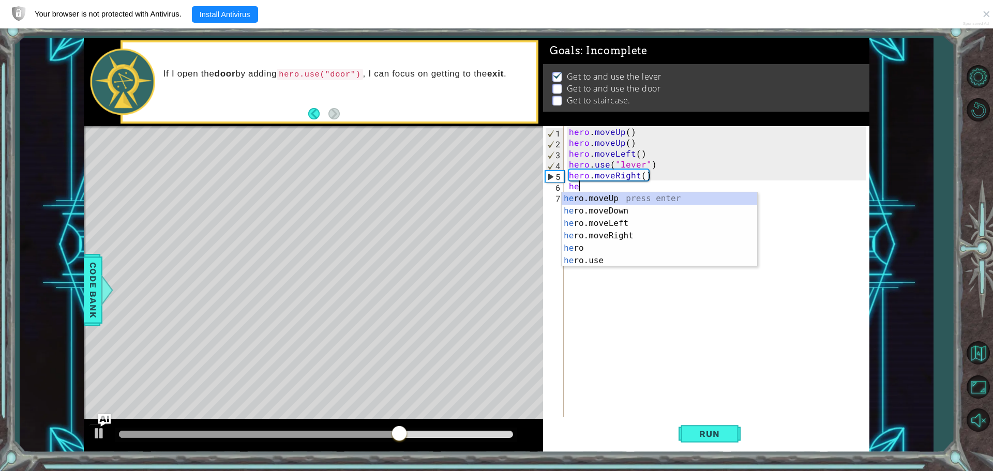
type textarea "h"
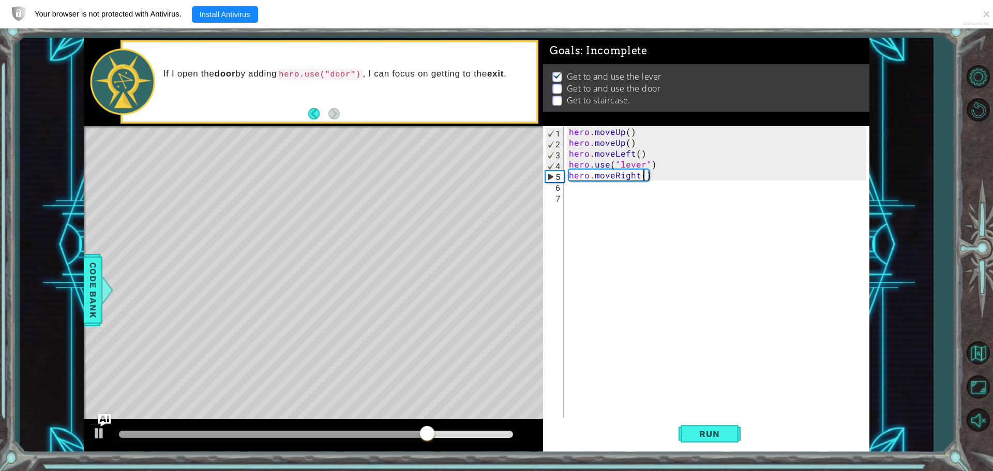
click at [643, 174] on div "hero.moveRight() 1 2 3 4 5 6 7 hero . moveUp ( ) hero . moveUp ( ) hero . moveL…" at bounding box center [704, 272] width 323 height 293
click at [645, 176] on div "hero . moveUp ( ) hero . moveUp ( ) hero . moveLeft ( ) hero . use ( "lever" ) …" at bounding box center [719, 283] width 305 height 315
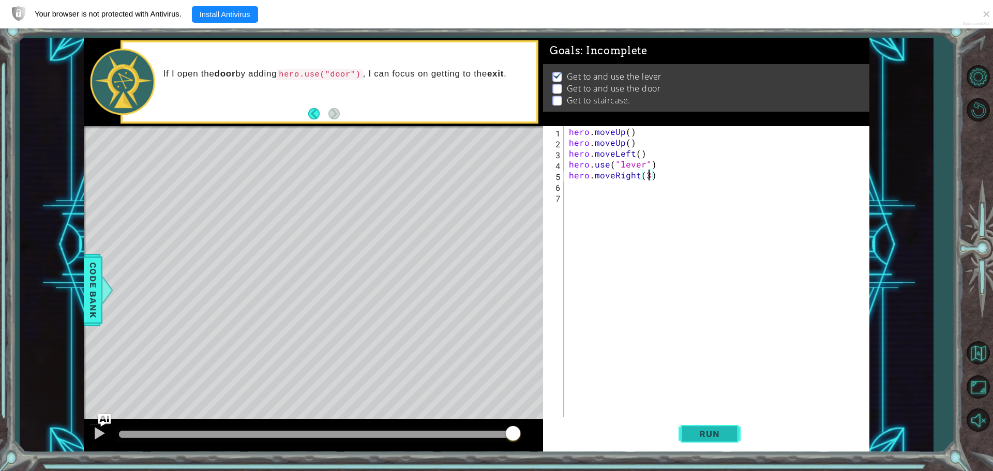
click at [689, 442] on button "Run" at bounding box center [709, 433] width 62 height 33
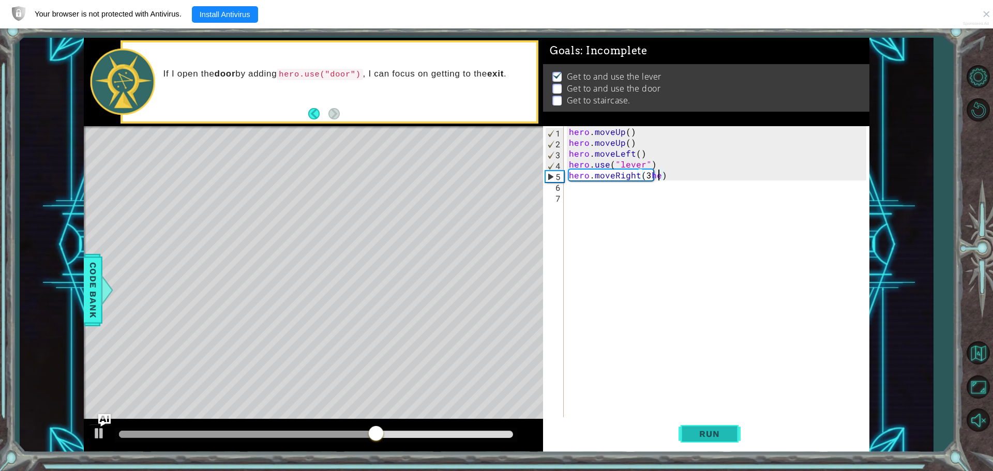
scroll to position [0, 6]
type textarea "hero.moveRight(3)"
click at [600, 186] on div "hero . moveUp ( ) hero . moveUp ( ) hero . moveLeft ( ) hero . use ( "lever" ) …" at bounding box center [719, 283] width 305 height 315
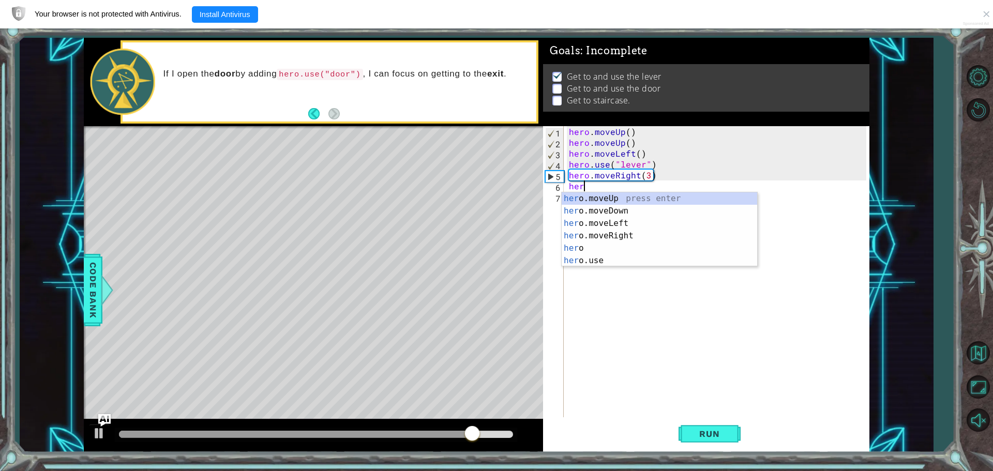
type textarea "hero"
click at [576, 268] on div "hero . moveUp ( ) hero . moveUp ( ) hero . moveLeft ( ) hero . use ( "lever" ) …" at bounding box center [719, 283] width 305 height 315
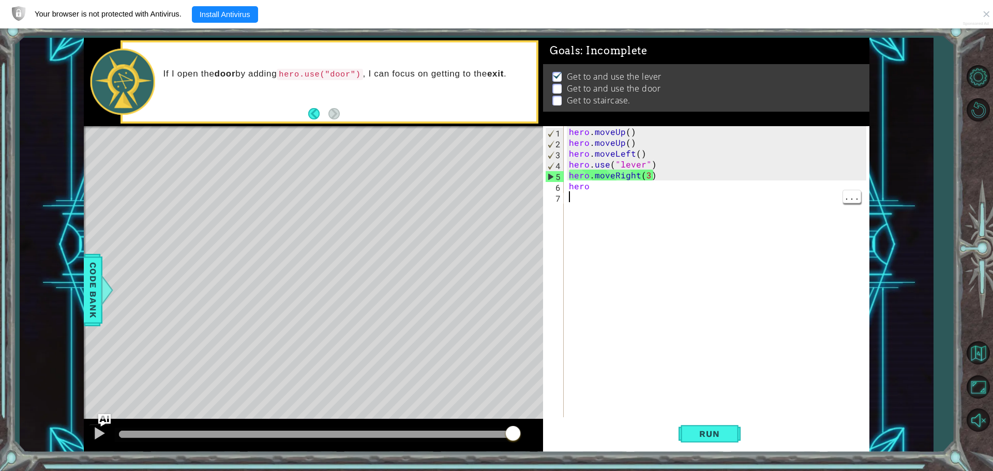
click at [588, 188] on div "hero . moveUp ( ) hero . moveUp ( ) hero . moveLeft ( ) hero . use ( "lever" ) …" at bounding box center [719, 283] width 305 height 315
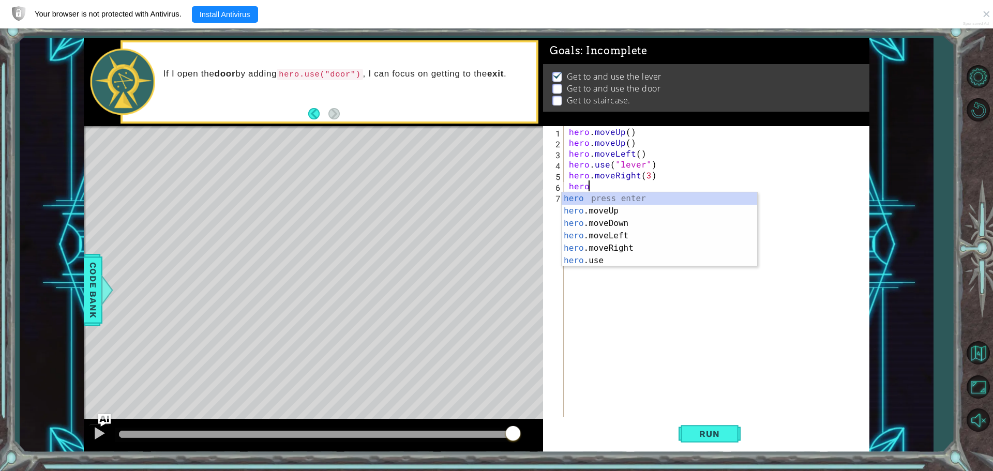
click at [591, 263] on div "hero press enter hero .moveUp press enter hero .moveDown press enter hero .move…" at bounding box center [658, 241] width 195 height 99
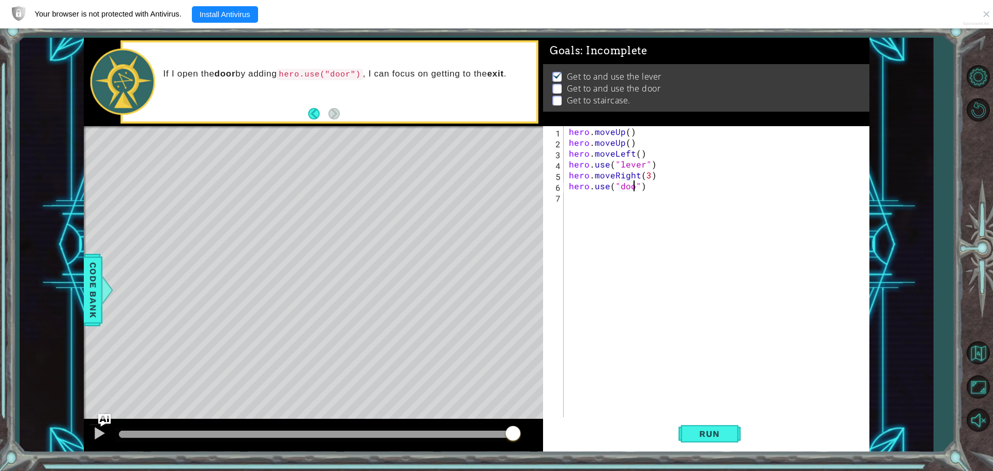
scroll to position [0, 4]
type textarea "hero.use("door")"
click at [705, 435] on span "Run" at bounding box center [709, 434] width 41 height 10
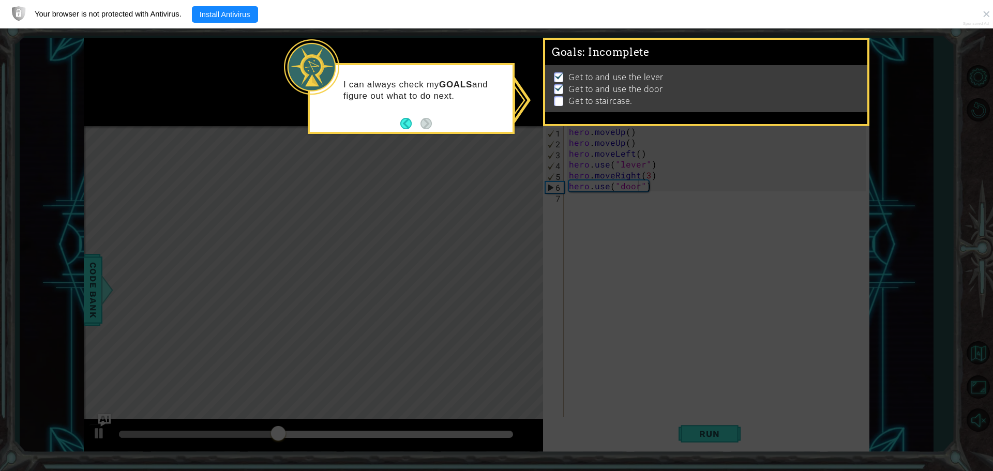
click at [409, 130] on footer at bounding box center [416, 124] width 32 height 16
click at [413, 128] on button "Back" at bounding box center [410, 123] width 20 height 11
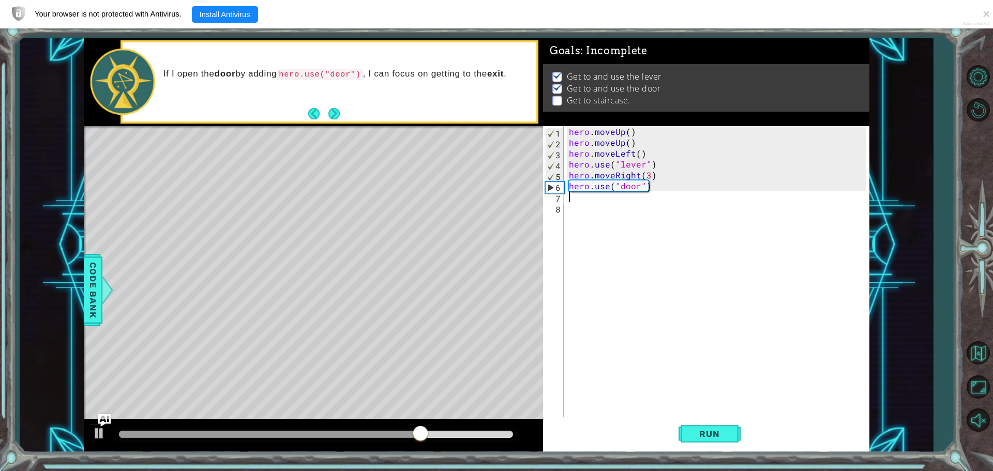
scroll to position [0, 0]
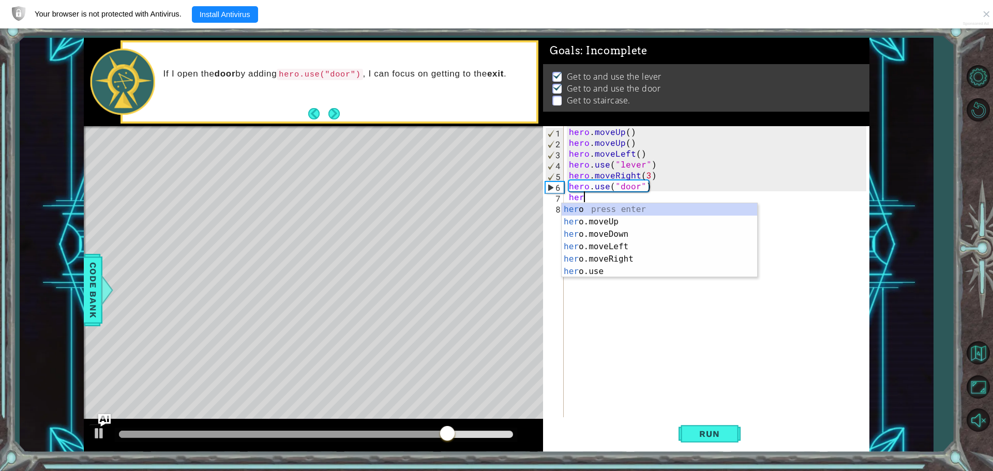
type textarea "hero"
click at [617, 221] on div "hero press enter hero .moveUp press enter hero .moveDown press enter hero .move…" at bounding box center [658, 252] width 195 height 99
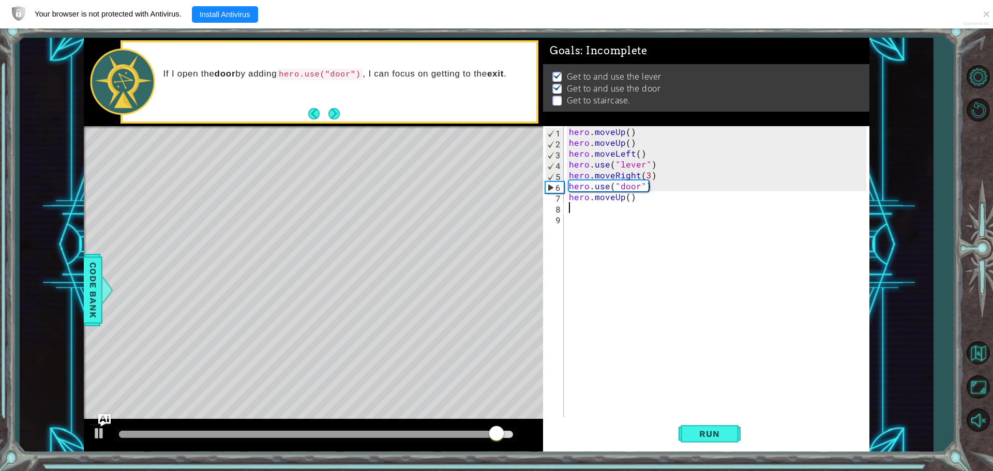
click at [624, 202] on div "hero . moveUp ( ) hero . moveUp ( ) hero . moveLeft ( ) hero . use ( "lever" ) …" at bounding box center [719, 283] width 305 height 315
type textarea "hero.moveUp()"
click at [626, 203] on div "hero . moveUp ( ) hero . moveUp ( ) hero . moveLeft ( ) hero . use ( "lever" ) …" at bounding box center [719, 283] width 305 height 315
click at [632, 202] on div "hero . moveUp ( ) hero . moveUp ( ) hero . moveLeft ( ) hero . use ( "lever" ) …" at bounding box center [719, 283] width 305 height 315
type textarea "hero.moveUp()"
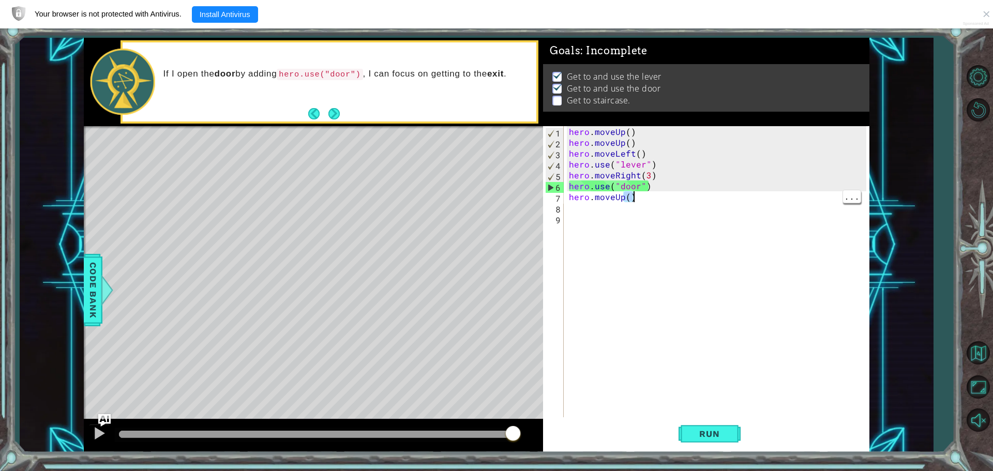
click at [611, 280] on div "hero . moveUp ( ) hero . moveUp ( ) hero . moveLeft ( ) hero . use ( "lever" ) …" at bounding box center [719, 283] width 305 height 315
click at [623, 192] on div "hero . moveUp ( ) hero . moveUp ( ) hero . moveLeft ( ) hero . use ( "lever" ) …" at bounding box center [719, 283] width 305 height 315
click at [625, 201] on div "hero . moveUp ( ) hero . moveUp ( ) hero . moveLeft ( ) hero . use ( "lever" ) …" at bounding box center [719, 283] width 305 height 315
click at [627, 200] on div "hero . moveUp ( ) hero . moveUp ( ) hero . moveLeft ( ) hero . use ( "lever" ) …" at bounding box center [719, 283] width 305 height 315
click at [627, 199] on div "hero . moveUp ( ) hero . moveUp ( ) hero . moveLeft ( ) hero . use ( "lever" ) …" at bounding box center [719, 283] width 305 height 315
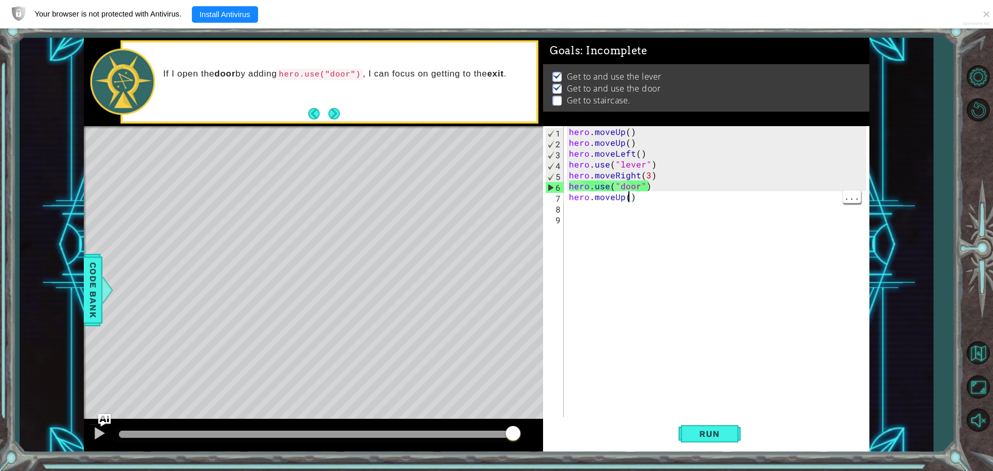
click at [633, 199] on div "hero . moveUp ( ) hero . moveUp ( ) hero . moveLeft ( ) hero . use ( "lever" ) …" at bounding box center [719, 283] width 305 height 315
click at [629, 197] on div "hero . moveUp ( ) hero . moveUp ( ) hero . moveLeft ( ) hero . use ( "lever" ) …" at bounding box center [719, 283] width 305 height 315
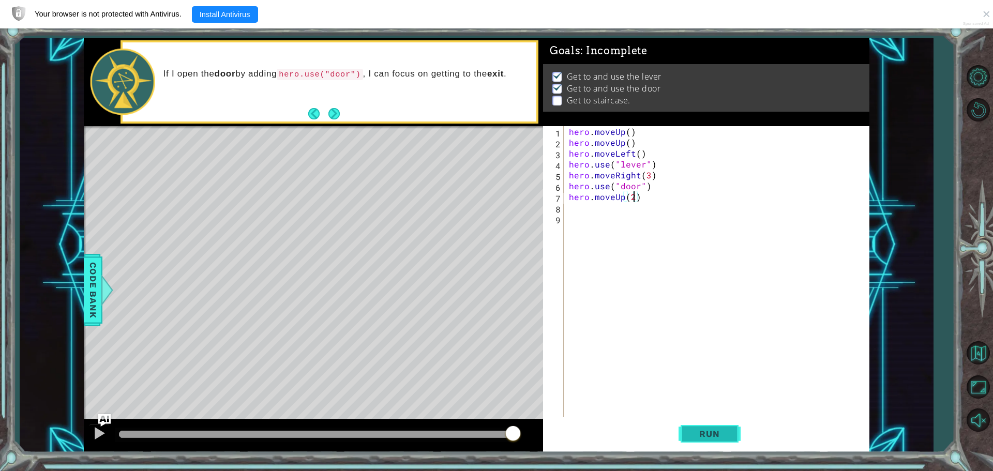
type textarea "hero.moveUp(2)"
click at [708, 430] on span "Run" at bounding box center [709, 434] width 41 height 10
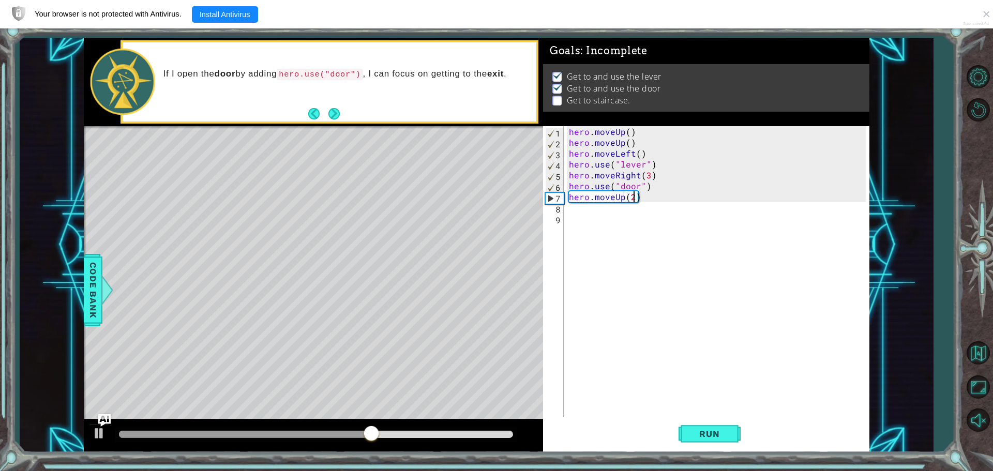
click at [570, 210] on div "hero . moveUp ( ) hero . moveUp ( ) hero . moveLeft ( ) hero . use ( "lever" ) …" at bounding box center [719, 283] width 305 height 315
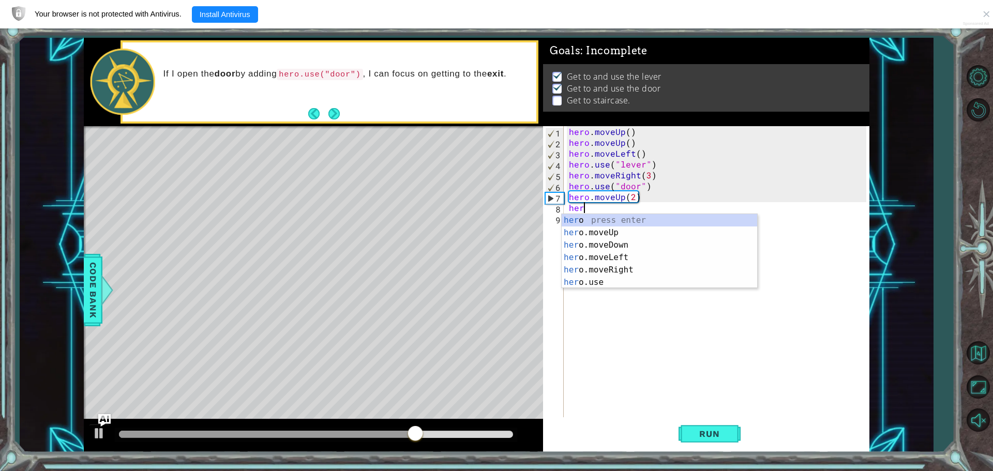
type textarea "hero"
click at [622, 261] on div "hero press enter hero .moveUp press enter hero .moveDown press enter hero .move…" at bounding box center [658, 263] width 195 height 99
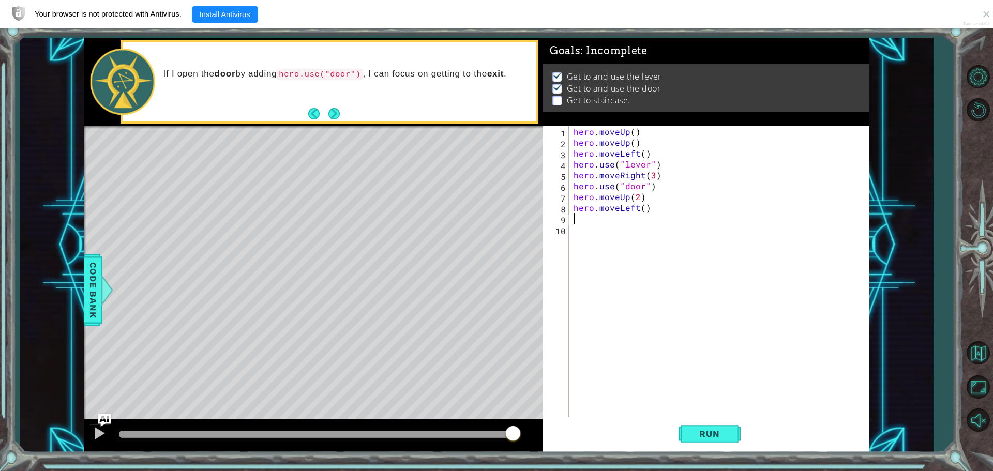
click at [640, 212] on div "hero . moveUp ( ) hero . moveUp ( ) hero . moveLeft ( ) hero . use ( "lever" ) …" at bounding box center [721, 283] width 300 height 315
click at [641, 211] on div "hero . moveUp ( ) hero . moveUp ( ) hero . moveLeft ( ) hero . use ( "lever" ) …" at bounding box center [721, 283] width 300 height 315
type textarea "hero.moveLeft(3)"
click at [704, 437] on span "Run" at bounding box center [709, 434] width 41 height 10
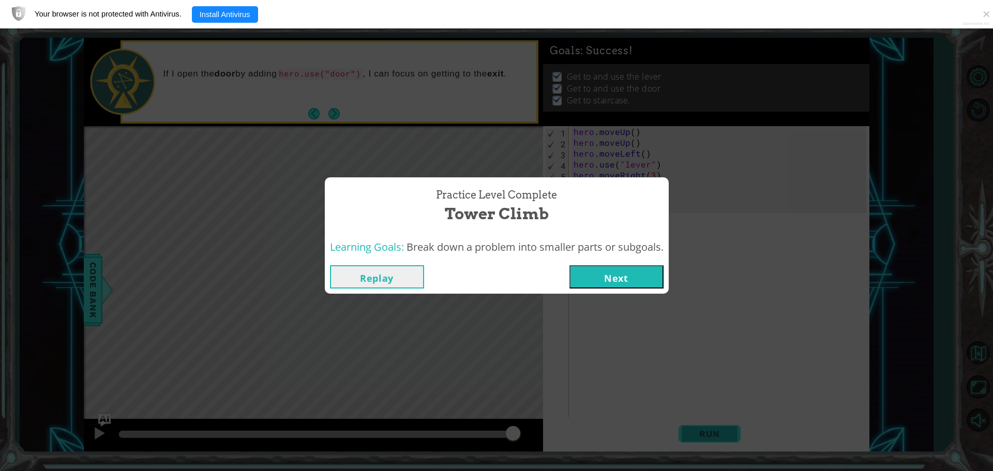
click at [619, 283] on button "Next" at bounding box center [616, 276] width 94 height 23
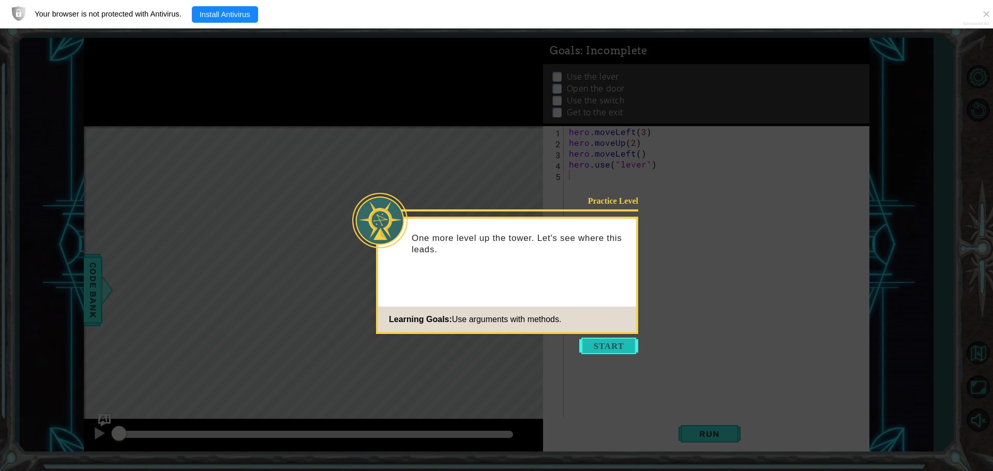
click at [613, 346] on button "Start" at bounding box center [608, 346] width 59 height 17
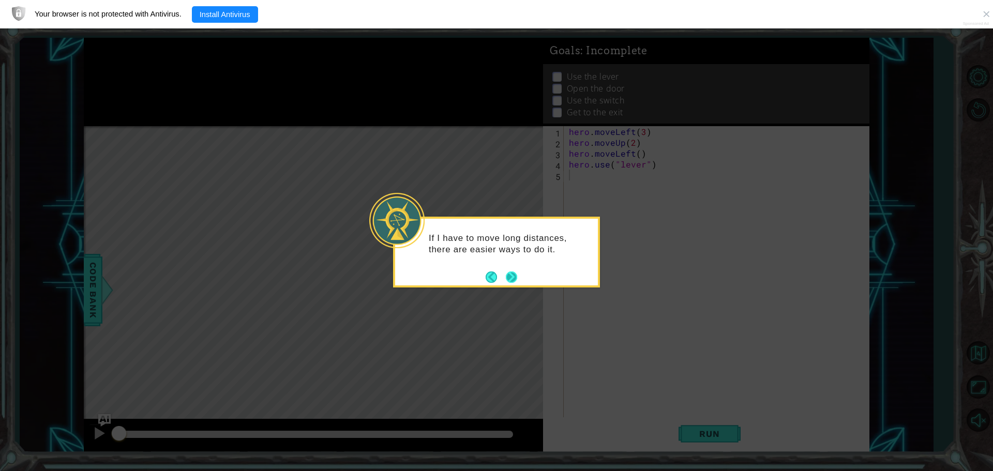
click at [511, 276] on button "Next" at bounding box center [512, 277] width 16 height 16
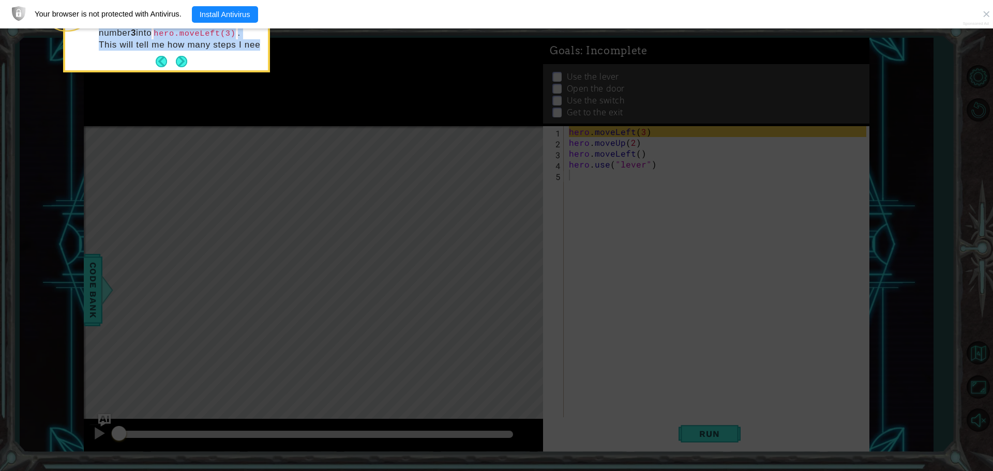
drag, startPoint x: 180, startPoint y: 57, endPoint x: 192, endPoint y: 57, distance: 11.9
click at [184, 62] on div "I can put a number 3 into hero.moveLeft(3) . This will tell me how many steps I…" at bounding box center [166, 36] width 203 height 68
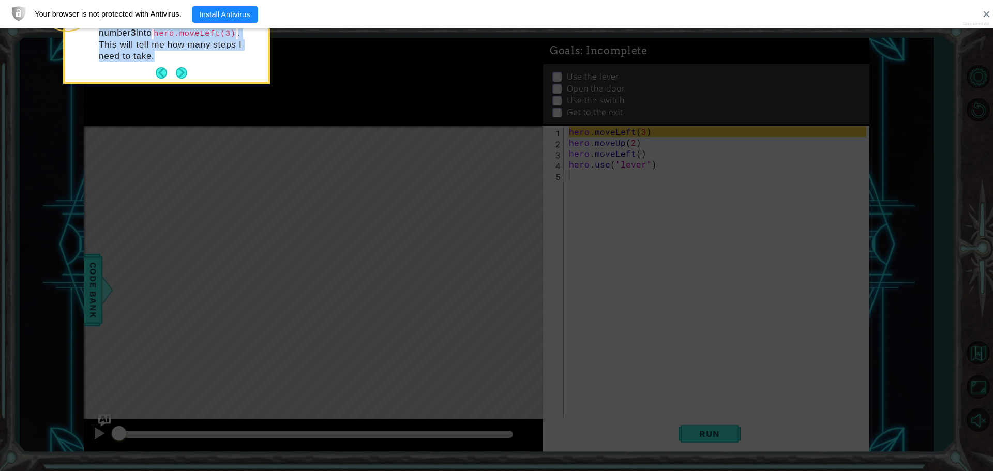
click at [989, 9] on link "×" at bounding box center [986, 14] width 8 height 14
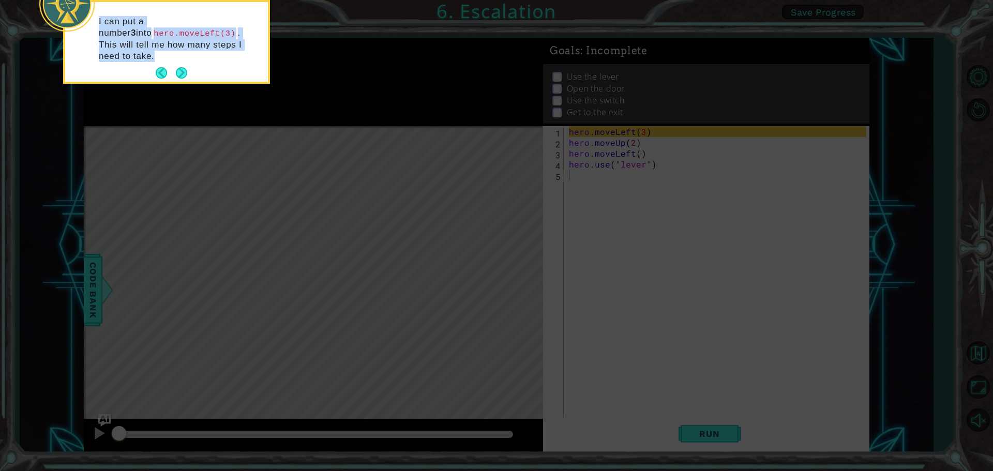
click at [229, 28] on p "I can put a number 3 into hero.moveLeft(3) . This will tell me how many steps I…" at bounding box center [180, 39] width 162 height 46
click at [177, 65] on footer at bounding box center [172, 73] width 32 height 16
click at [184, 67] on button "Next" at bounding box center [181, 73] width 13 height 13
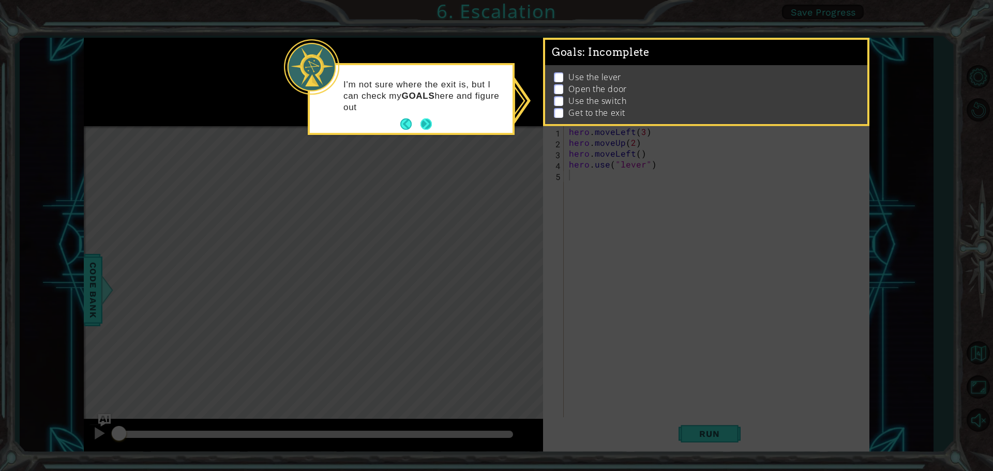
click at [422, 123] on button "Next" at bounding box center [425, 123] width 11 height 11
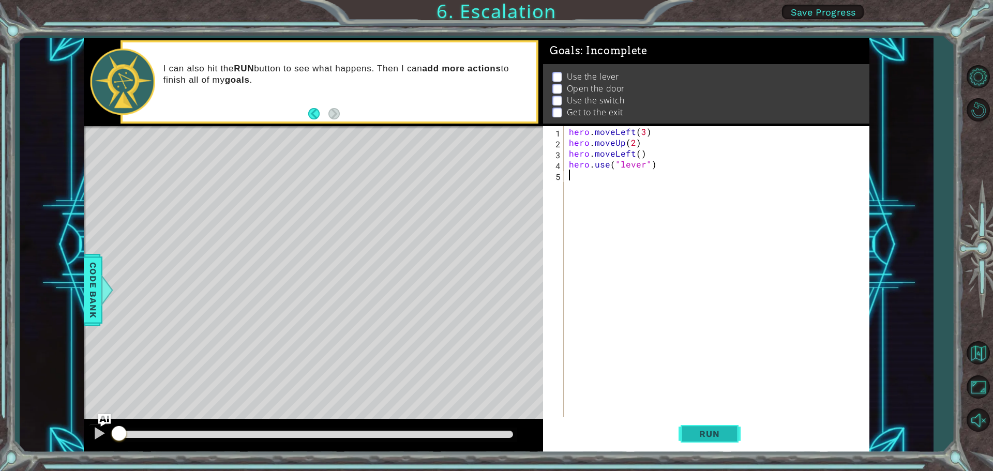
click at [713, 429] on span "Run" at bounding box center [709, 434] width 41 height 10
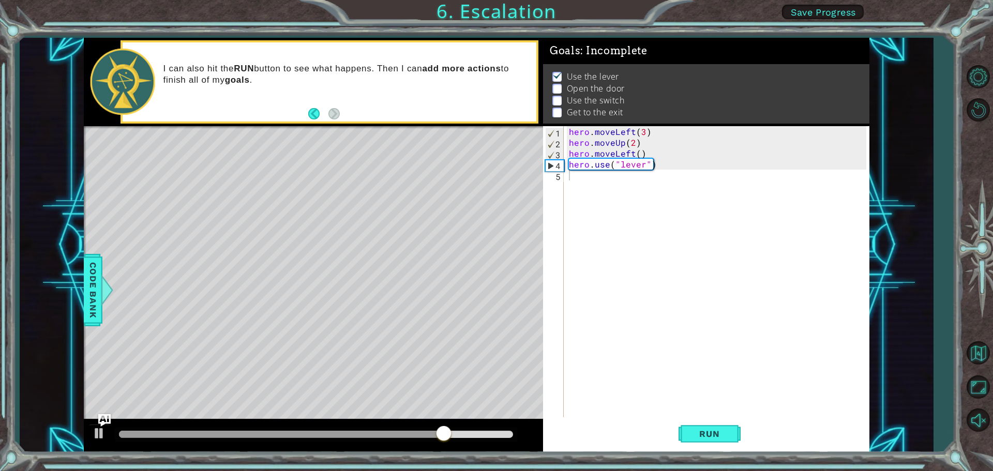
click at [287, 278] on div "Level Map" at bounding box center [323, 278] width 478 height 305
click at [333, 237] on div "Level Map" at bounding box center [323, 278] width 478 height 305
click at [341, 259] on div "Level Map" at bounding box center [323, 278] width 478 height 305
click at [346, 286] on div "Level Map" at bounding box center [323, 278] width 478 height 305
click at [334, 336] on div "Level Map" at bounding box center [323, 278] width 478 height 305
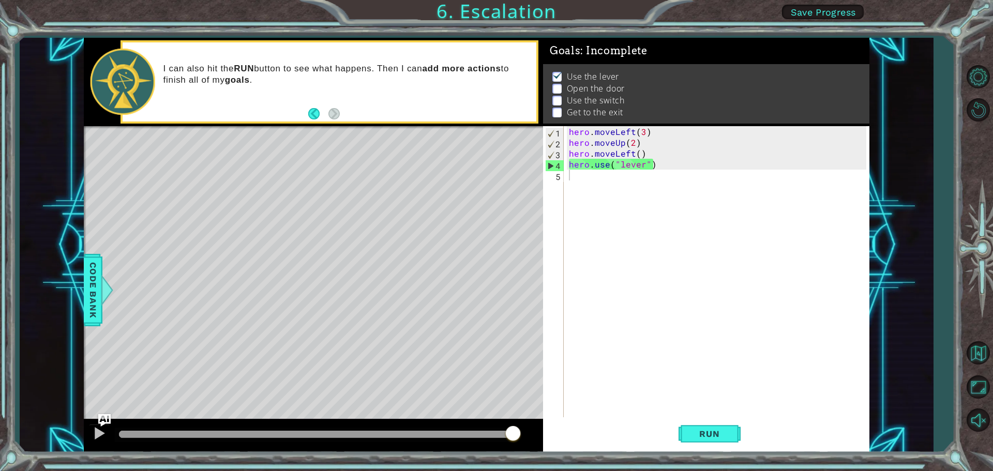
click at [617, 216] on div "hero . moveLeft ( 3 ) hero . moveUp ( 2 ) hero . moveLeft ( ) hero . use ( "lev…" at bounding box center [719, 283] width 305 height 315
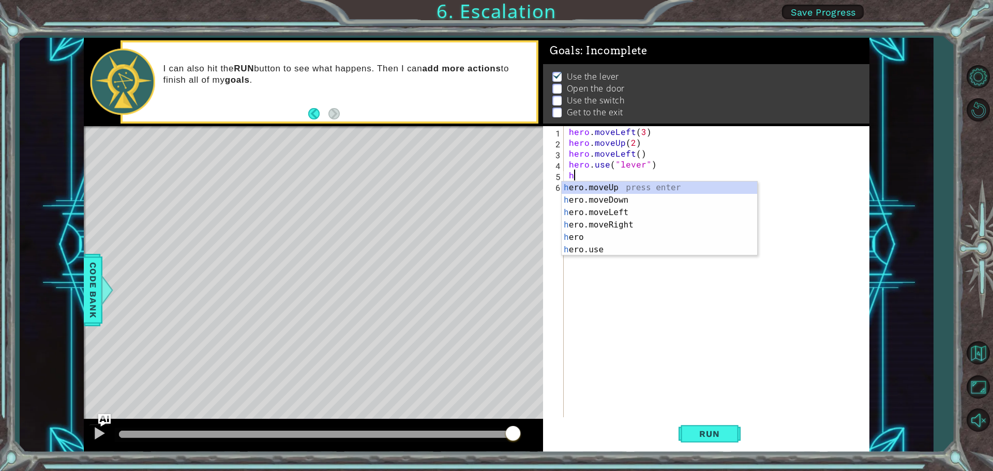
click at [612, 214] on div "h ero.moveUp press enter h ero.moveDown press enter h ero.moveLeft press enter …" at bounding box center [658, 230] width 195 height 99
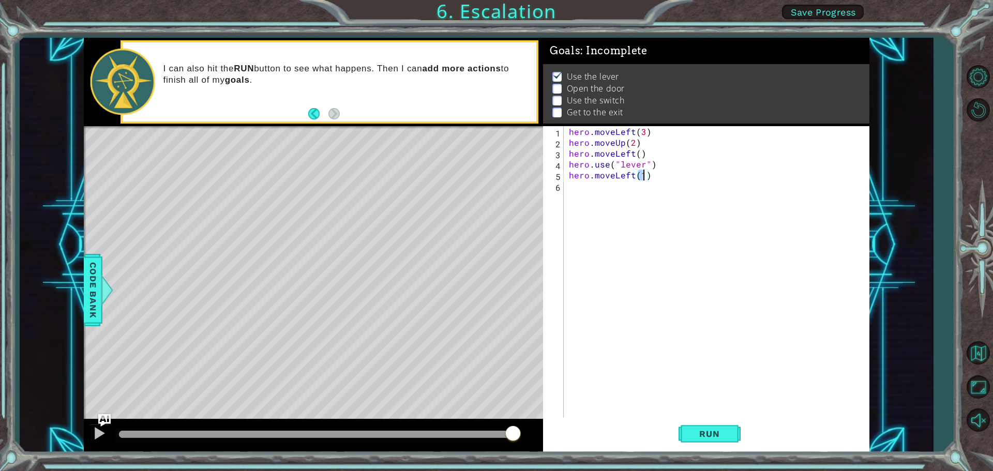
scroll to position [0, 4]
click at [713, 432] on span "Run" at bounding box center [709, 434] width 41 height 10
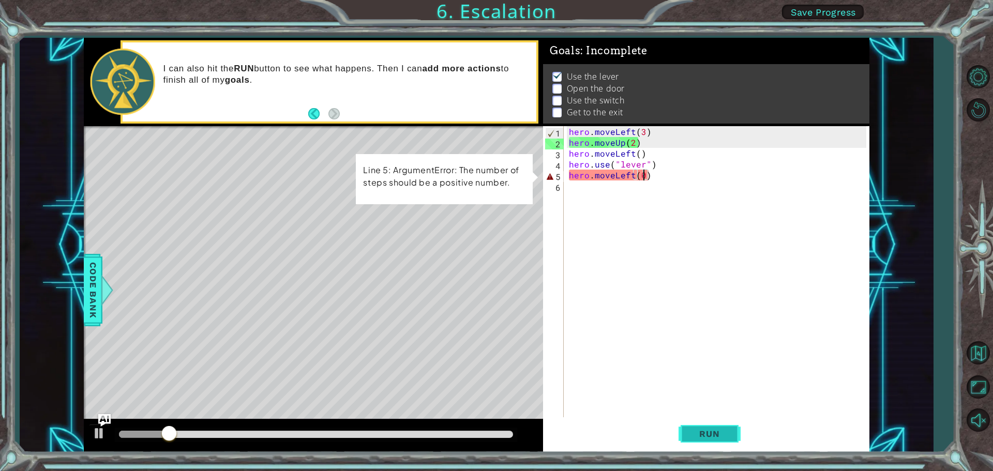
type textarea "hero.moveLeft()"
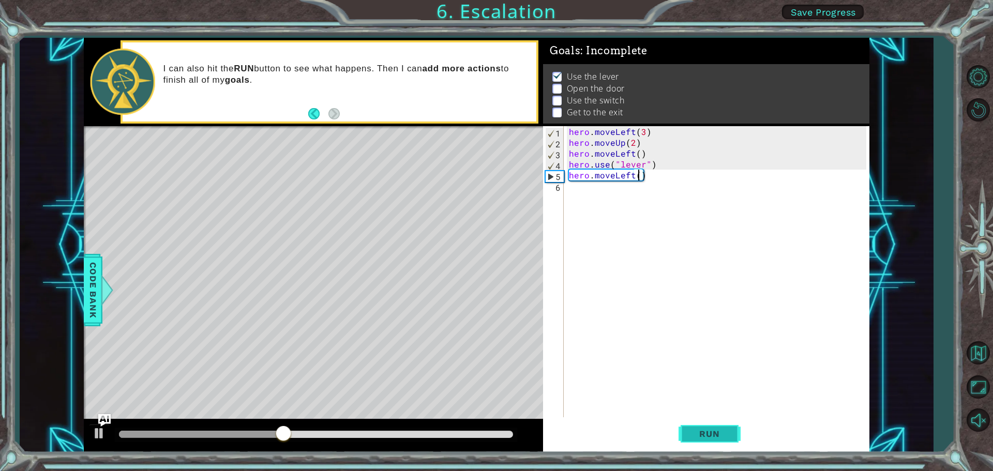
scroll to position [0, 0]
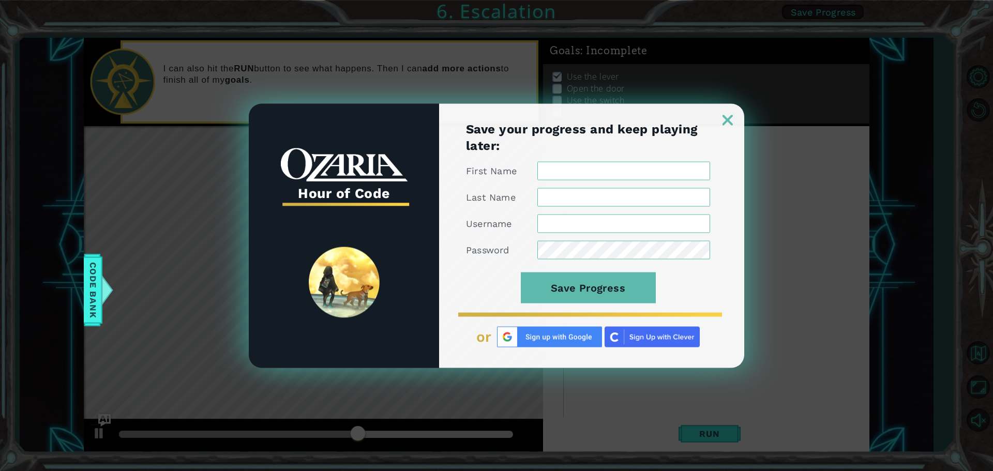
click at [729, 124] on img at bounding box center [727, 120] width 10 height 10
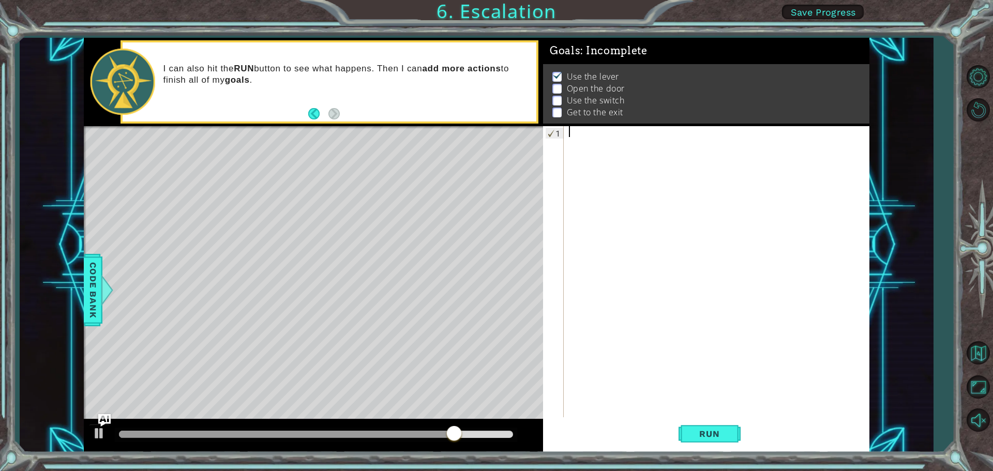
click at [619, 130] on div at bounding box center [719, 283] width 305 height 315
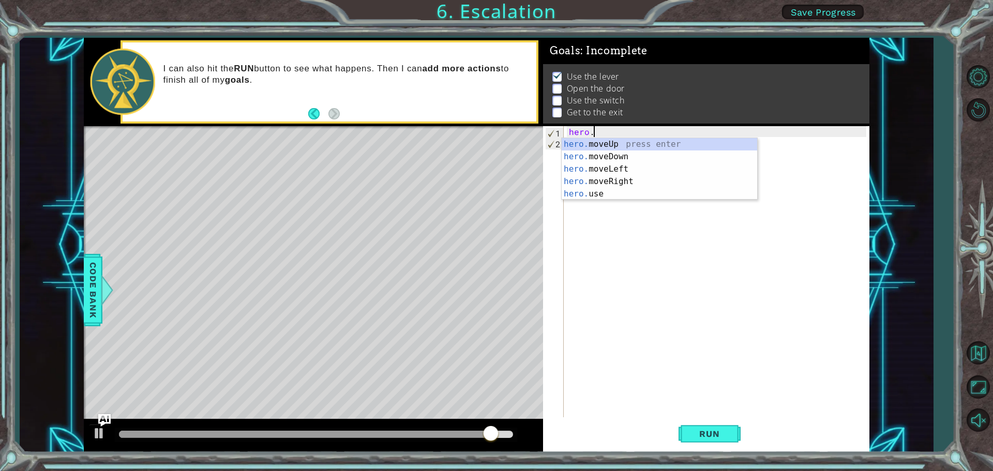
scroll to position [0, 1]
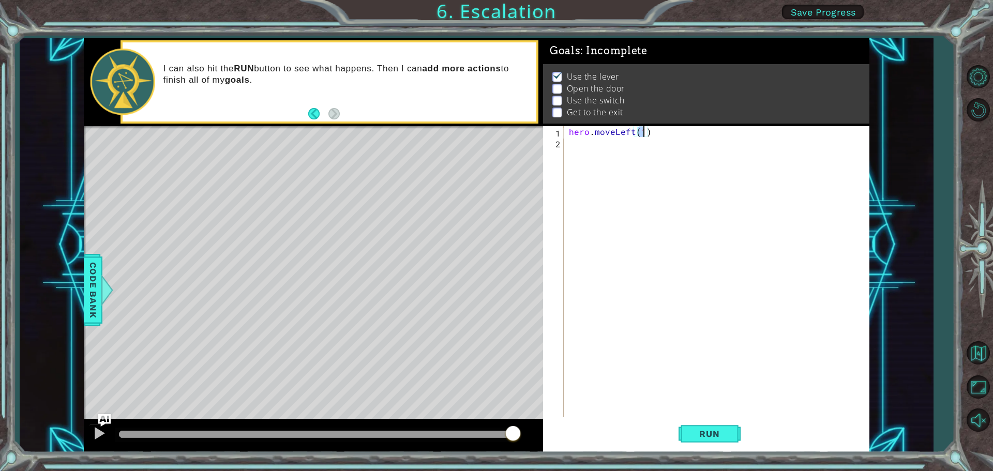
type textarea "hero.moveLeft(3)"
click at [615, 141] on div "hero . moveLeft ( 3 )" at bounding box center [719, 283] width 305 height 315
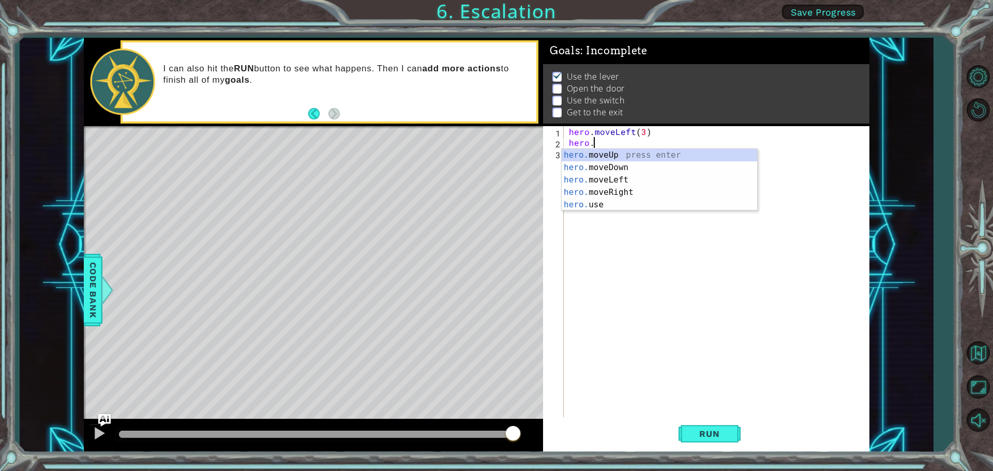
scroll to position [0, 1]
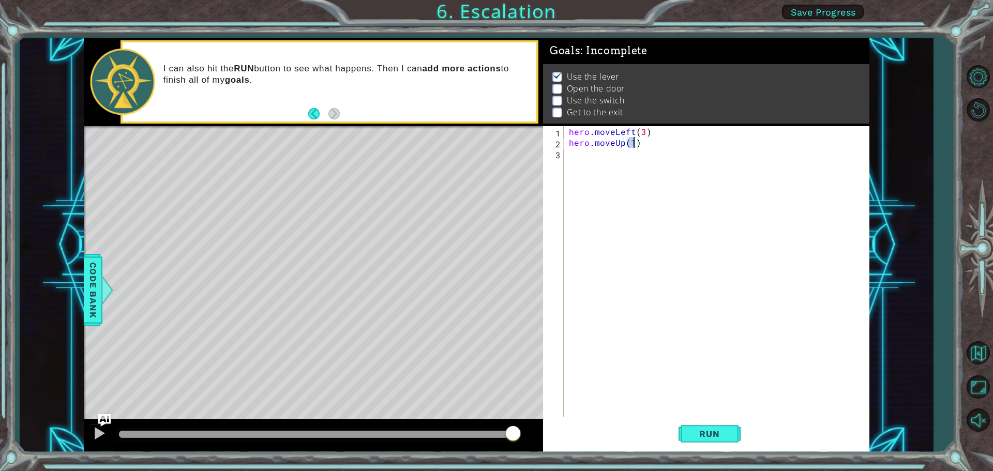
type textarea "hero.moveUp(2)"
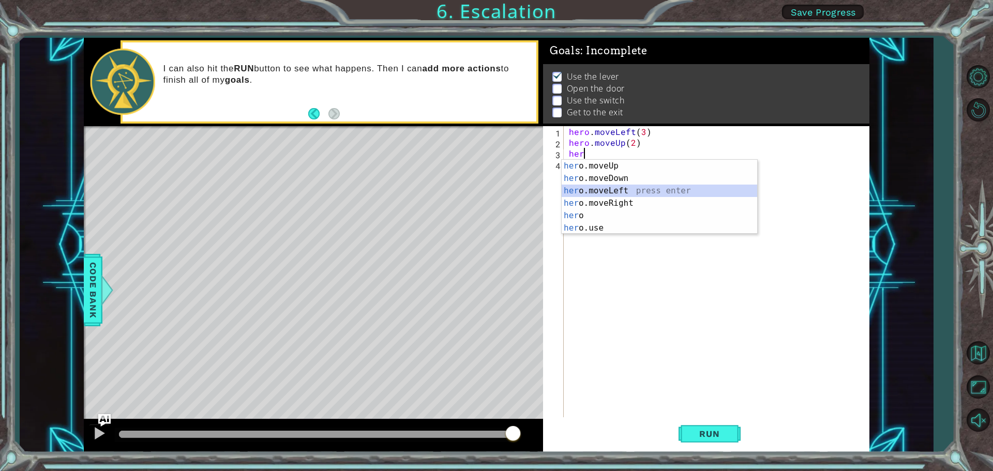
type textarea "hero.moveLeft(1)"
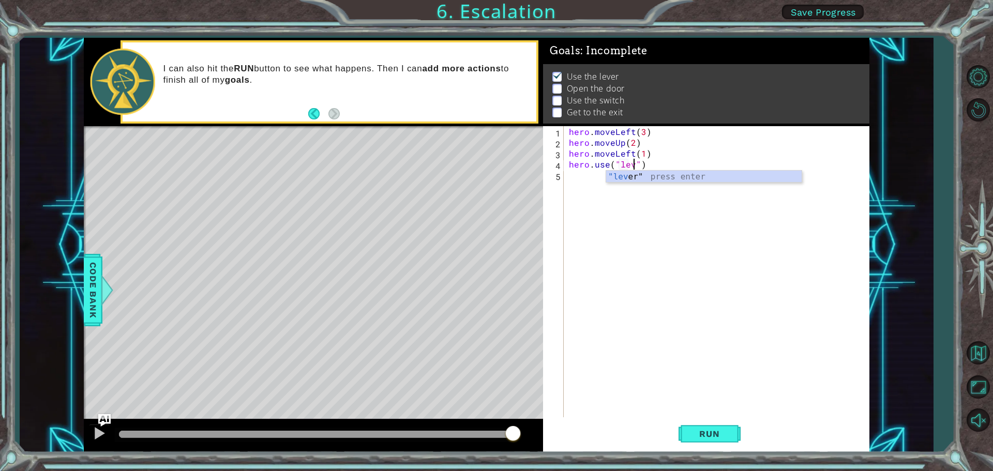
scroll to position [0, 5]
type textarea "hero.use("lever")"
click at [781, 440] on div "hero.use("lever") 1 2 3 4 5 hero . moveLeft ( 3 ) hero . moveUp ( 2 ) hero . mo…" at bounding box center [706, 289] width 326 height 326
click at [719, 434] on span "Run" at bounding box center [709, 434] width 41 height 10
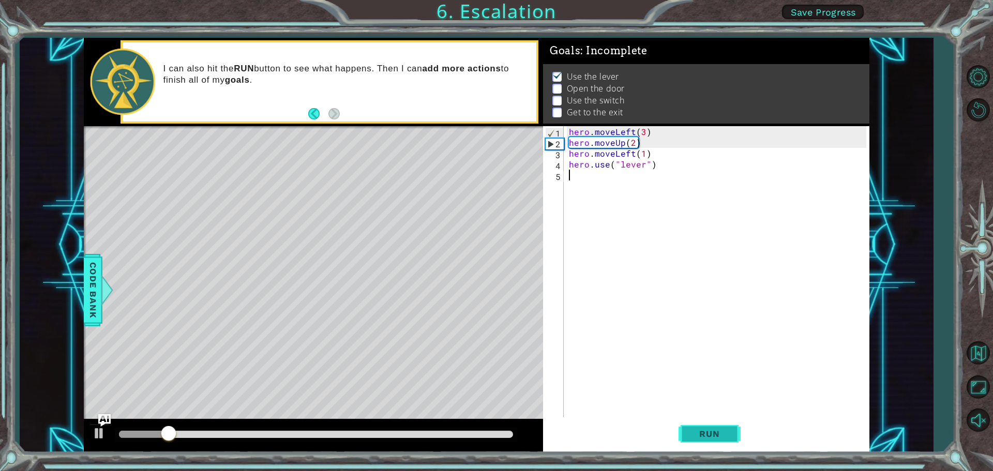
click at [695, 436] on span "Run" at bounding box center [709, 434] width 41 height 10
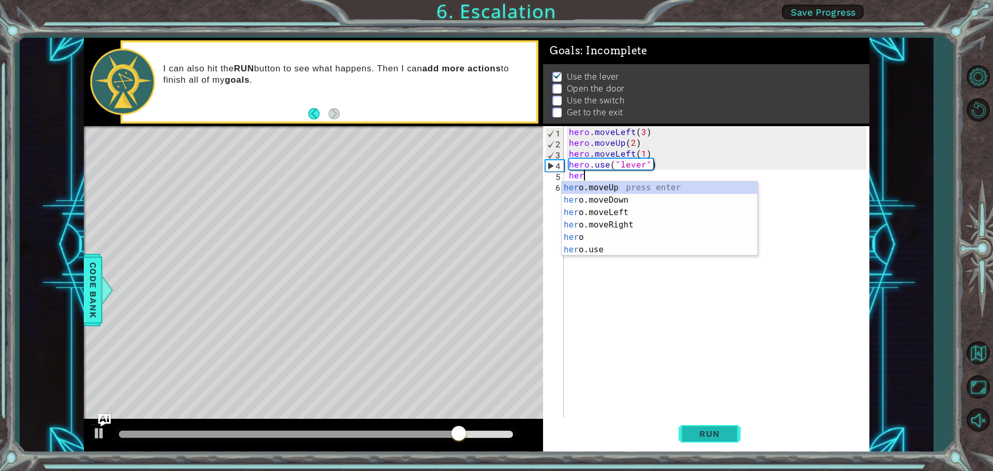
scroll to position [0, 1]
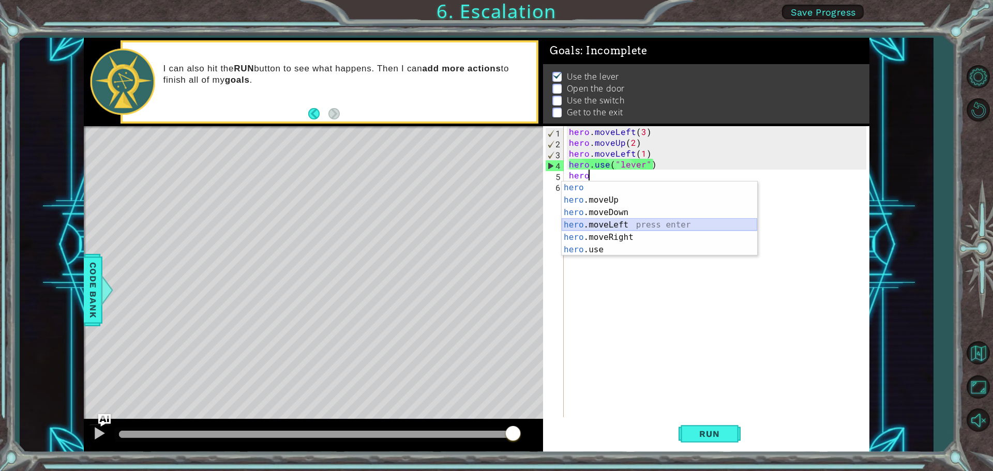
click at [610, 221] on div "hero press enter hero .moveUp press enter hero .moveDown press enter hero .move…" at bounding box center [658, 230] width 195 height 99
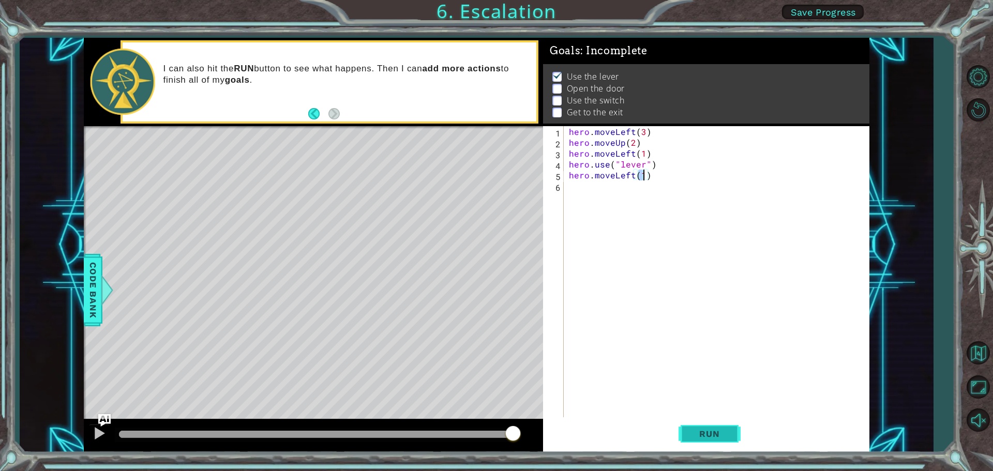
type textarea "hero.moveLeft(1)"
click at [690, 428] on button "Run" at bounding box center [709, 433] width 62 height 33
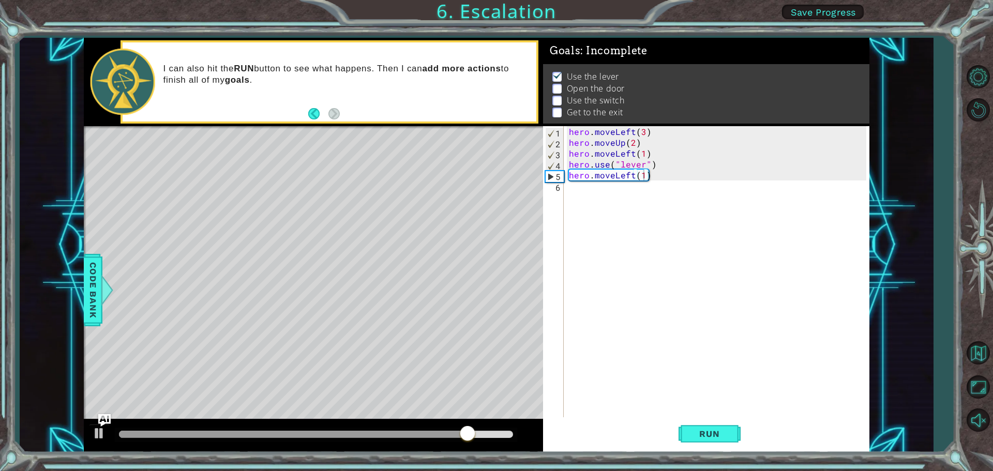
click at [603, 443] on div "Run" at bounding box center [709, 433] width 326 height 33
click at [446, 356] on div "Level Map" at bounding box center [323, 278] width 478 height 305
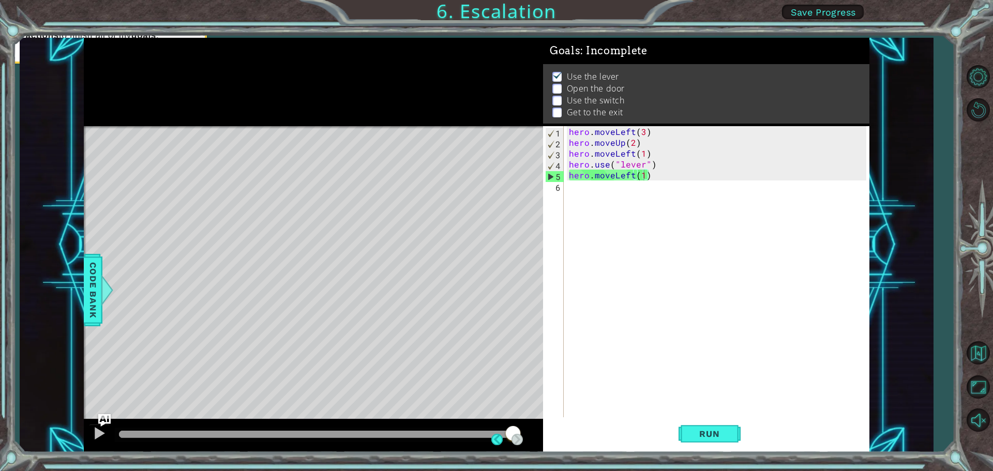
click at [455, 345] on div "Level Map" at bounding box center [323, 278] width 478 height 305
click at [464, 346] on div "Level Map" at bounding box center [323, 278] width 478 height 305
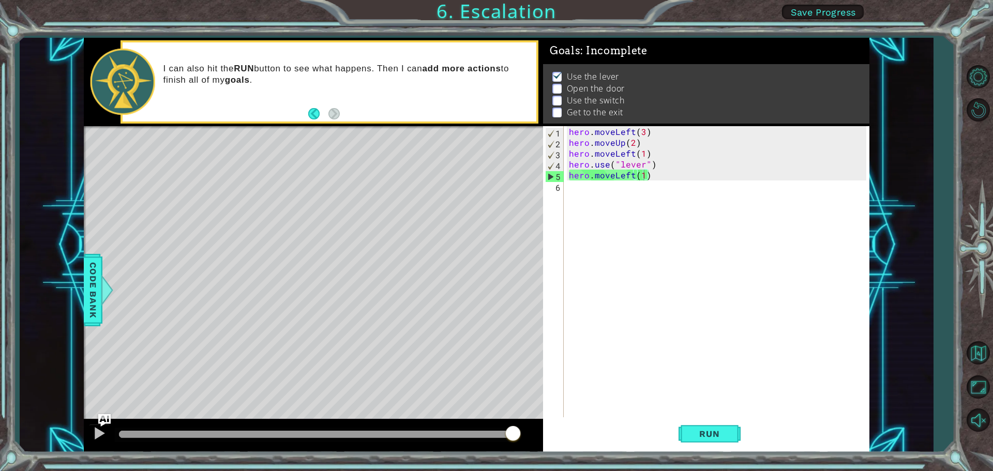
scroll to position [0, 0]
click at [663, 205] on div "hero . moveLeft ( 3 ) hero . moveUp ( 2 ) hero . moveLeft ( 1 ) hero . use ( "l…" at bounding box center [719, 283] width 305 height 315
drag, startPoint x: 974, startPoint y: 224, endPoint x: 783, endPoint y: 324, distance: 215.1
click at [752, 293] on div "1 ההההההההההההההההההההההההההההההההההההההההההההההההההההההההההההההההההההההההההההה…" at bounding box center [496, 235] width 993 height 471
click at [573, 184] on div "hero . moveLeft ( 3 ) hero . moveUp ( 2 ) hero . moveLeft ( 1 ) hero . use ( "l…" at bounding box center [719, 283] width 305 height 315
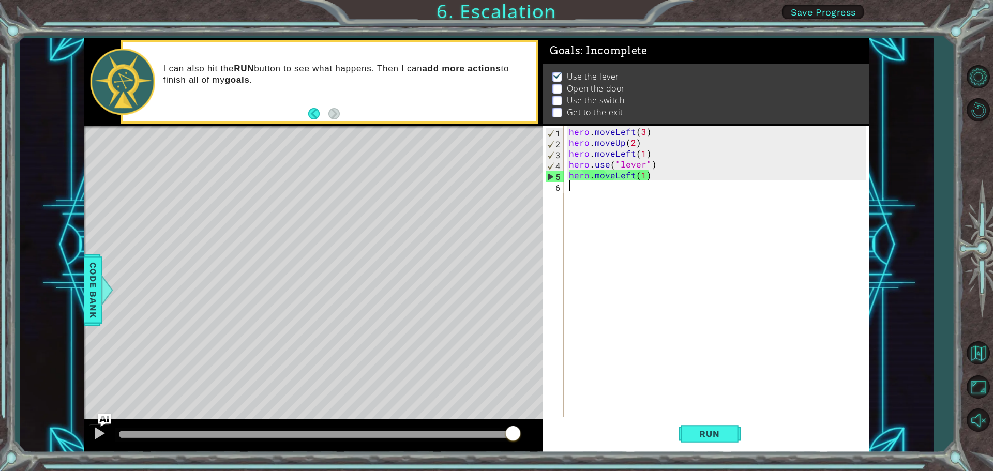
click at [639, 176] on div "hero . moveLeft ( 3 ) hero . moveUp ( 2 ) hero . moveLeft ( 1 ) hero . use ( "l…" at bounding box center [719, 283] width 305 height 315
click at [641, 178] on div "hero . moveLeft ( 3 ) hero . moveUp ( 2 ) hero . moveLeft ( 1 ) hero . use ( "l…" at bounding box center [719, 283] width 305 height 315
click at [644, 177] on div "hero . moveLeft ( 3 ) hero . moveUp ( 2 ) hero . moveLeft ( 1 ) hero . use ( "l…" at bounding box center [719, 283] width 305 height 315
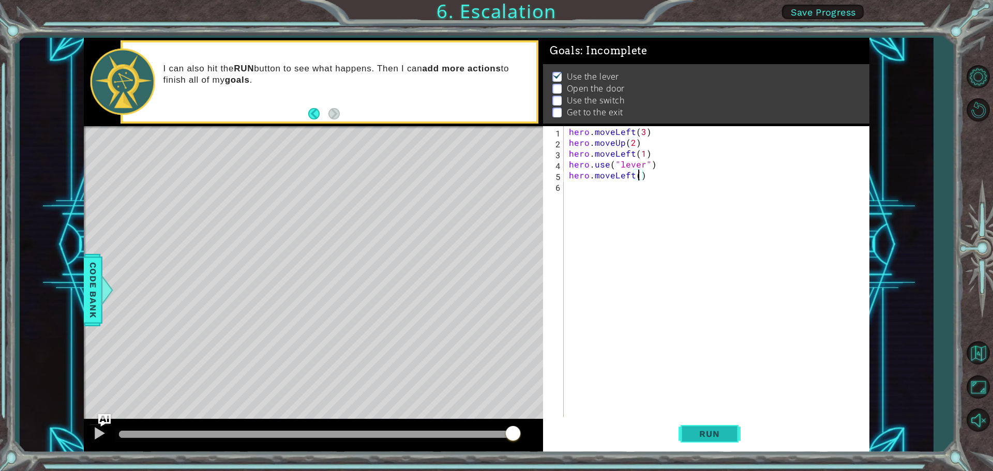
click at [706, 434] on span "Run" at bounding box center [709, 434] width 41 height 10
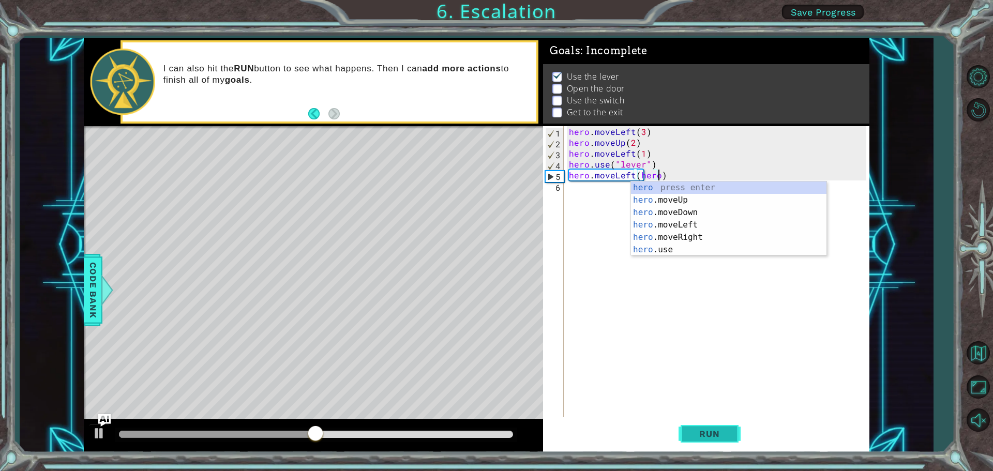
scroll to position [0, 5]
click at [670, 250] on div "hero press enter hero .moveUp press enter hero .moveDown press enter hero .move…" at bounding box center [728, 230] width 195 height 99
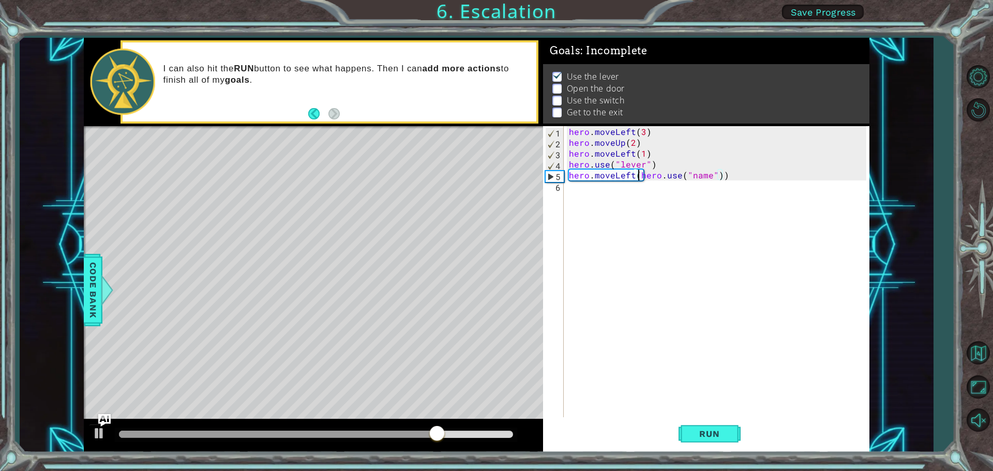
click at [637, 172] on div "hero . moveLeft ( 3 ) hero . moveUp ( 2 ) hero . moveLeft ( 1 ) hero . use ( "l…" at bounding box center [719, 283] width 305 height 315
click at [714, 177] on div "hero . moveLeft ( 3 ) hero . moveUp ( 2 ) hero . moveLeft ( 1 ) hero . use ( "l…" at bounding box center [719, 283] width 305 height 315
click at [725, 177] on div "hero . moveLeft ( 3 ) hero . moveUp ( 2 ) hero . moveLeft ( 1 ) hero . use ( "l…" at bounding box center [719, 283] width 305 height 315
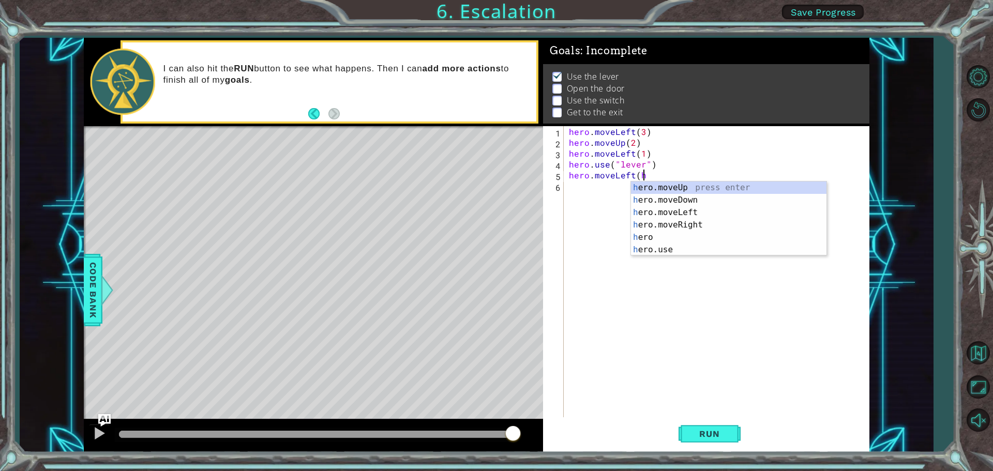
scroll to position [0, 4]
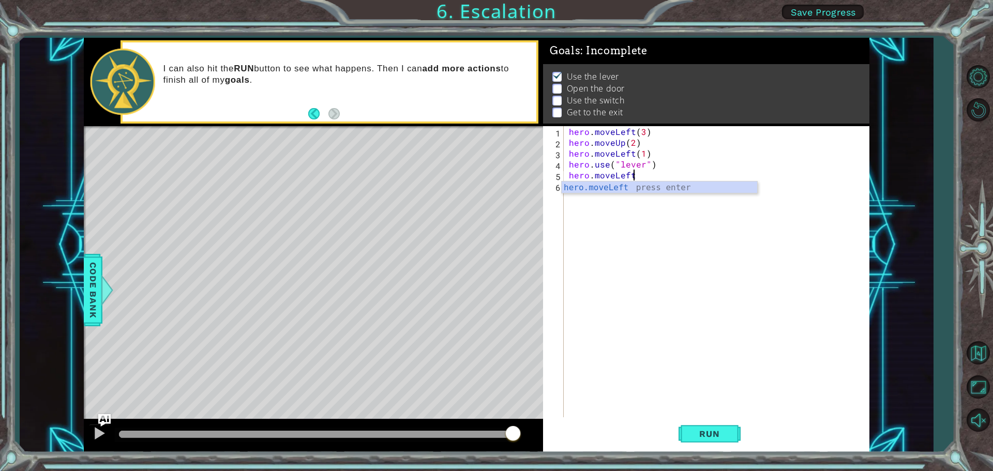
type textarea "hero.moveLeft()"
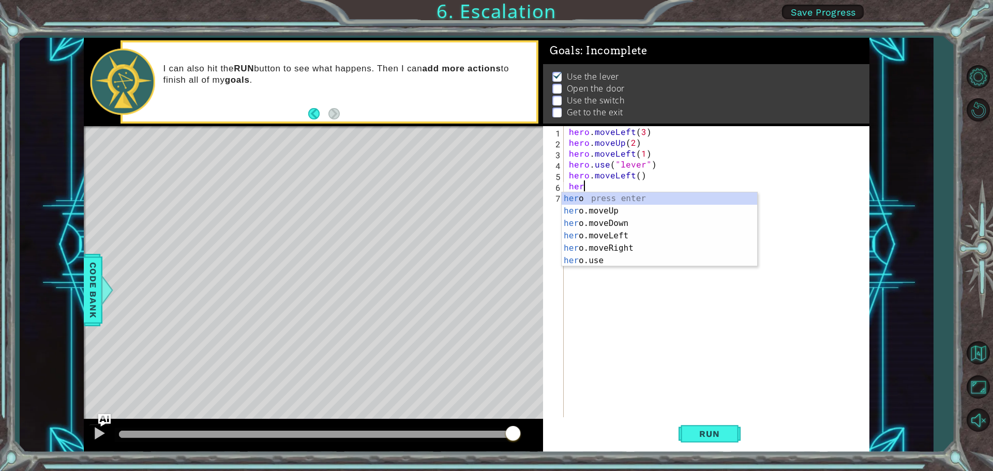
scroll to position [0, 1]
click at [591, 264] on div "hero press enter hero .moveUp press enter hero .moveDown press enter hero .move…" at bounding box center [658, 241] width 195 height 99
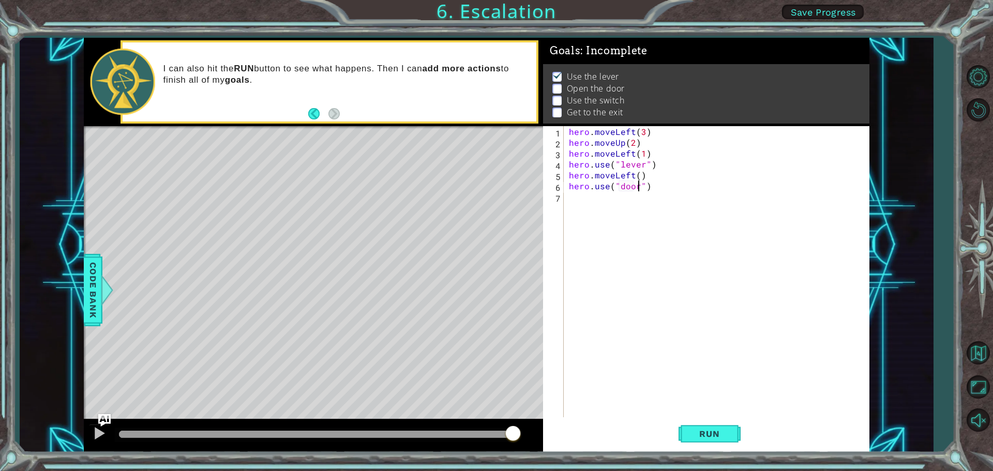
scroll to position [0, 4]
type textarea "hero.use("door")"
click at [704, 428] on button "Run" at bounding box center [709, 433] width 62 height 33
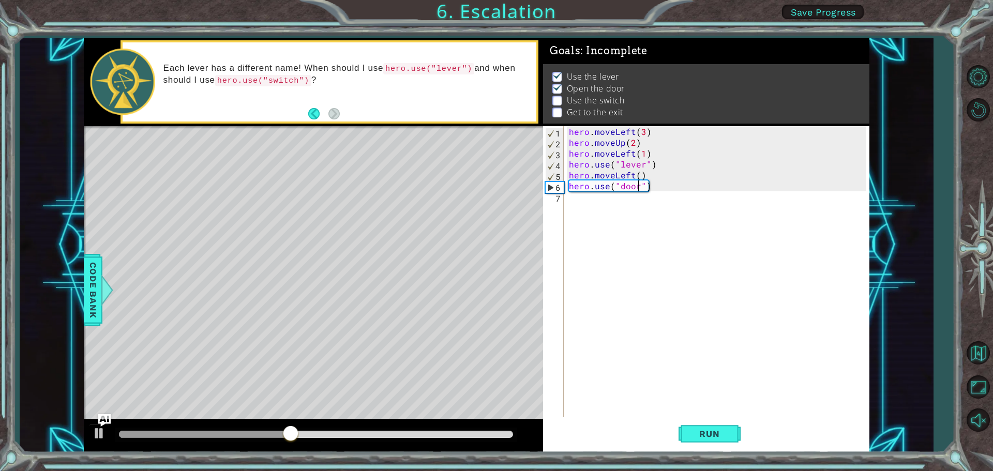
click at [573, 208] on div "hero . moveLeft ( 3 ) hero . moveUp ( 2 ) hero . moveLeft ( 1 ) hero . use ( "l…" at bounding box center [719, 283] width 305 height 315
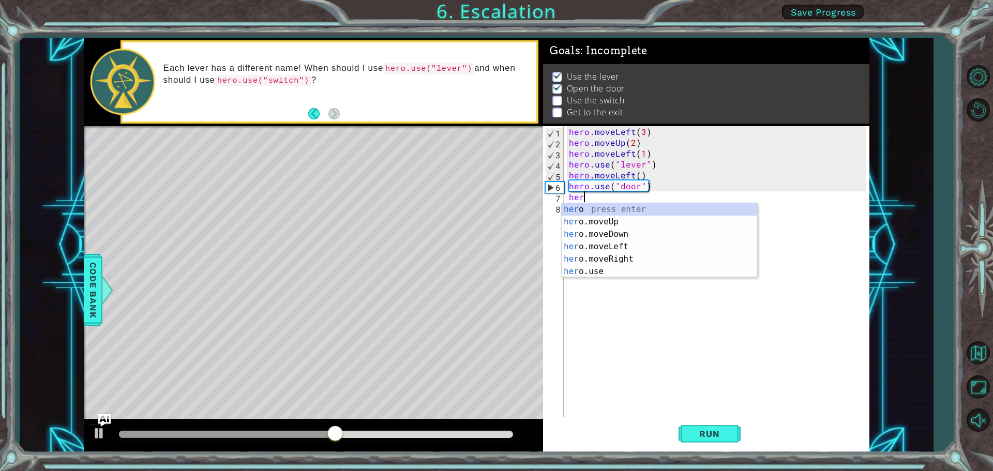
scroll to position [0, 1]
click at [620, 222] on div "hero press enter hero .moveUp press enter hero .moveDown press enter hero .move…" at bounding box center [658, 252] width 195 height 99
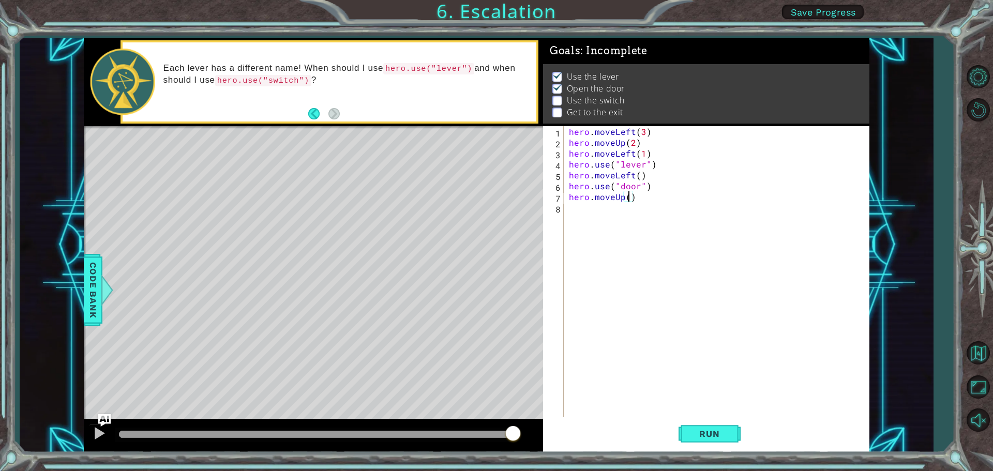
scroll to position [0, 4]
type textarea "hero.moveUp(2)"
drag, startPoint x: 715, startPoint y: 433, endPoint x: 716, endPoint y: 438, distance: 5.2
click at [716, 433] on span "Run" at bounding box center [709, 434] width 41 height 10
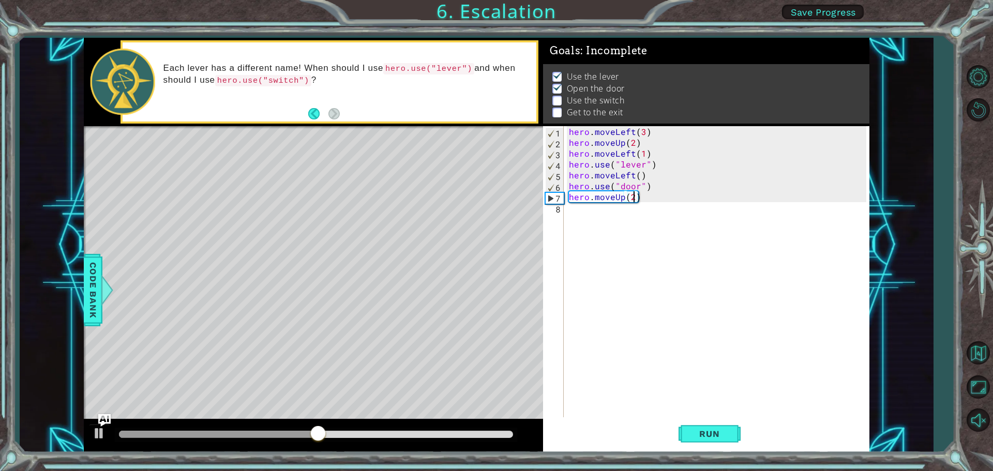
click at [558, 210] on div "8" at bounding box center [554, 209] width 19 height 11
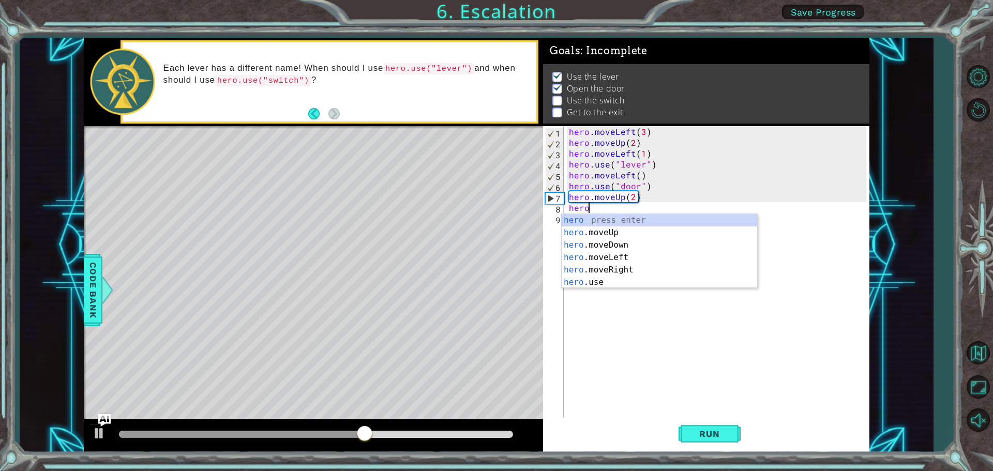
scroll to position [0, 1]
click at [622, 269] on div "hero press enter hero .moveUp press enter hero .moveDown press enter hero .move…" at bounding box center [658, 263] width 195 height 99
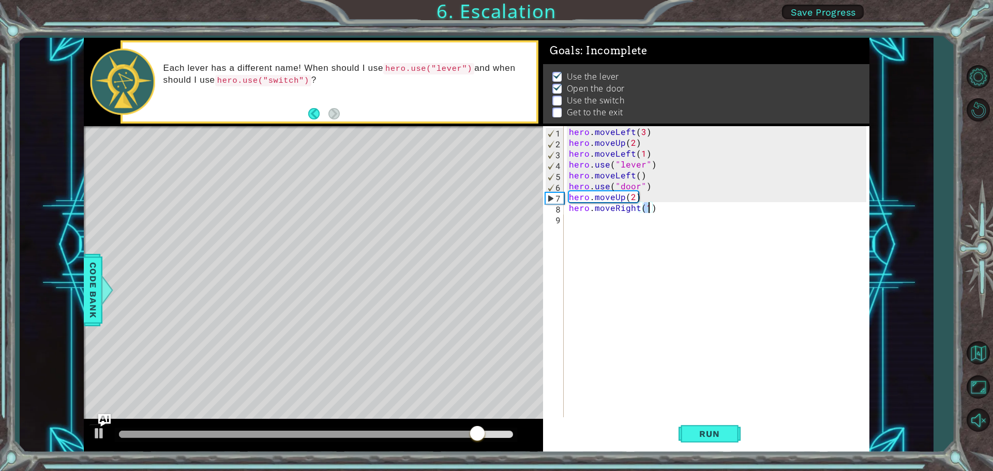
scroll to position [0, 5]
type textarea "hero.moveRight(2)"
click at [702, 434] on span "Run" at bounding box center [709, 434] width 41 height 10
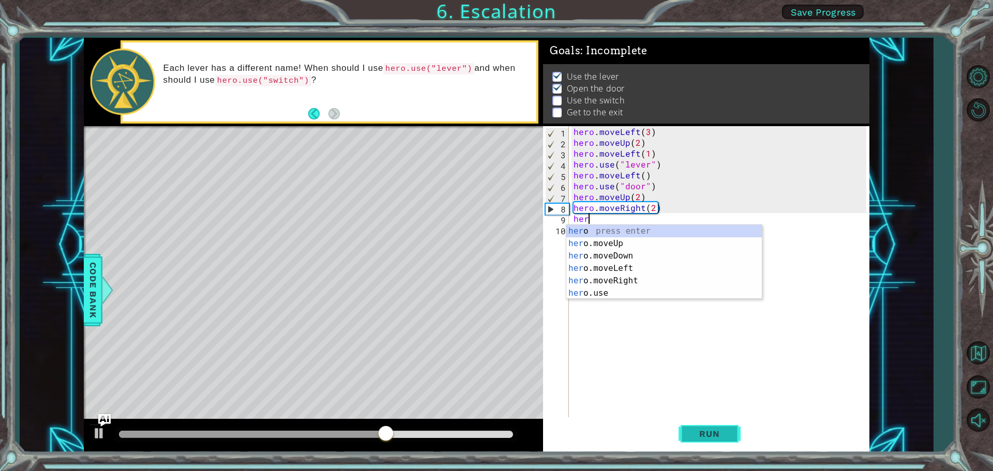
scroll to position [0, 1]
click at [594, 294] on div "hero press enter hero .moveUp press enter hero .moveDown press enter hero .move…" at bounding box center [663, 274] width 195 height 99
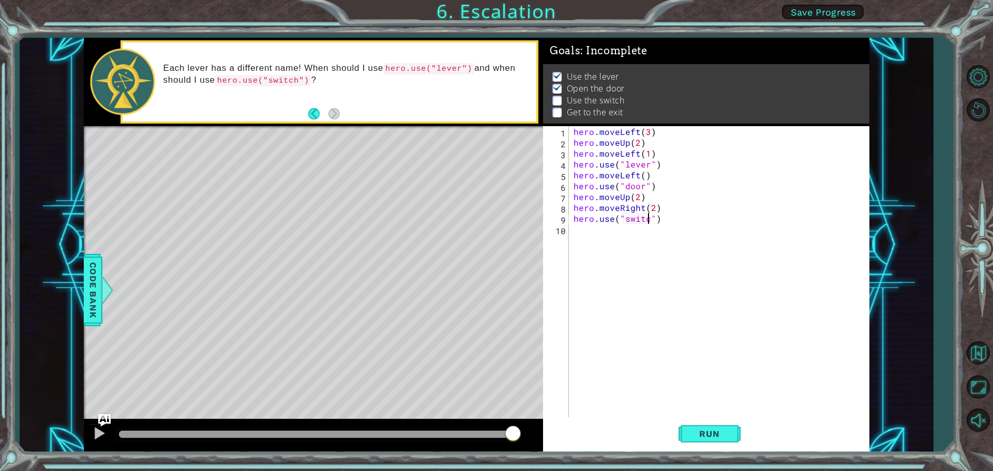
scroll to position [0, 5]
type textarea "hero.use("switch")"
click at [702, 433] on span "Run" at bounding box center [709, 434] width 41 height 10
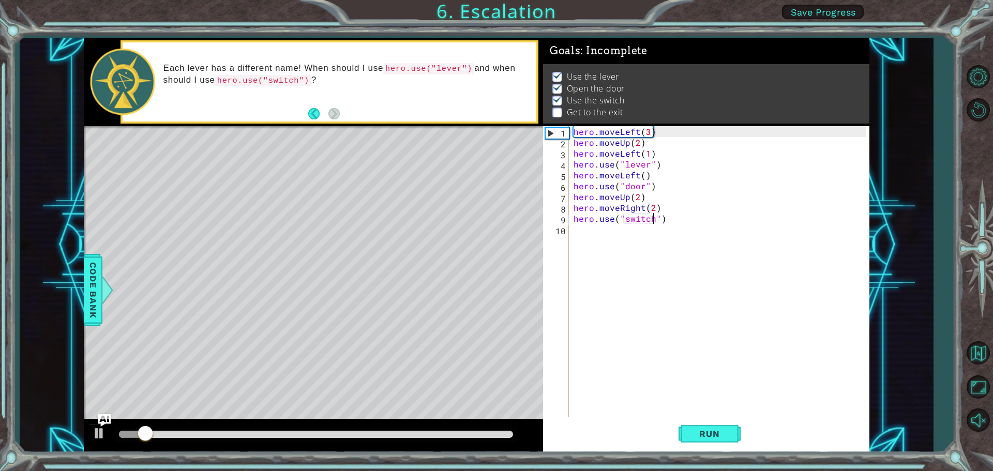
click at [607, 237] on div "hero . moveLeft ( 3 ) hero . moveUp ( 2 ) hero . moveLeft ( 1 ) hero . use ( "l…" at bounding box center [721, 283] width 300 height 315
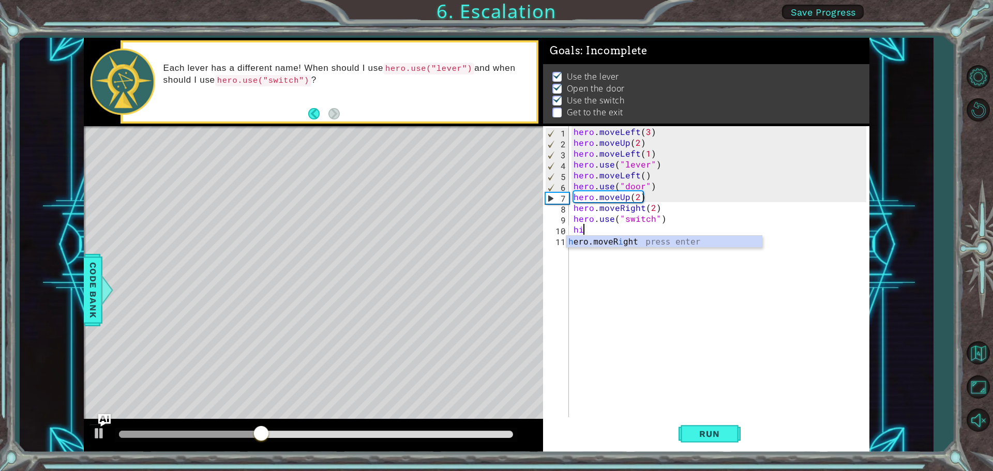
scroll to position [0, 0]
type textarea "h"
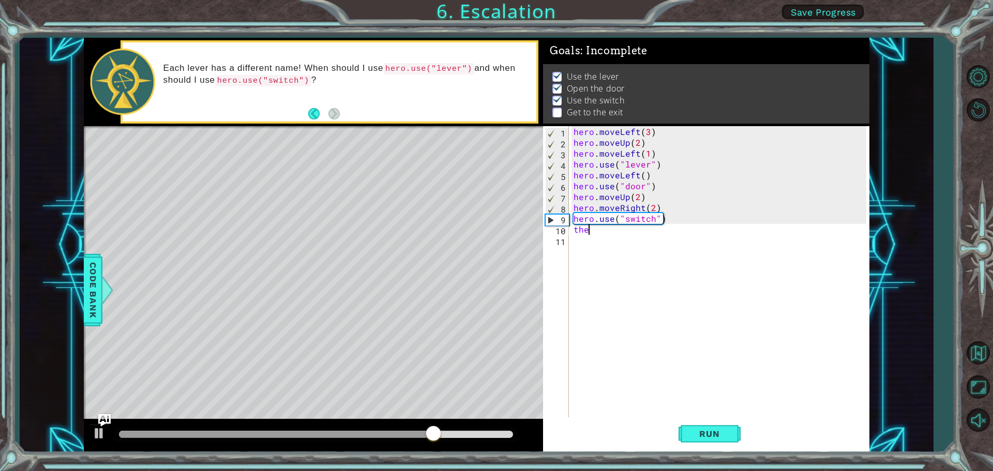
type textarea "t"
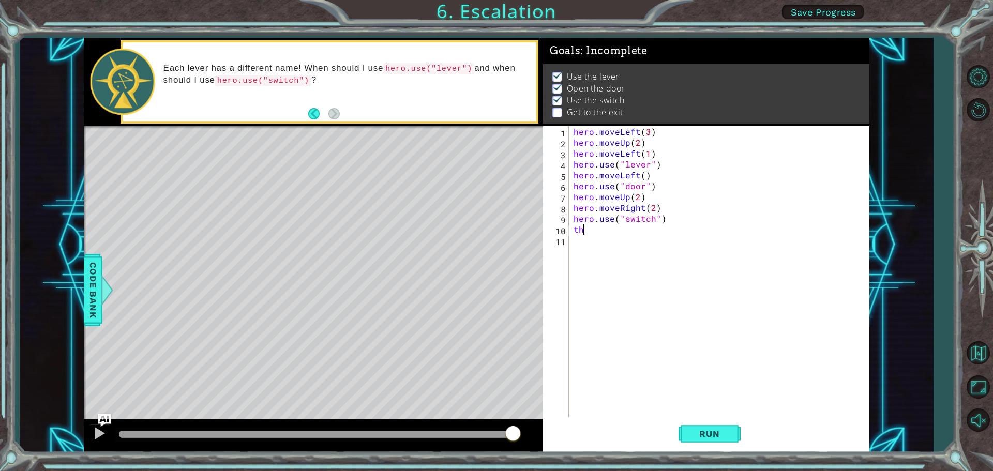
type textarea "t"
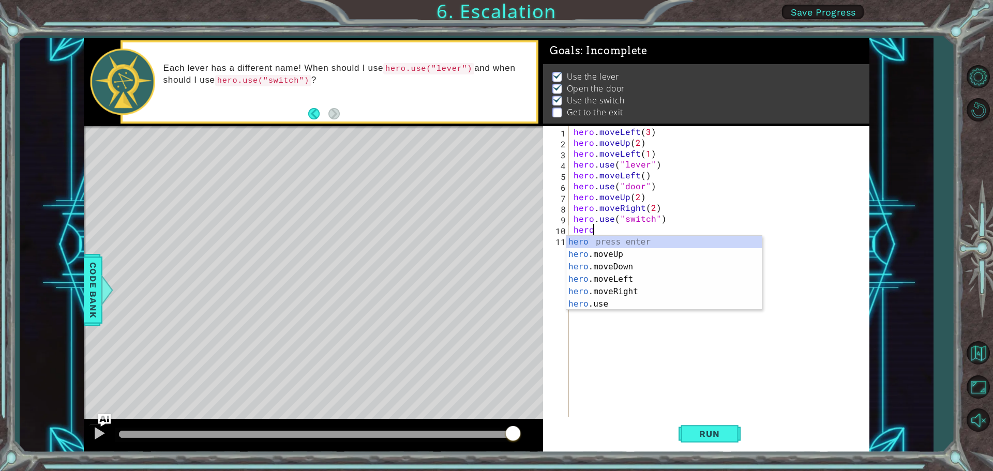
scroll to position [0, 1]
click at [618, 253] on div "hero press enter hero .moveUp press enter hero .moveDown press enter hero .move…" at bounding box center [663, 285] width 195 height 99
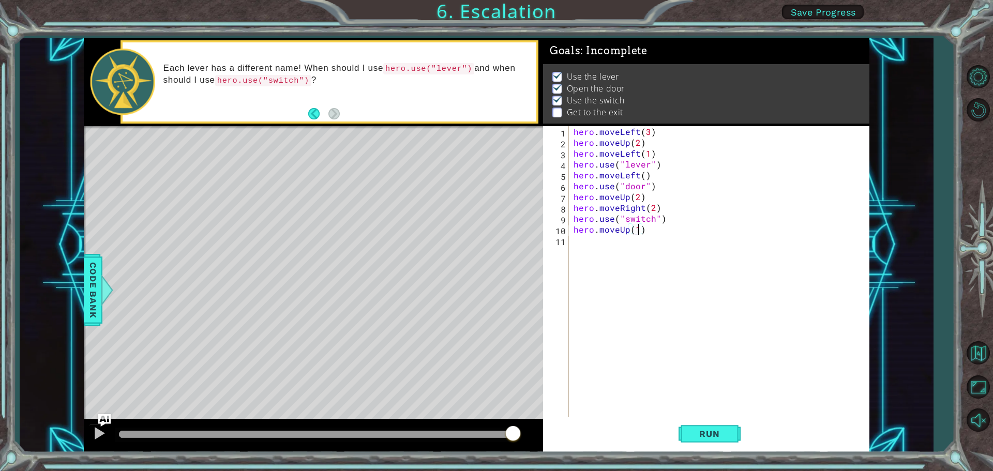
scroll to position [0, 4]
click at [700, 443] on button "Run" at bounding box center [709, 433] width 62 height 33
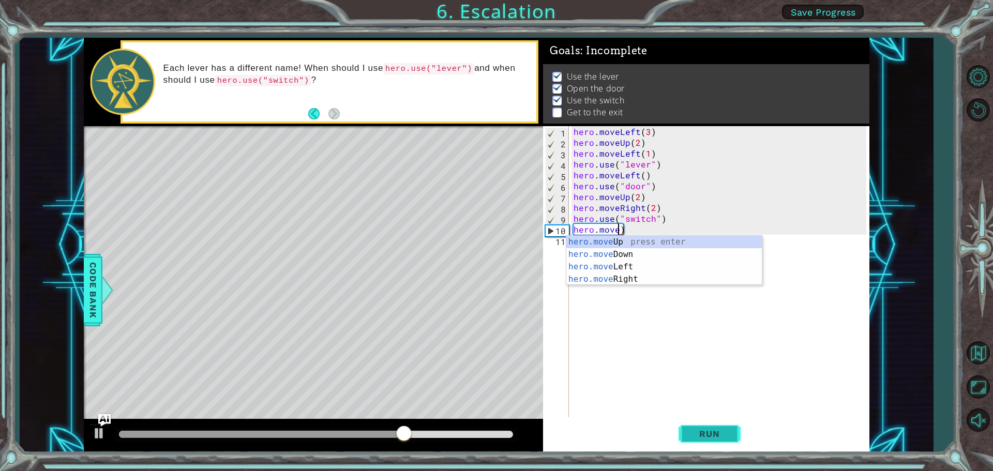
scroll to position [0, 3]
click at [630, 280] on div "hero.move Up press enter hero.move Down press enter hero.move Left press enter …" at bounding box center [663, 273] width 195 height 74
type textarea "hero.moveRight(1)"
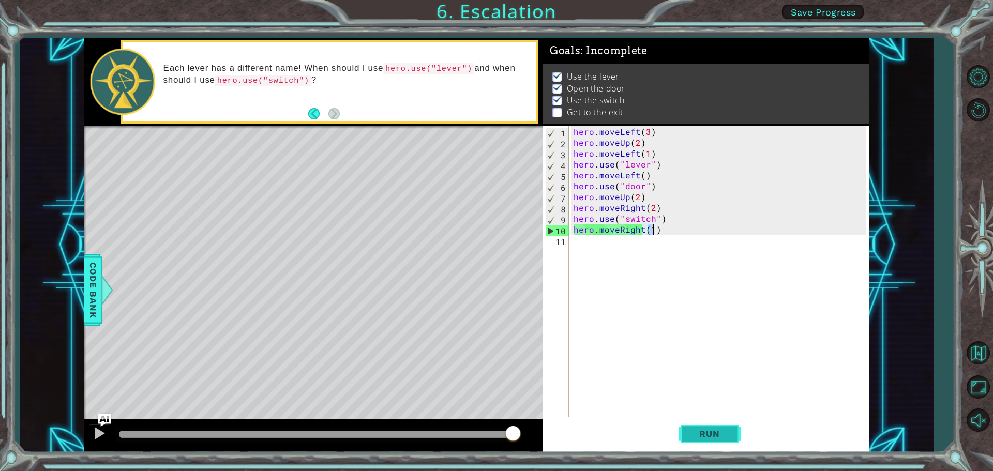
click at [693, 430] on span "Run" at bounding box center [709, 434] width 41 height 10
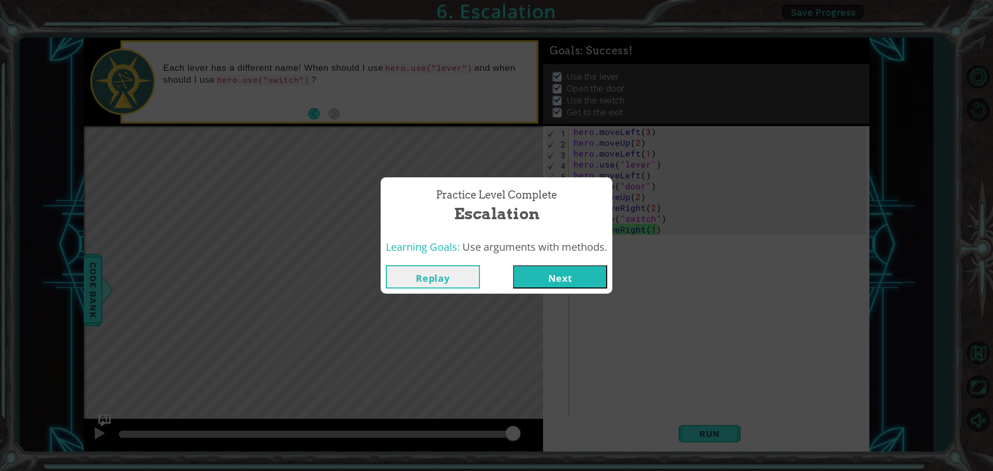
click at [559, 284] on button "Next" at bounding box center [560, 276] width 94 height 23
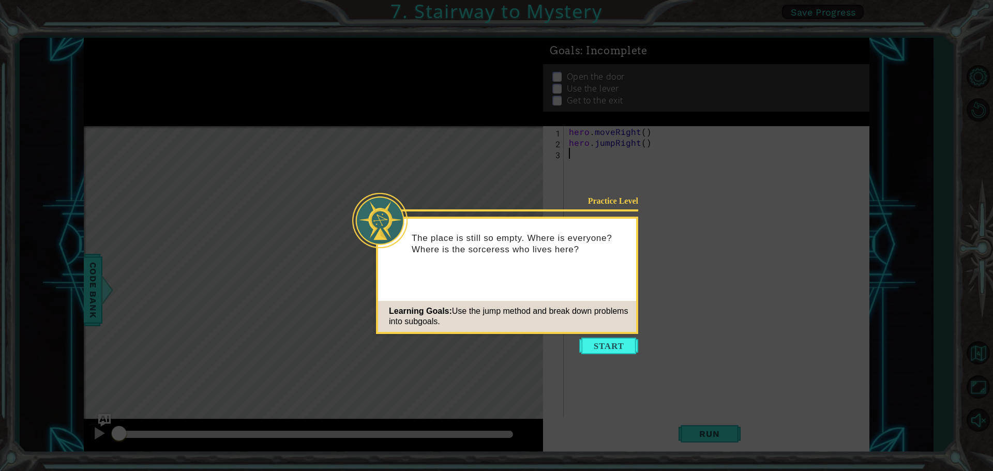
drag, startPoint x: 602, startPoint y: 346, endPoint x: 549, endPoint y: 350, distance: 53.4
click at [603, 347] on button "Start" at bounding box center [608, 346] width 59 height 17
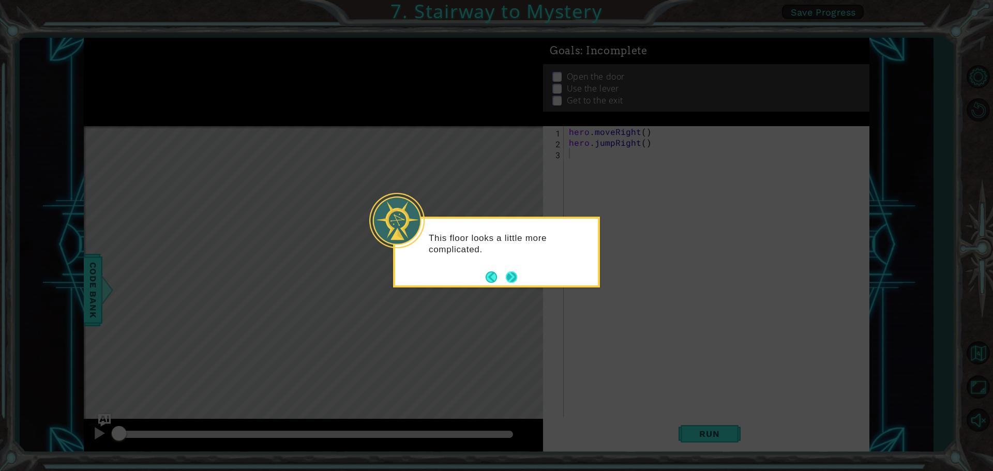
click at [509, 275] on button "Next" at bounding box center [511, 277] width 19 height 19
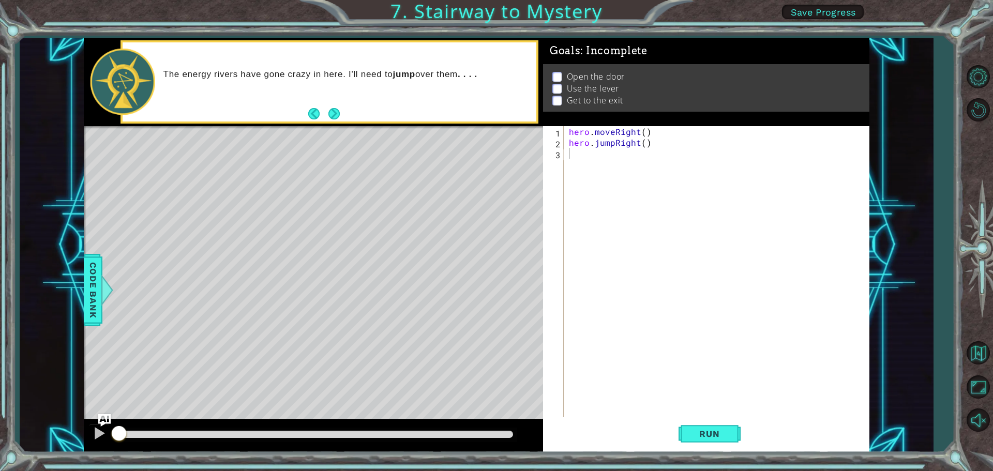
click at [854, 7] on span "Save Progress" at bounding box center [823, 12] width 65 height 11
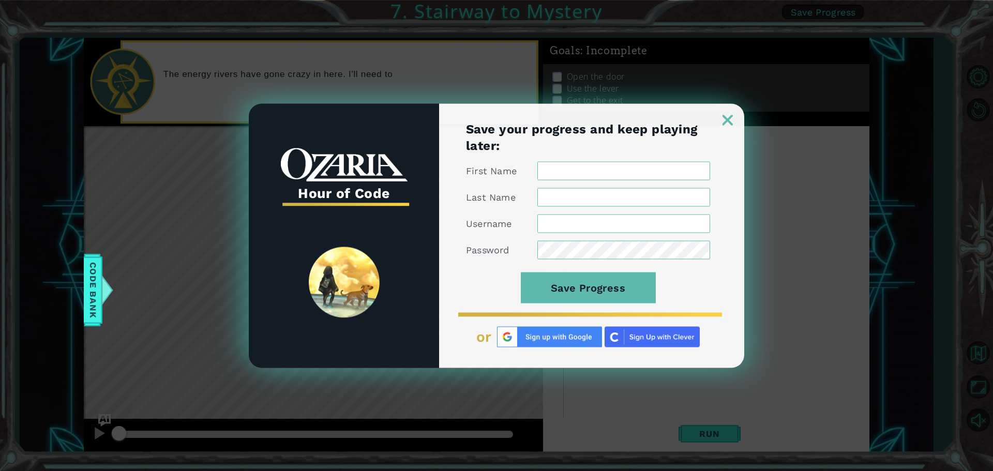
click at [670, 175] on input "First Name" at bounding box center [623, 170] width 173 height 19
click at [650, 171] on input "First Name" at bounding box center [623, 170] width 173 height 19
click at [576, 301] on button "Save Progress" at bounding box center [588, 287] width 135 height 31
click at [577, 282] on button "Save Progress" at bounding box center [588, 287] width 135 height 31
click at [582, 293] on button "Save Progress" at bounding box center [588, 287] width 135 height 31
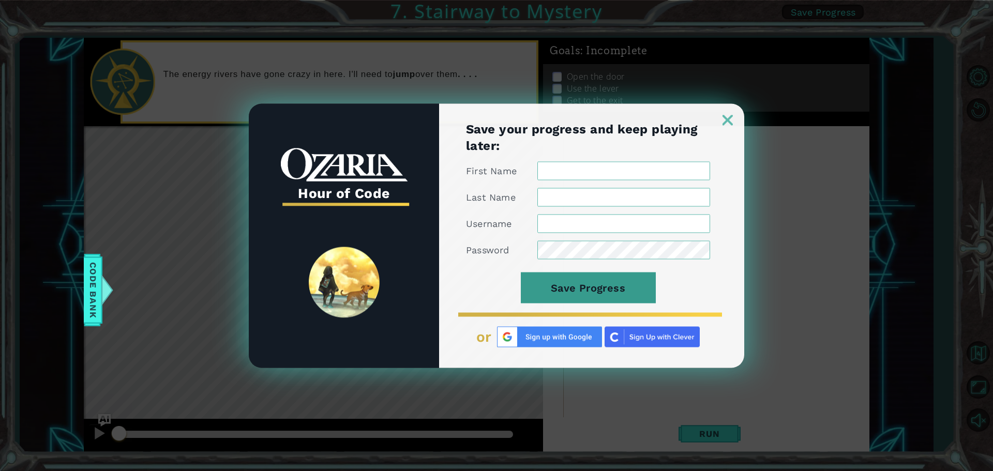
click at [588, 300] on button "Save Progress" at bounding box center [588, 287] width 135 height 31
click at [571, 298] on button "Save Progress" at bounding box center [588, 287] width 135 height 31
click at [566, 286] on button "Save Progress" at bounding box center [588, 287] width 135 height 31
click at [594, 142] on h1 "Save your progress and keep playing later:" at bounding box center [588, 136] width 244 height 33
click at [590, 163] on input "First Name" at bounding box center [623, 170] width 173 height 19
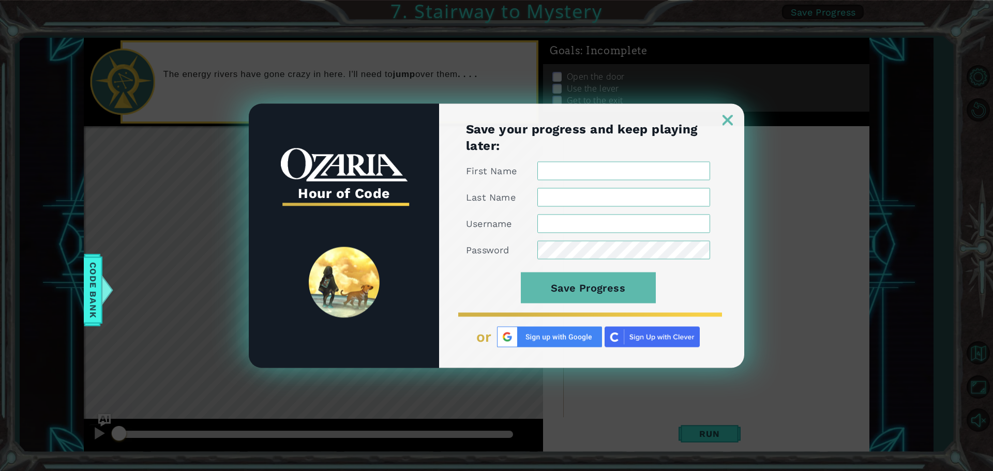
click at [565, 197] on input "Last Name" at bounding box center [623, 197] width 173 height 19
click at [565, 215] on input "Username" at bounding box center [623, 223] width 173 height 19
click at [625, 164] on input "First Name" at bounding box center [623, 170] width 173 height 19
type input "Ava"
click at [577, 197] on input "Last Name" at bounding box center [623, 197] width 173 height 19
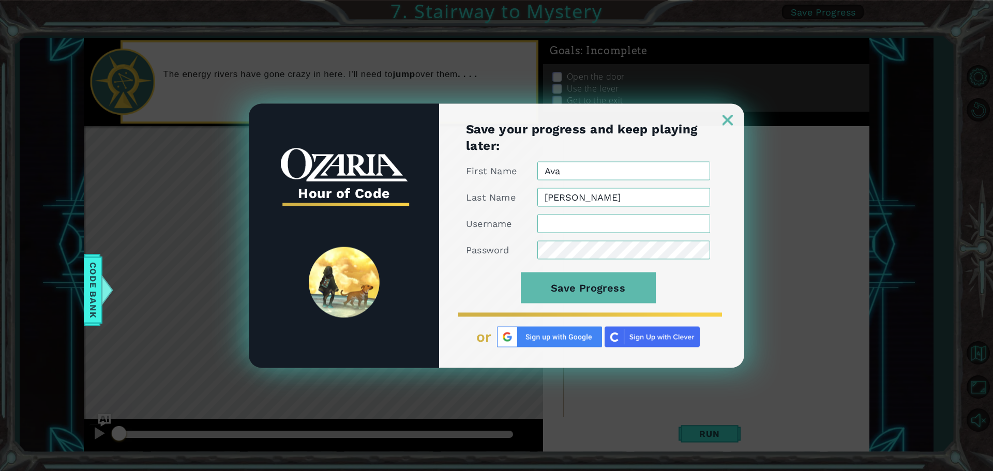
type input "[PERSON_NAME]"
click at [624, 228] on input "Username" at bounding box center [623, 223] width 173 height 19
click at [615, 218] on input "Username" at bounding box center [623, 223] width 173 height 19
type input "avaheichel34724"
click at [522, 254] on div "Password" at bounding box center [588, 249] width 244 height 19
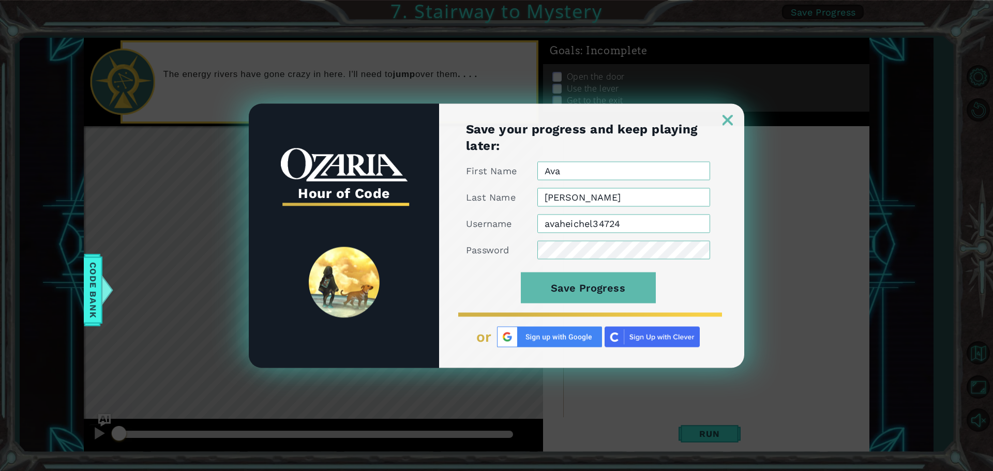
click at [645, 205] on input "[PERSON_NAME]" at bounding box center [623, 197] width 173 height 19
click at [615, 286] on button "Save Progress" at bounding box center [588, 287] width 135 height 31
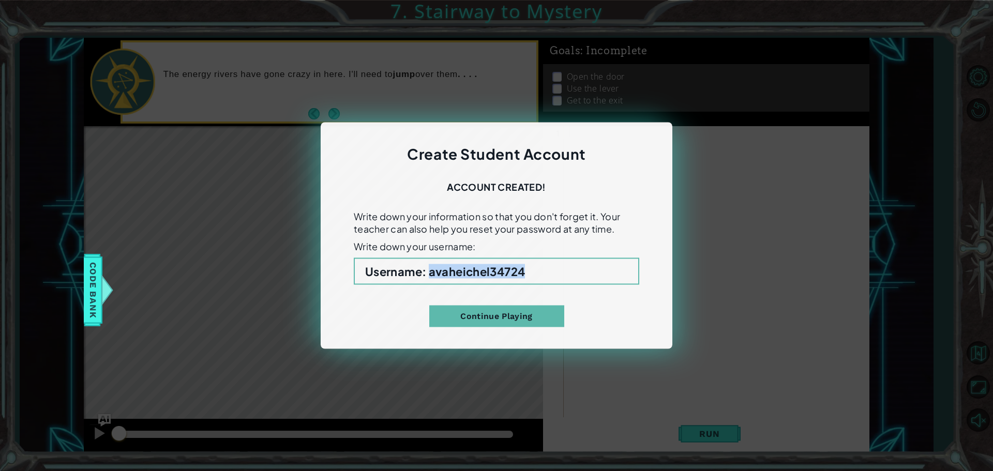
drag, startPoint x: 530, startPoint y: 273, endPoint x: 432, endPoint y: 276, distance: 97.7
click at [432, 276] on p "Username : avaheichel34724" at bounding box center [496, 271] width 263 height 14
click at [459, 291] on div "Continue Playing" at bounding box center [496, 306] width 285 height 42
click at [438, 275] on b "Username : avaheichel34724" at bounding box center [445, 271] width 160 height 14
click at [489, 276] on b "Username : avaheichel34724" at bounding box center [445, 271] width 160 height 14
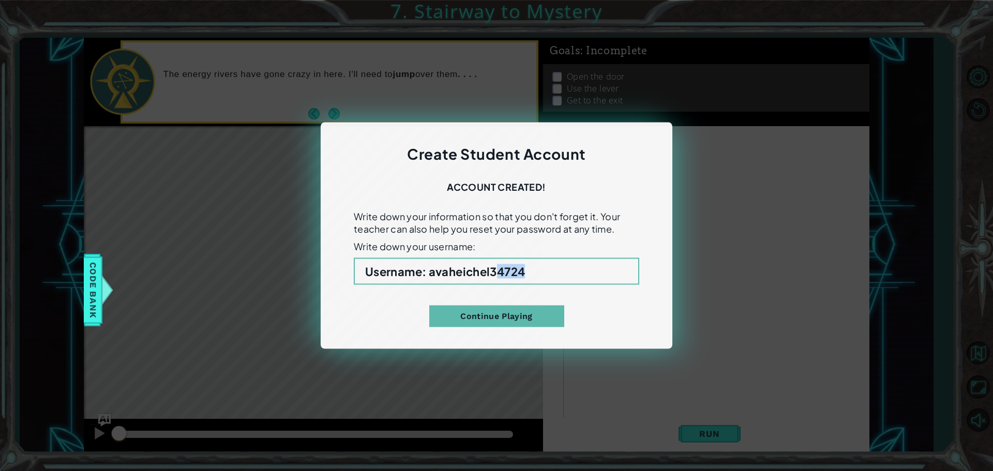
drag, startPoint x: 497, startPoint y: 273, endPoint x: 542, endPoint y: 278, distance: 45.7
click at [542, 278] on p "Username : avaheichel34724" at bounding box center [496, 271] width 263 height 14
click at [544, 278] on p "Username : avaheichel34724" at bounding box center [496, 271] width 263 height 14
click at [509, 321] on button "Continue Playing" at bounding box center [496, 317] width 135 height 22
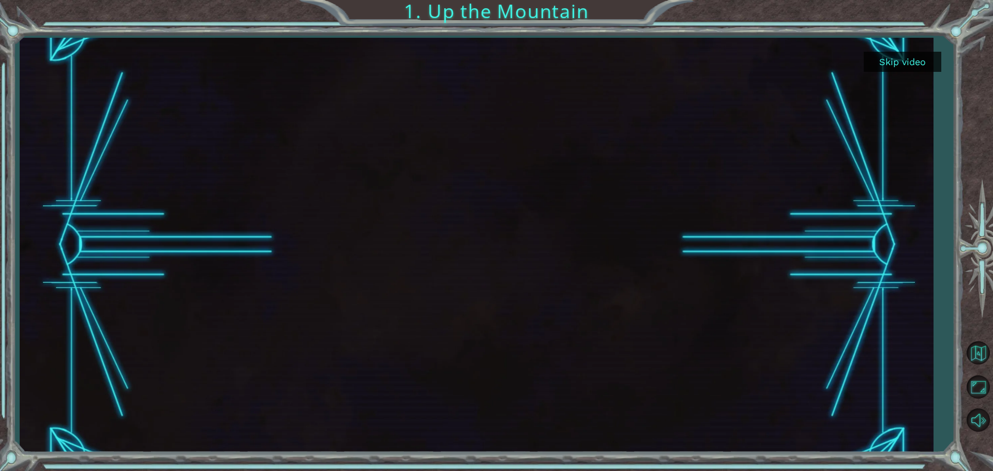
click at [920, 63] on button "Skip video" at bounding box center [902, 62] width 78 height 20
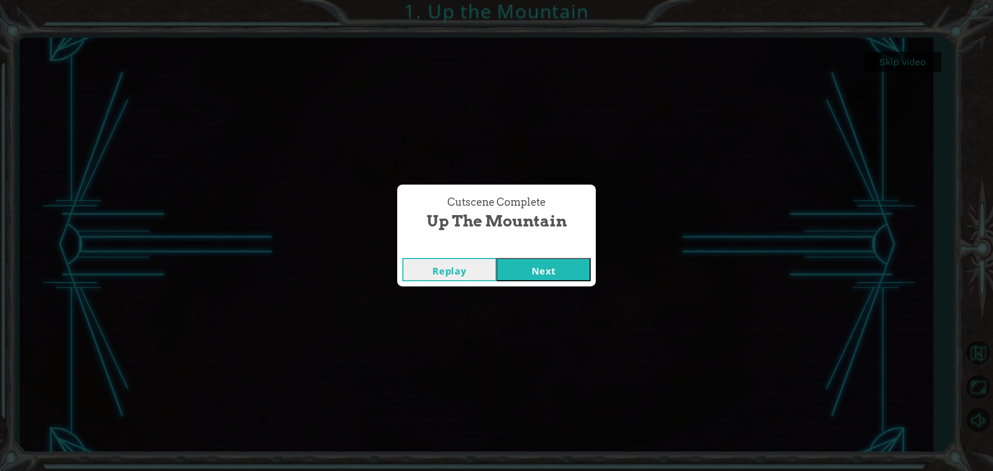
click at [544, 272] on button "Next" at bounding box center [543, 269] width 94 height 23
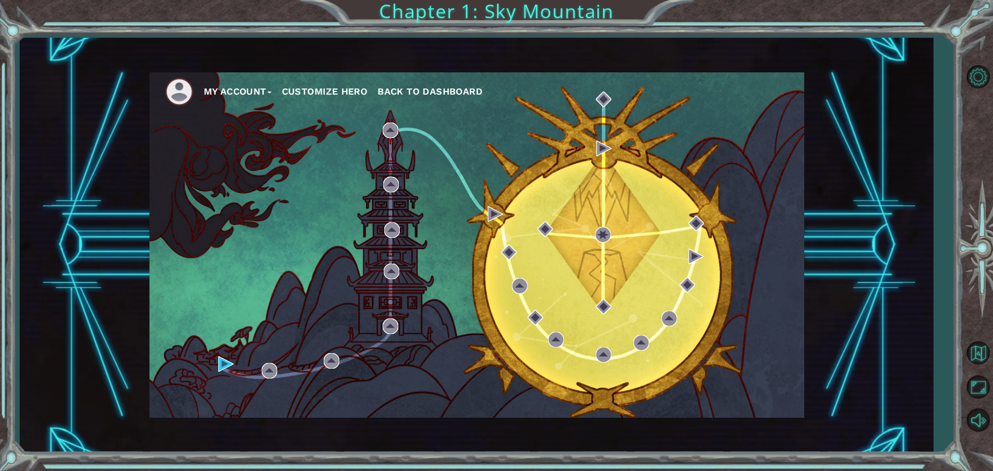
click at [222, 96] on button "My Account" at bounding box center [238, 92] width 68 height 16
click at [188, 84] on img at bounding box center [179, 92] width 28 height 28
click at [182, 89] on img at bounding box center [179, 92] width 28 height 28
click at [232, 90] on button "My Account" at bounding box center [238, 92] width 68 height 16
click at [239, 93] on button "My Account" at bounding box center [238, 92] width 68 height 16
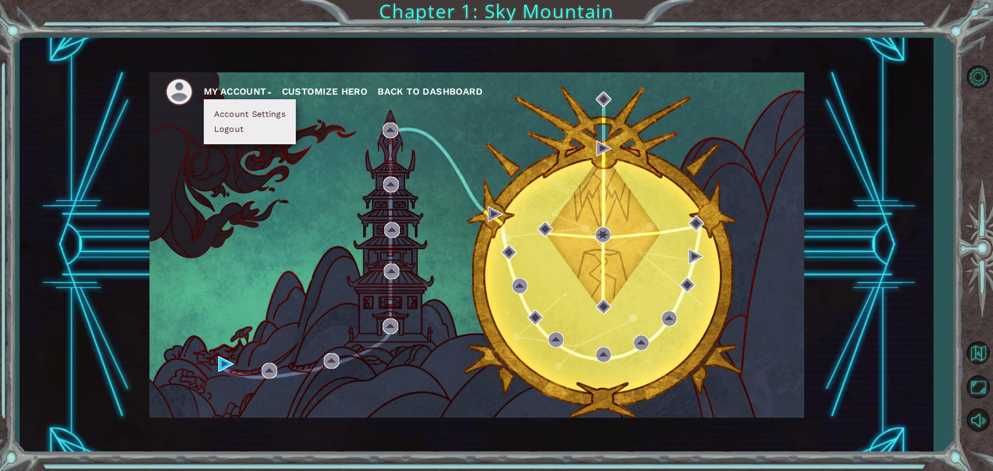
click at [242, 111] on button "Account Settings" at bounding box center [250, 114] width 78 height 11
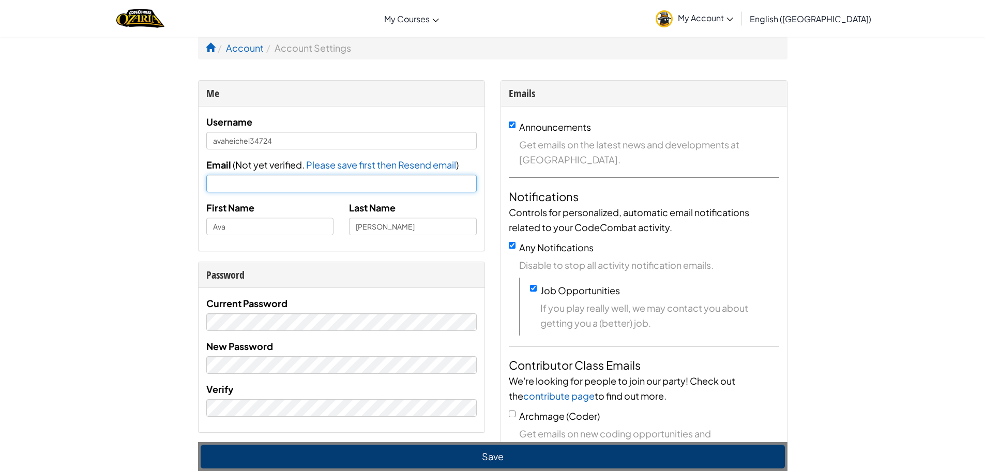
click at [263, 181] on input "Email" at bounding box center [341, 184] width 270 height 18
drag, startPoint x: 148, startPoint y: 193, endPoint x: 175, endPoint y: 196, distance: 27.1
click at [295, 225] on input "Ava" at bounding box center [270, 227] width 128 height 18
click at [432, 233] on input "[PERSON_NAME]" at bounding box center [413, 227] width 128 height 18
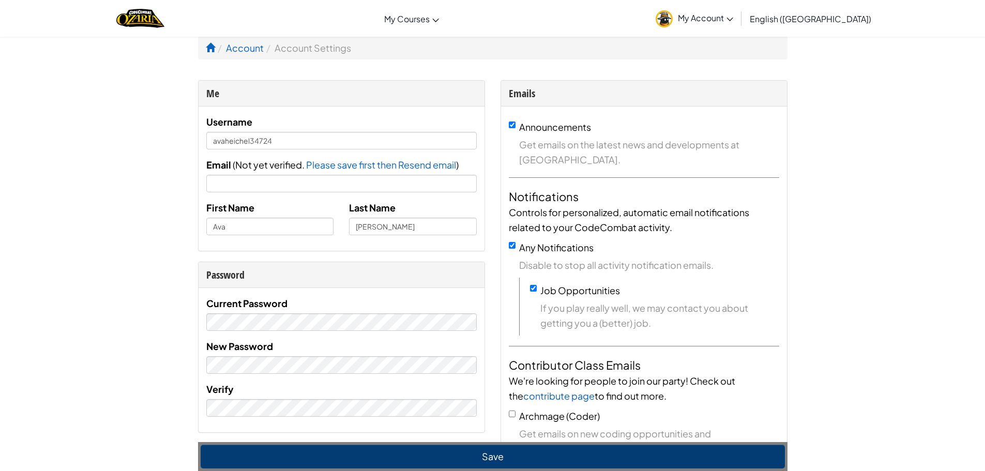
click at [368, 300] on div "Current Password" at bounding box center [341, 313] width 270 height 35
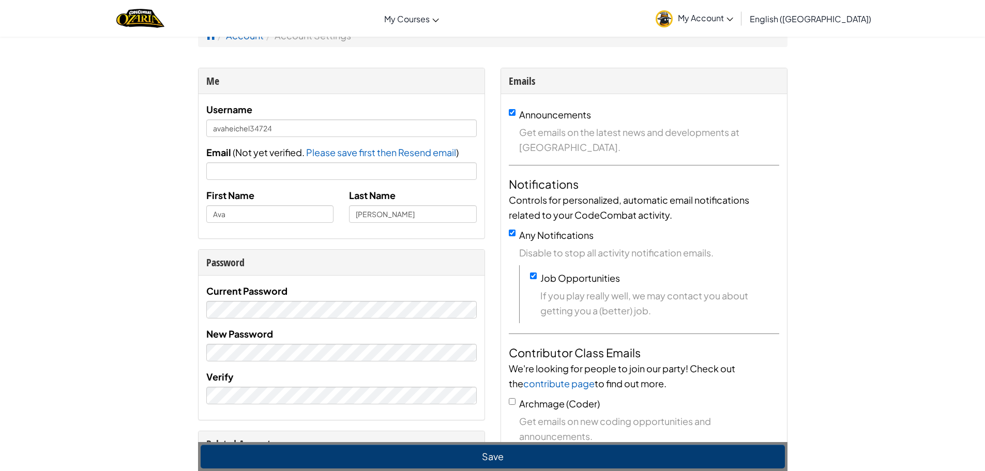
scroll to position [155, 0]
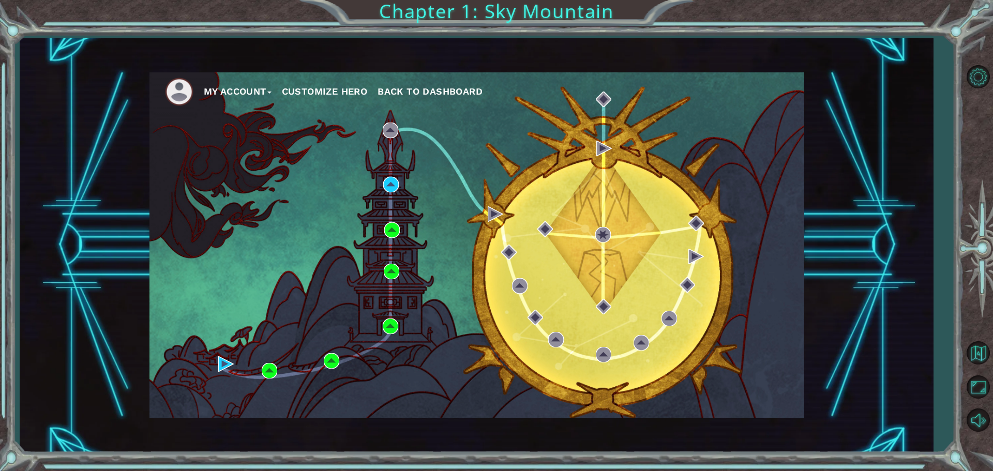
click at [350, 88] on button "Customize Hero" at bounding box center [325, 92] width 86 height 16
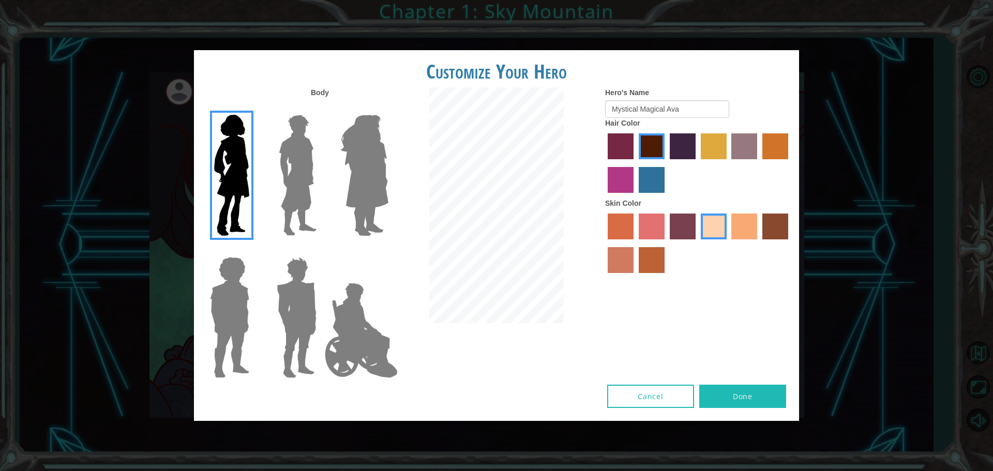
drag, startPoint x: 350, startPoint y: 88, endPoint x: 317, endPoint y: 59, distance: 42.8
click at [317, 59] on div "Customize Your Hero" at bounding box center [496, 68] width 605 height 37
click at [627, 176] on label "medium red violet hair color" at bounding box center [620, 180] width 26 height 26
click at [789, 163] on input "medium red violet hair color" at bounding box center [789, 163] width 0 height 0
click at [655, 150] on label "maroon hair color" at bounding box center [652, 146] width 26 height 26
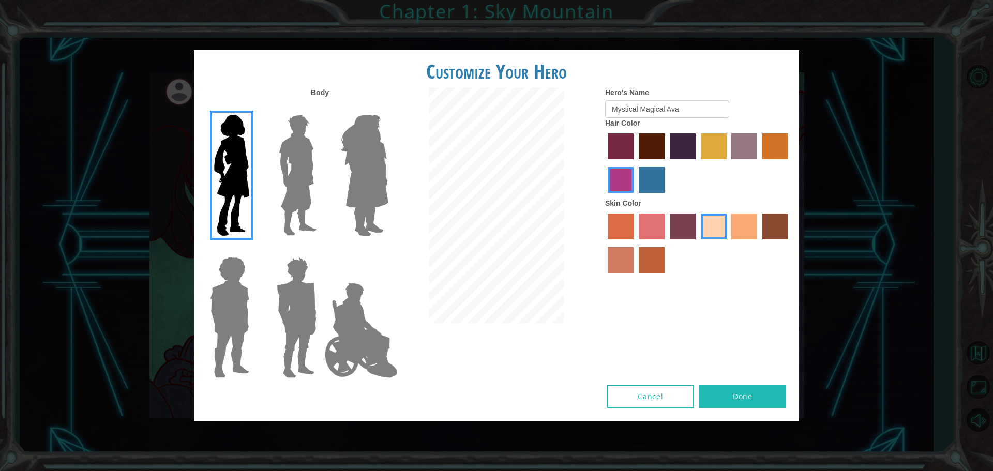
click at [635, 163] on input "maroon hair color" at bounding box center [635, 163] width 0 height 0
click at [623, 178] on label "medium red violet hair color" at bounding box center [620, 180] width 26 height 26
click at [789, 163] on input "medium red violet hair color" at bounding box center [789, 163] width 0 height 0
click at [653, 175] on label "lachmara hair color" at bounding box center [652, 180] width 26 height 26
click at [635, 196] on input "lachmara hair color" at bounding box center [635, 196] width 0 height 0
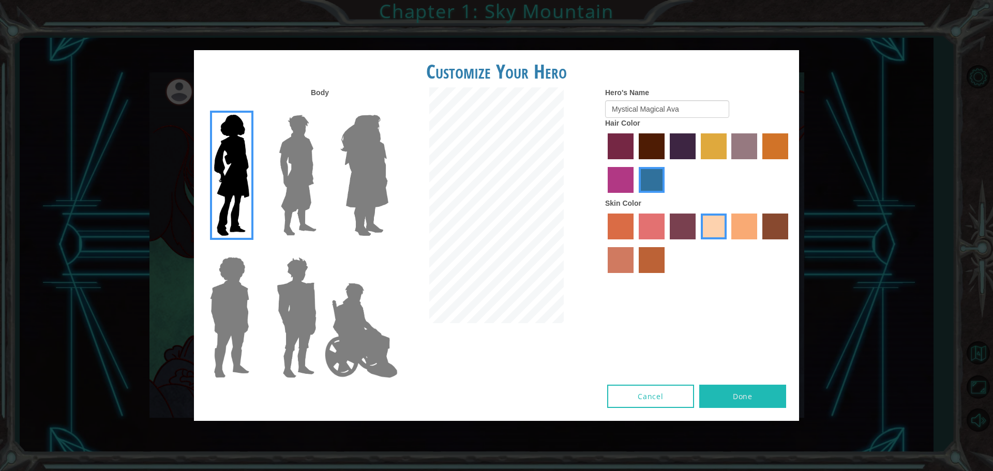
click at [647, 145] on label "maroon hair color" at bounding box center [652, 146] width 26 height 26
click at [635, 163] on input "maroon hair color" at bounding box center [635, 163] width 0 height 0
click at [660, 405] on button "Cancel" at bounding box center [650, 396] width 87 height 23
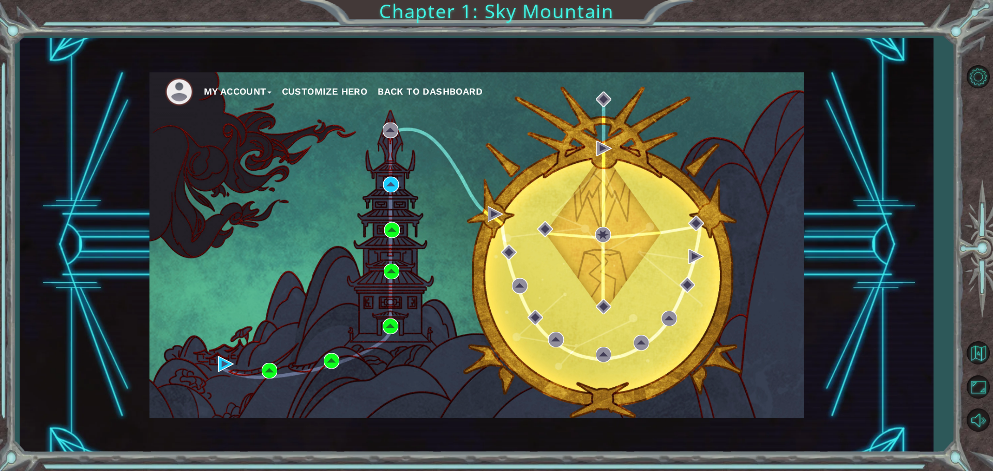
click at [297, 94] on button "Customize Hero" at bounding box center [325, 92] width 86 height 16
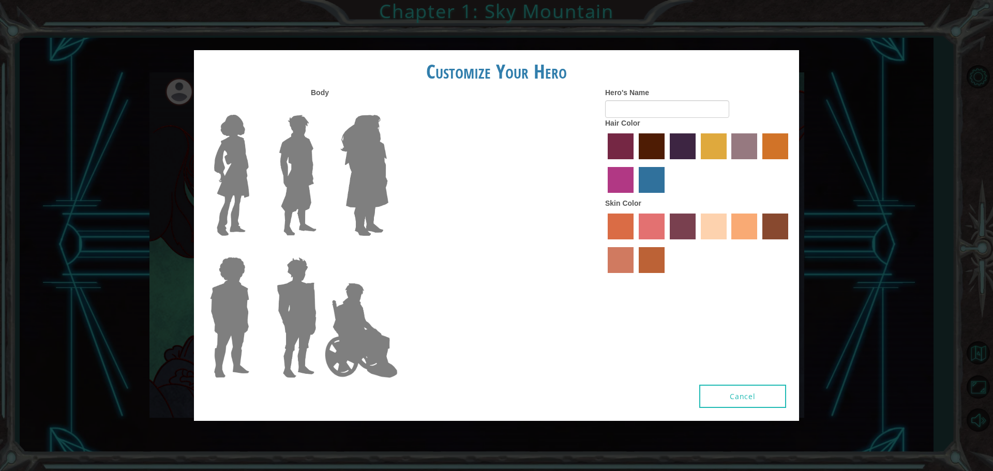
type input "Mystical Magical Ava"
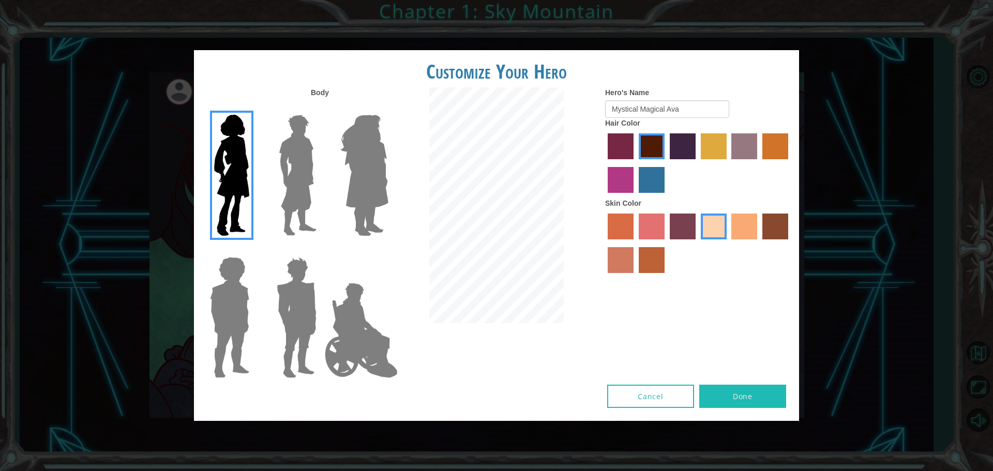
click at [654, 183] on label "lachmara hair color" at bounding box center [652, 180] width 26 height 26
click at [635, 196] on input "lachmara hair color" at bounding box center [635, 196] width 0 height 0
click at [609, 182] on label "medium red violet hair color" at bounding box center [620, 180] width 26 height 26
click at [789, 163] on input "medium red violet hair color" at bounding box center [789, 163] width 0 height 0
click at [651, 226] on label "froly skin color" at bounding box center [652, 227] width 26 height 26
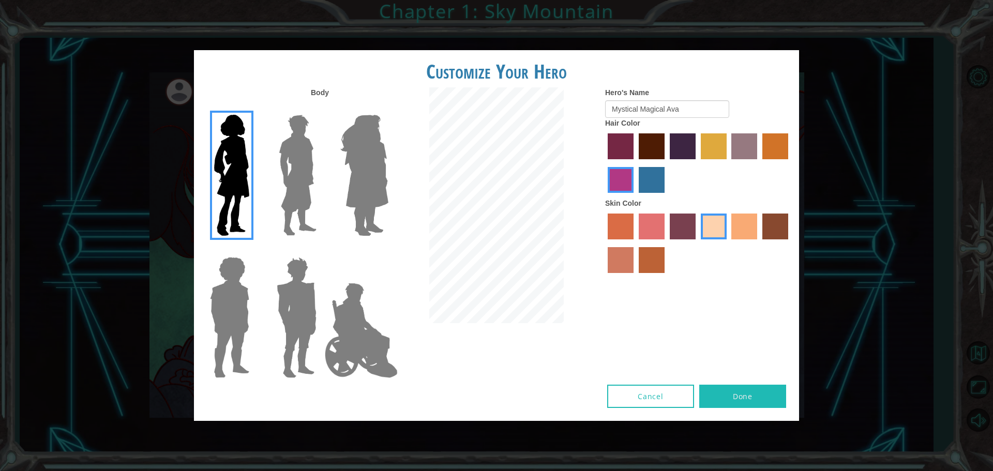
click at [635, 243] on input "froly skin color" at bounding box center [635, 243] width 0 height 0
click at [628, 224] on label "sorbus skin color" at bounding box center [620, 227] width 26 height 26
click at [604, 243] on input "sorbus skin color" at bounding box center [604, 243] width 0 height 0
click at [652, 226] on label "froly skin color" at bounding box center [652, 227] width 26 height 26
click at [635, 243] on input "froly skin color" at bounding box center [635, 243] width 0 height 0
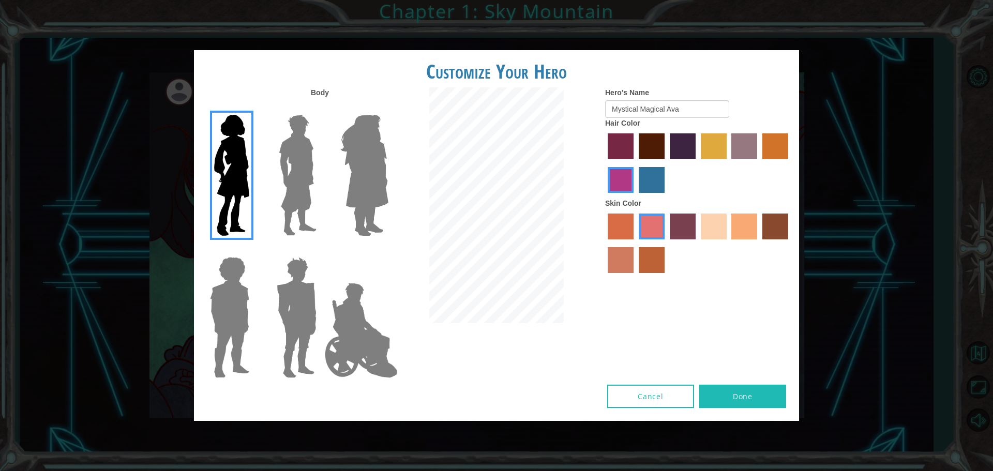
click at [676, 225] on label "tosca skin color" at bounding box center [683, 227] width 26 height 26
click at [666, 243] on input "tosca skin color" at bounding box center [666, 243] width 0 height 0
click at [751, 238] on label "tacao skin color" at bounding box center [744, 227] width 26 height 26
click at [728, 243] on input "tacao skin color" at bounding box center [728, 243] width 0 height 0
click at [377, 174] on img at bounding box center [364, 175] width 56 height 129
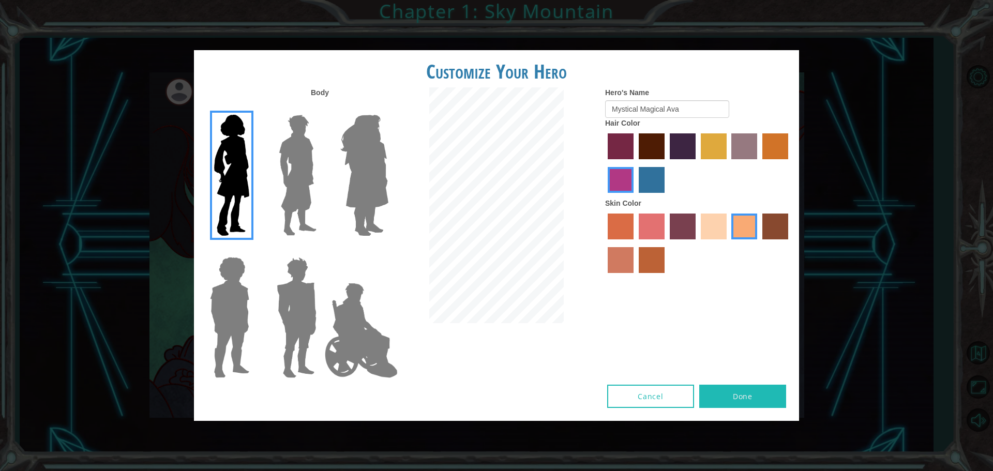
click at [388, 108] on input "Hero Amethyst" at bounding box center [388, 108] width 0 height 0
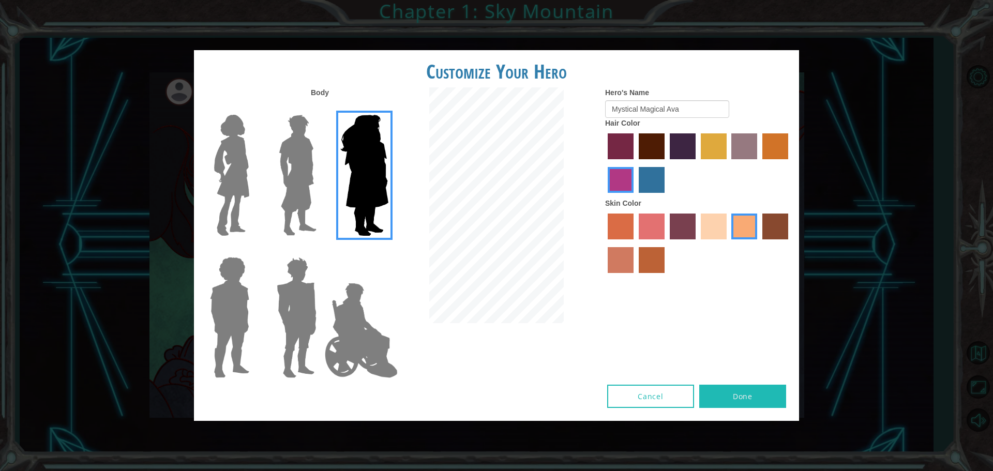
click at [311, 169] on img at bounding box center [298, 175] width 46 height 129
click at [321, 108] on input "Hero Lars" at bounding box center [321, 108] width 0 height 0
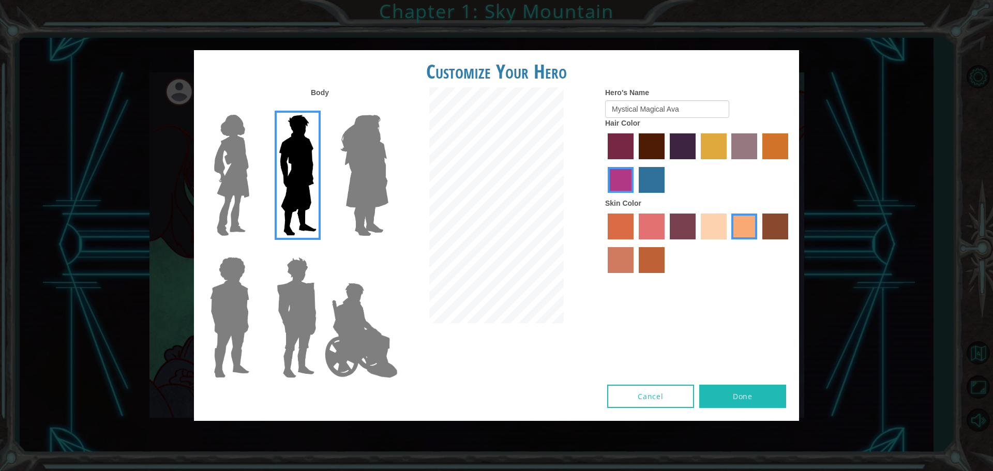
click at [239, 173] on img at bounding box center [231, 175] width 43 height 129
click at [253, 108] on input "Hero Connie" at bounding box center [253, 108] width 0 height 0
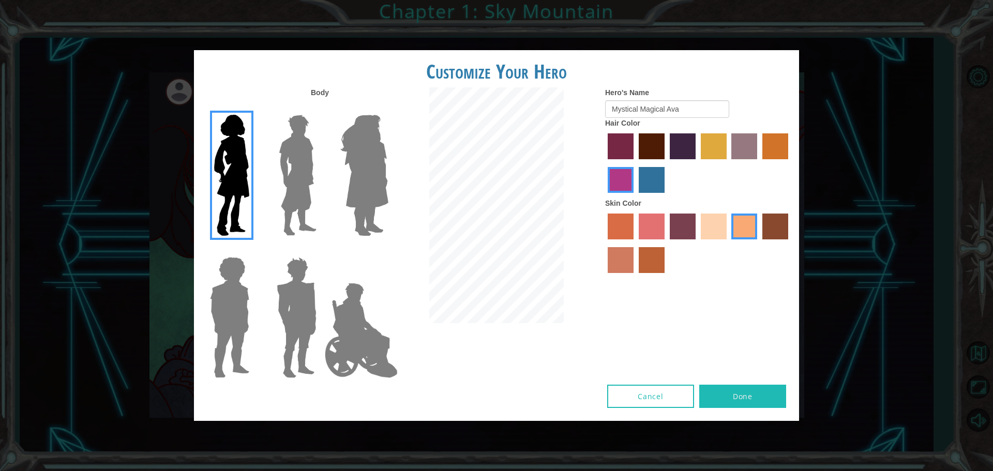
click at [224, 327] on img at bounding box center [230, 317] width 48 height 129
click at [253, 250] on input "Hero Steven" at bounding box center [253, 250] width 0 height 0
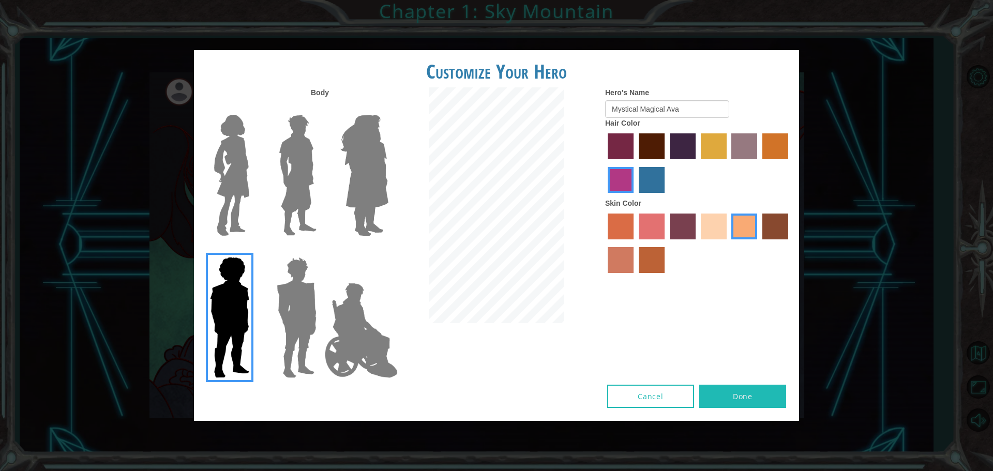
click at [301, 323] on img at bounding box center [296, 317] width 48 height 129
click at [321, 250] on input "Hero Garnet" at bounding box center [321, 250] width 0 height 0
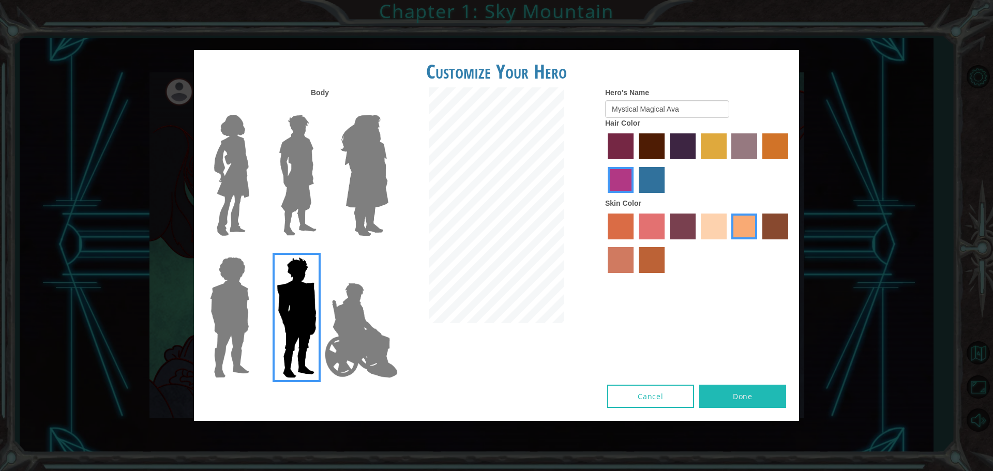
click at [344, 322] on img at bounding box center [361, 330] width 81 height 103
click at [388, 250] on input "Hero Jamie" at bounding box center [388, 250] width 0 height 0
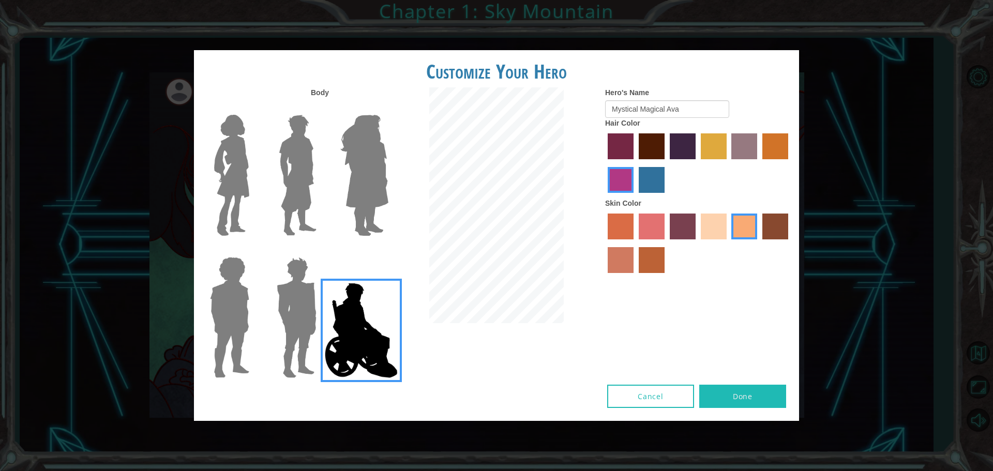
click at [269, 305] on label at bounding box center [295, 317] width 52 height 129
click at [321, 250] on input "Hero Garnet" at bounding box center [321, 250] width 0 height 0
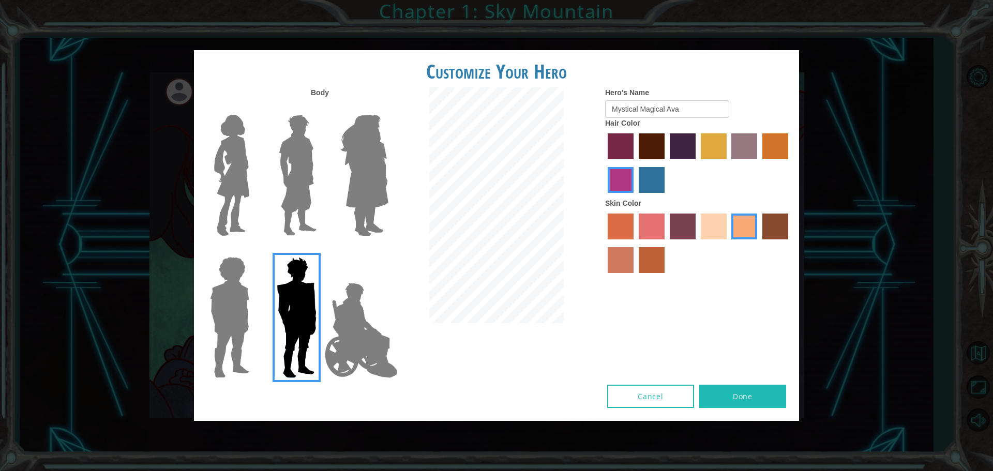
click at [220, 164] on img at bounding box center [231, 175] width 43 height 129
click at [253, 108] on input "Hero Connie" at bounding box center [253, 108] width 0 height 0
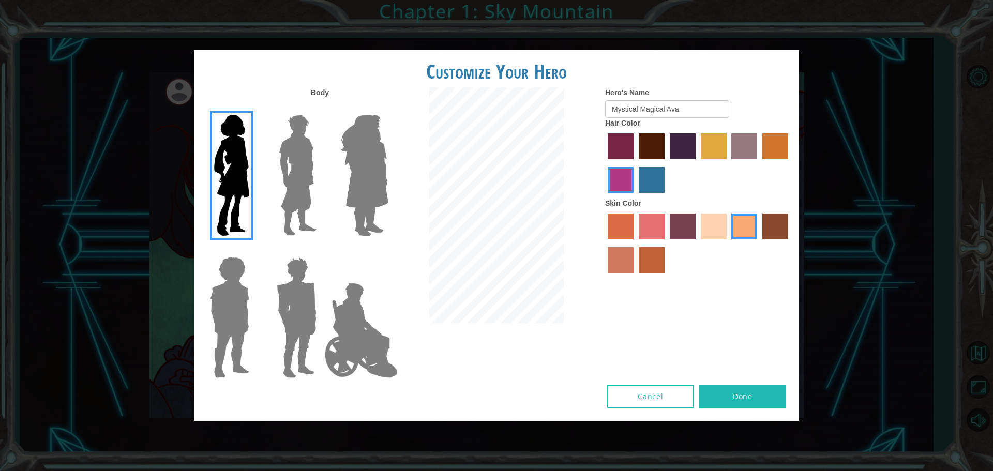
click at [372, 311] on img at bounding box center [361, 330] width 81 height 103
click at [388, 250] on input "Hero Jamie" at bounding box center [388, 250] width 0 height 0
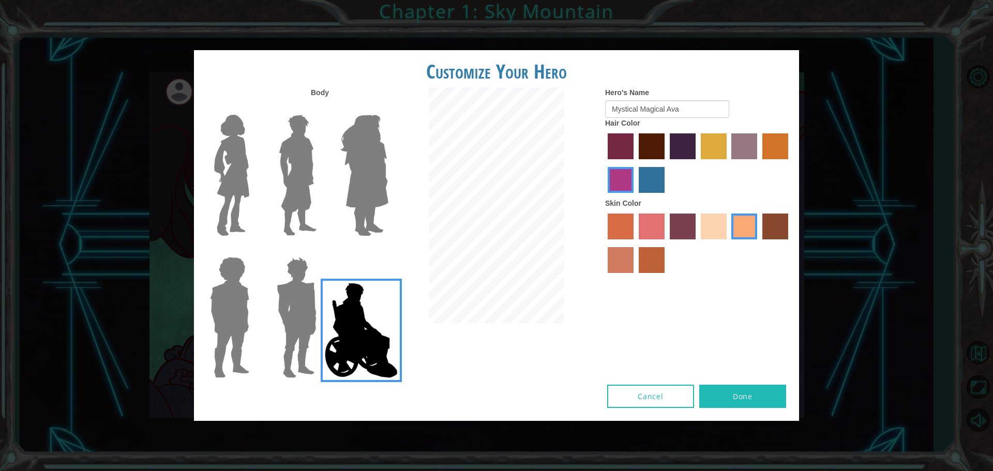
click at [218, 146] on img at bounding box center [231, 175] width 43 height 129
click at [253, 108] on input "Hero Connie" at bounding box center [253, 108] width 0 height 0
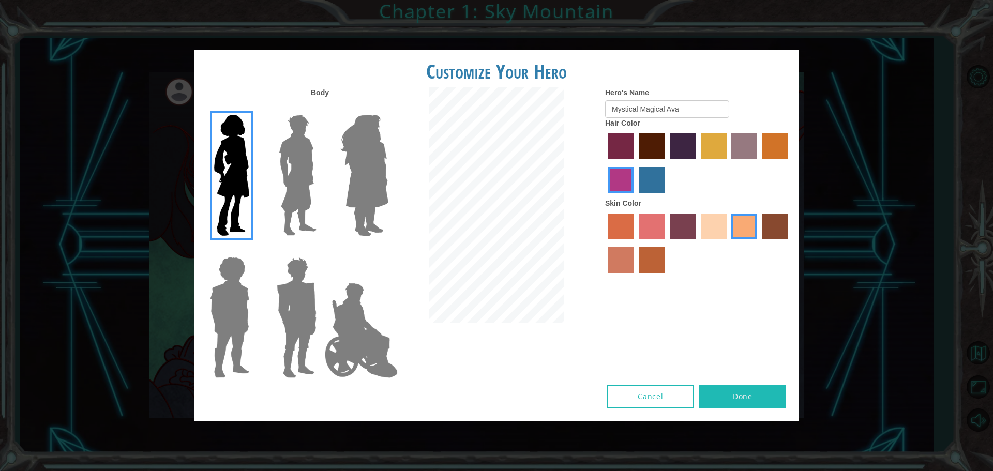
click at [748, 391] on button "Done" at bounding box center [742, 396] width 87 height 23
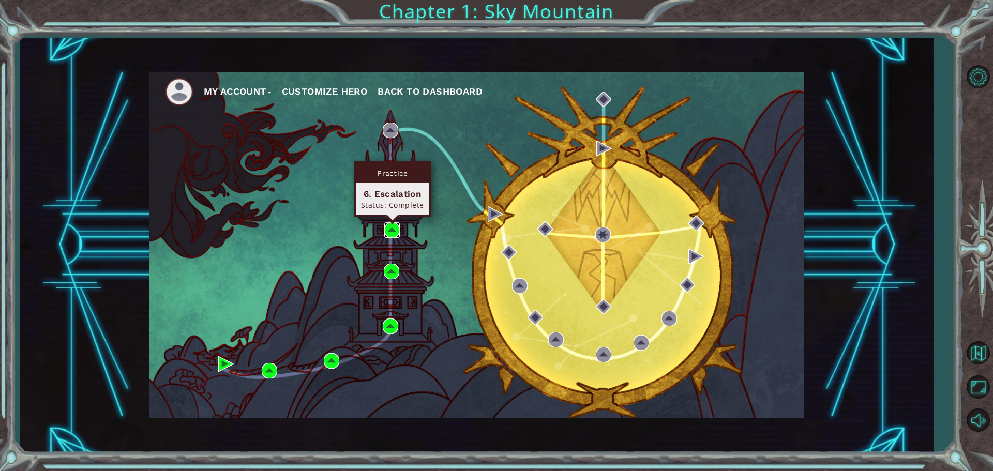
click at [400, 225] on div "My Account Customize Hero Back to Dashboard" at bounding box center [476, 244] width 655 height 345
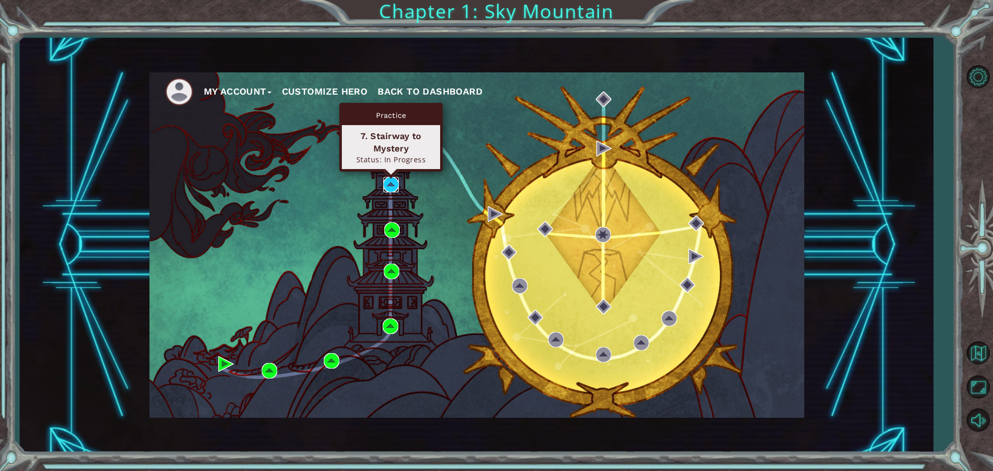
click at [392, 184] on img at bounding box center [391, 185] width 16 height 16
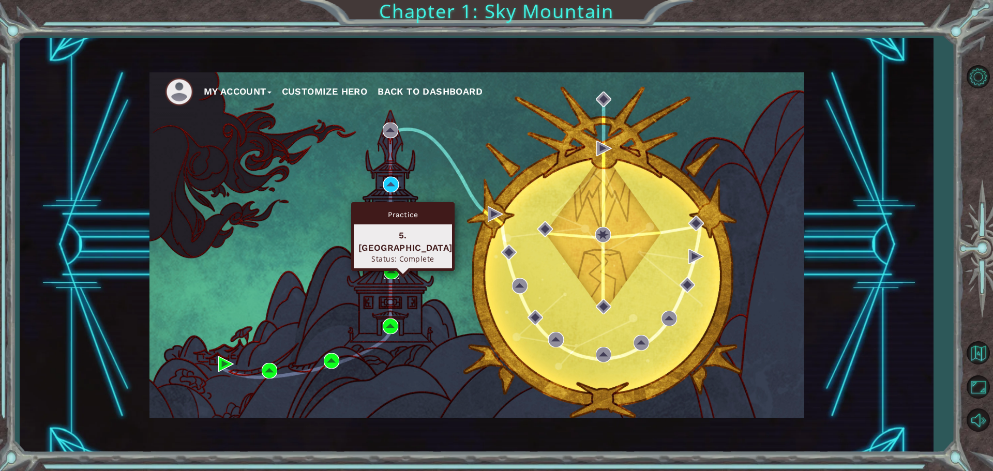
click at [390, 269] on img at bounding box center [392, 272] width 16 height 16
